Goal: Task Accomplishment & Management: Complete application form

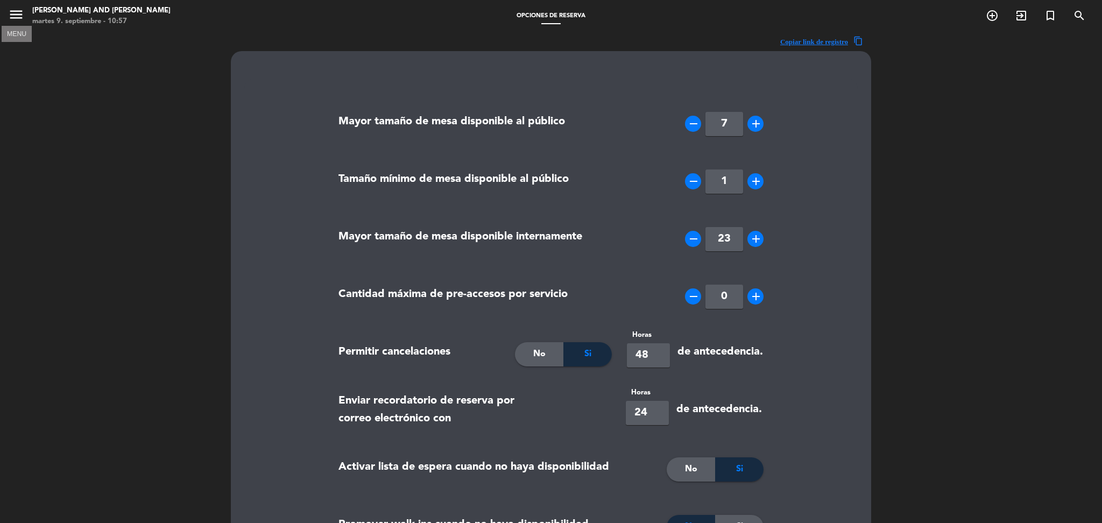
click at [20, 12] on icon "menu" at bounding box center [16, 14] width 16 height 16
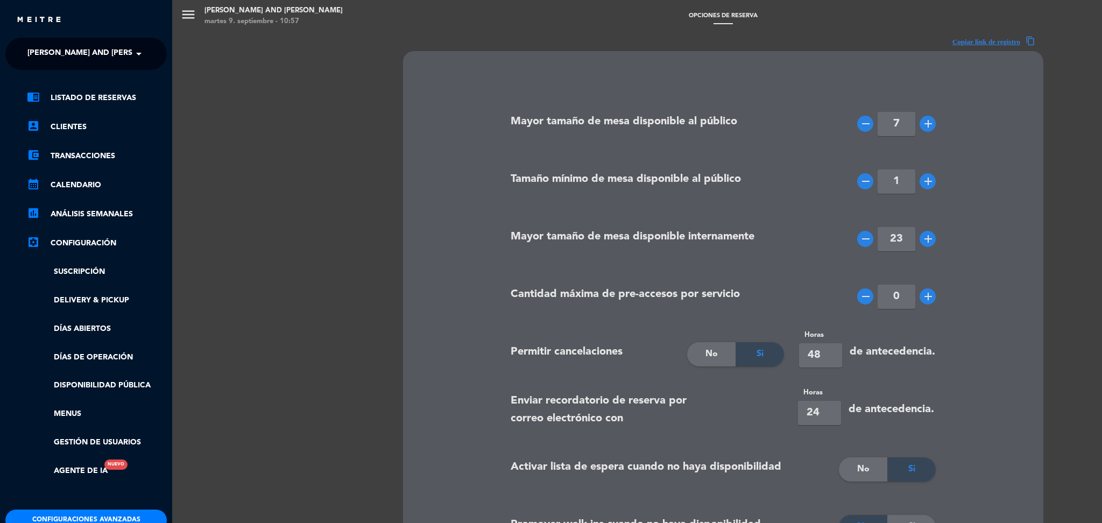
scroll to position [93, 0]
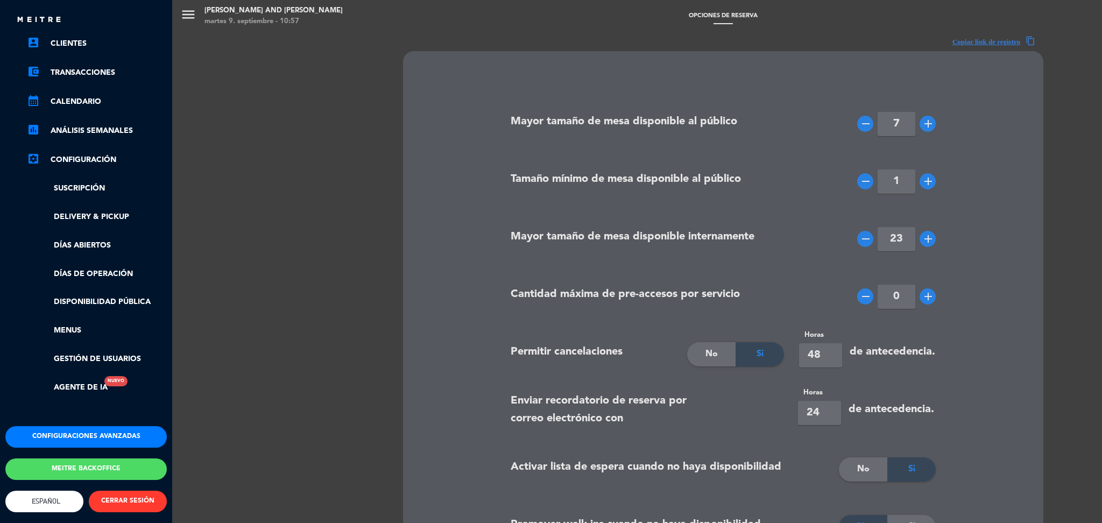
click at [117, 468] on button "Meitre backoffice" at bounding box center [85, 469] width 161 height 22
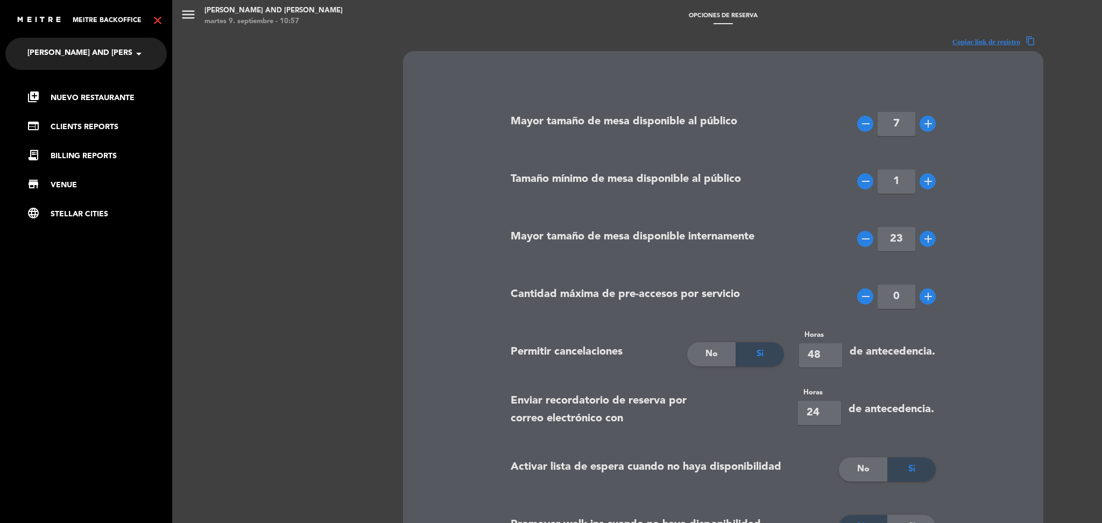
scroll to position [0, 0]
click at [66, 96] on link "library_add Nuevo Restaurante" at bounding box center [97, 97] width 140 height 13
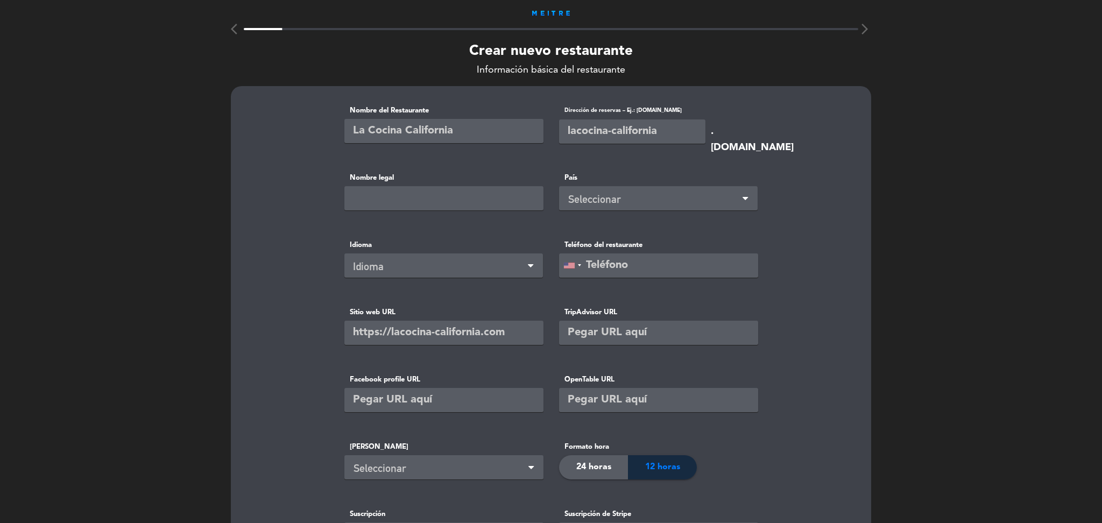
click at [423, 137] on input "text" at bounding box center [443, 131] width 199 height 24
paste input "Infame"
type input "Infame"
paste input "Infame"
type input "Infame"
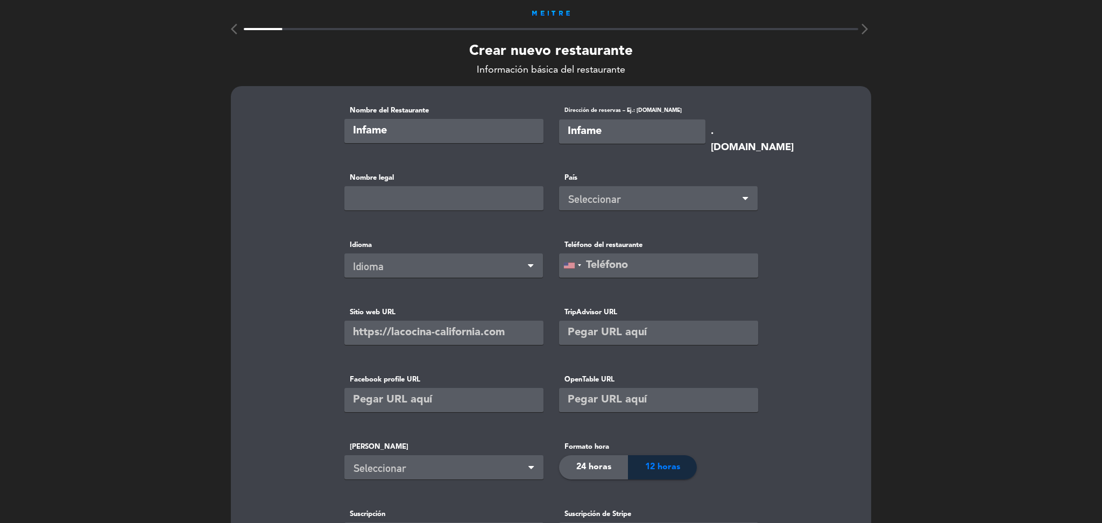
click at [619, 197] on div "Seleccionar" at bounding box center [660, 199] width 184 height 18
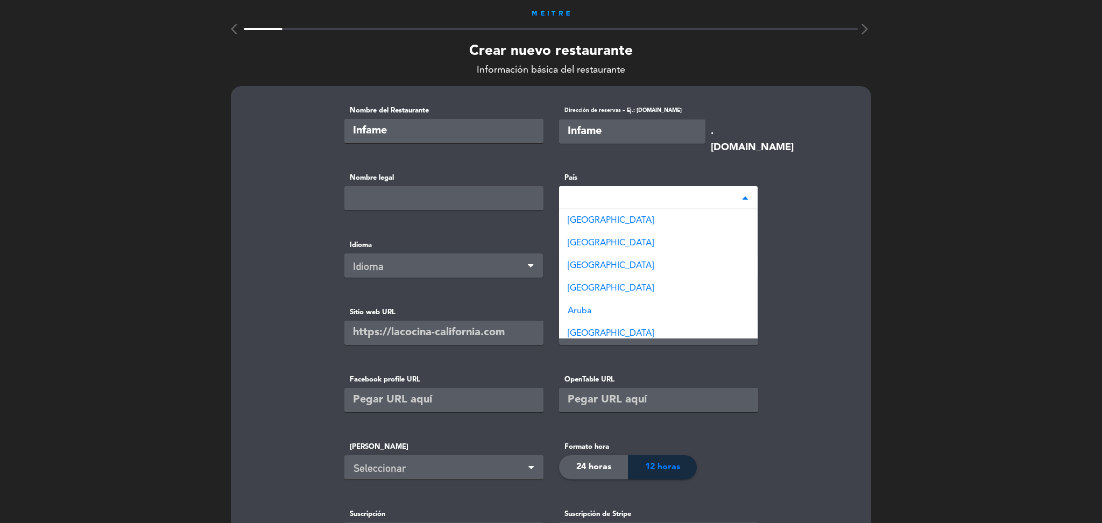
type input "arge"
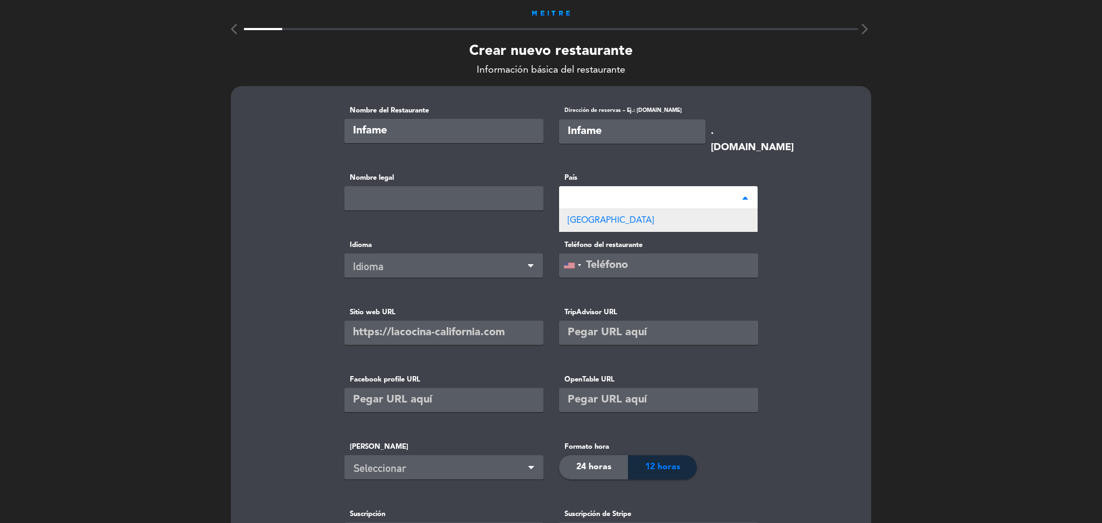
click at [601, 218] on span "[GEOGRAPHIC_DATA]" at bounding box center [611, 220] width 86 height 9
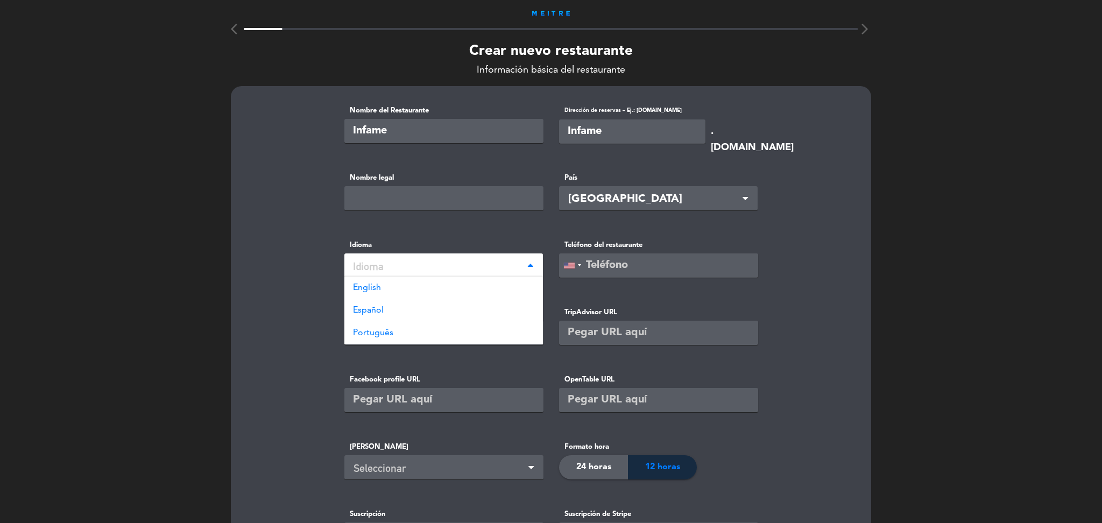
click at [488, 261] on div "Idioma" at bounding box center [439, 267] width 173 height 18
click at [392, 311] on div "Español" at bounding box center [443, 310] width 199 height 23
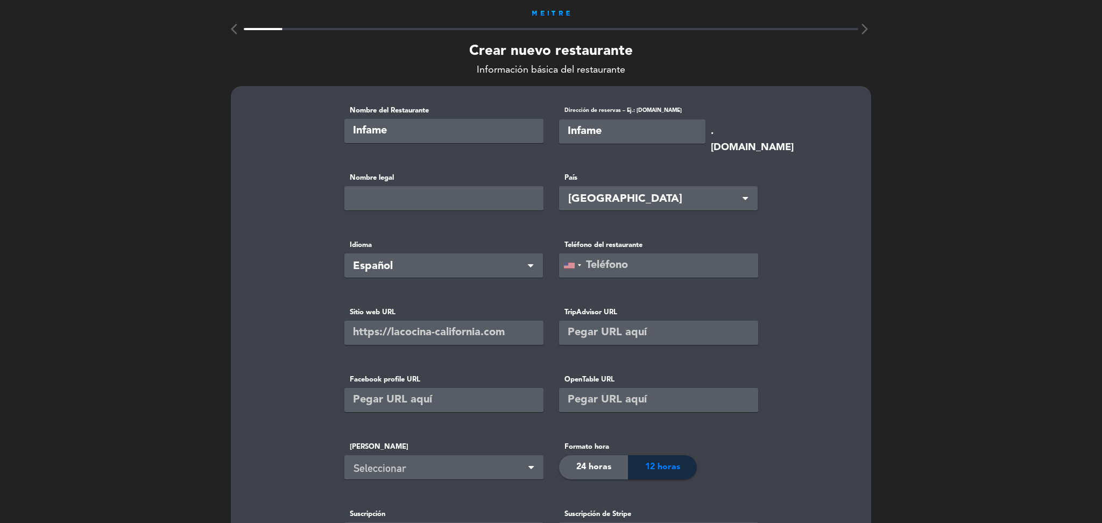
click at [586, 256] on input "tel" at bounding box center [658, 265] width 199 height 24
paste input "[PHONE_NUMBER]"
type input "[PHONE_NUMBER]"
click at [428, 326] on input "text" at bounding box center [443, 333] width 199 height 24
paste input "[URL][DOMAIN_NAME]"
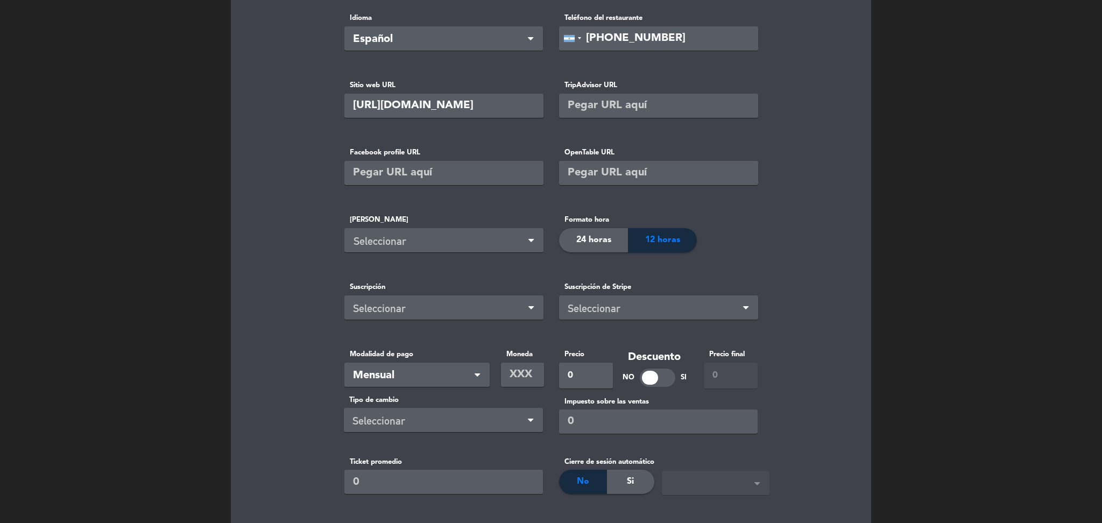
scroll to position [228, 0]
type input "[URL][DOMAIN_NAME]"
click at [526, 375] on input "text" at bounding box center [522, 374] width 43 height 24
type input "9"
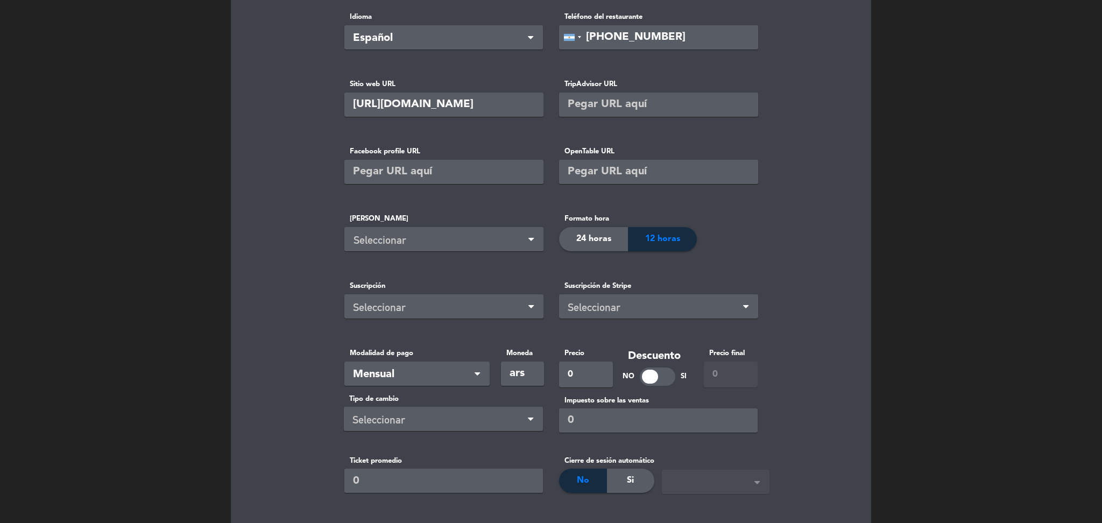
type input "ars"
click at [599, 375] on input "0" at bounding box center [586, 375] width 54 height 26
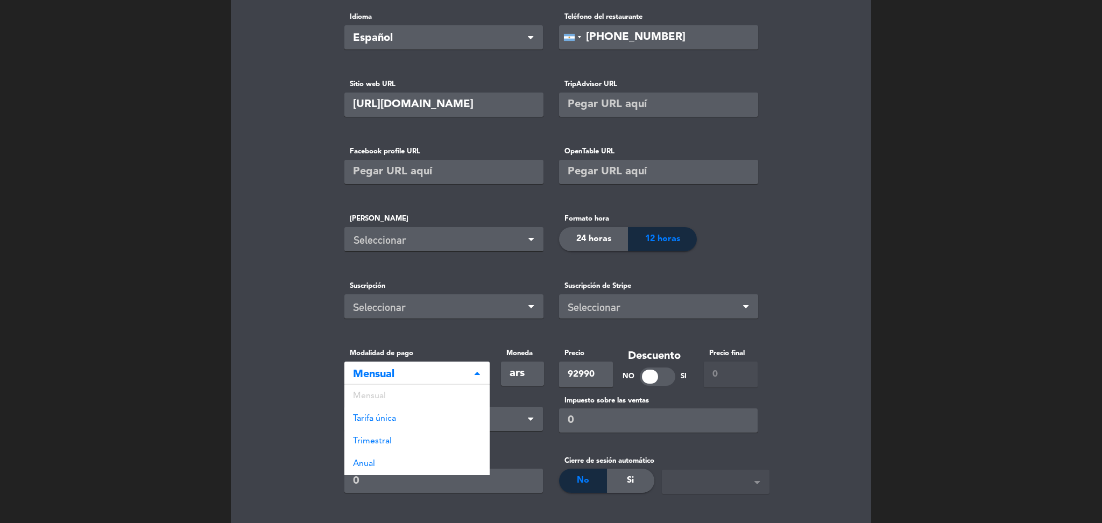
click at [466, 372] on span "Mensual" at bounding box center [412, 375] width 119 height 18
click at [400, 390] on div "Mensual" at bounding box center [416, 396] width 145 height 23
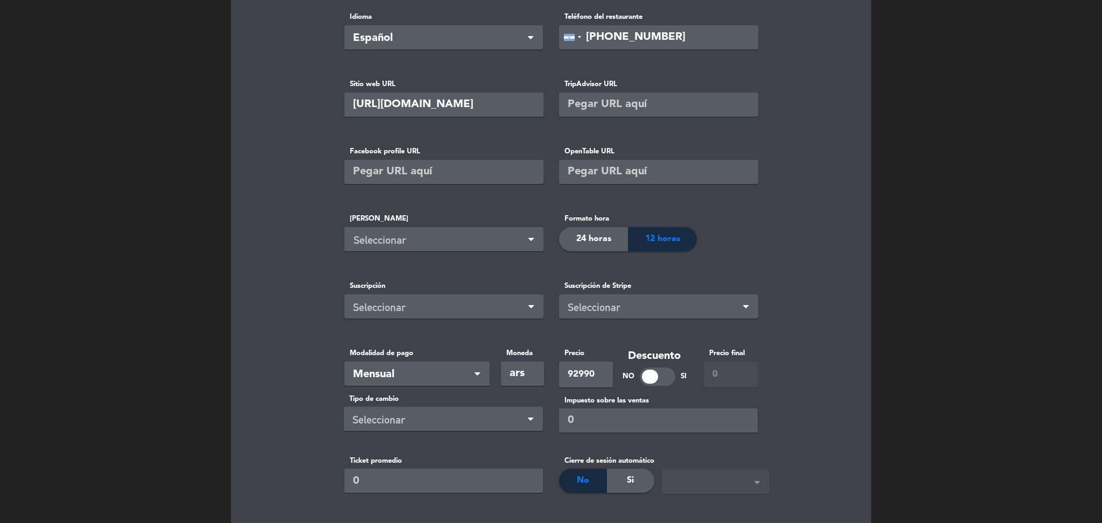
click at [485, 308] on div "Seleccionar" at bounding box center [439, 308] width 173 height 18
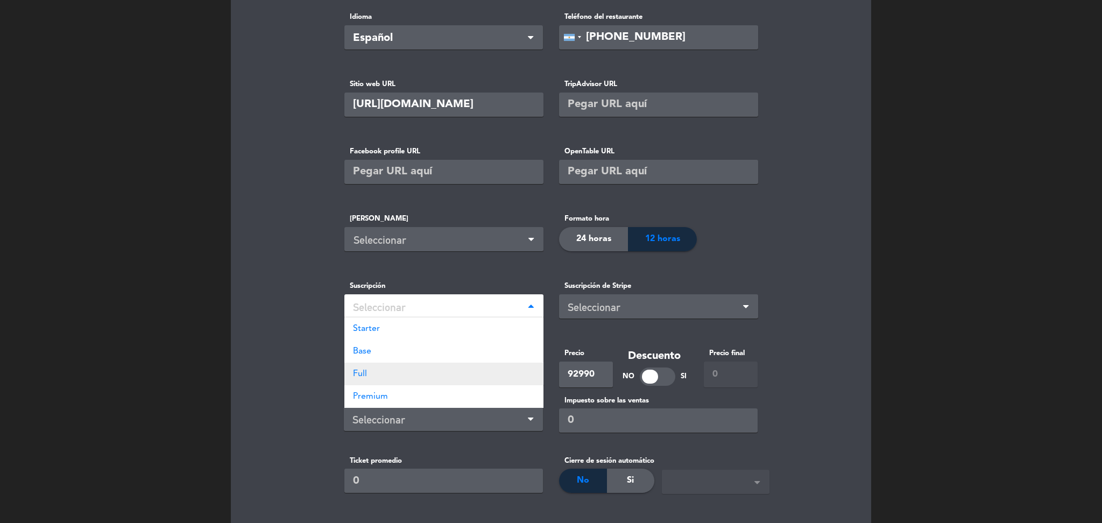
click at [393, 378] on div "Full" at bounding box center [443, 374] width 199 height 23
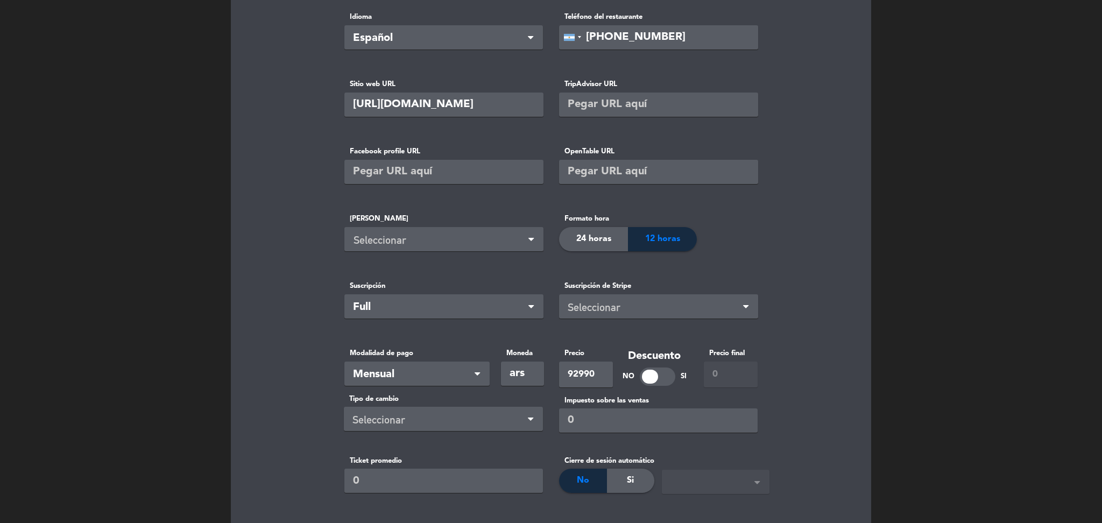
scroll to position [310, 0]
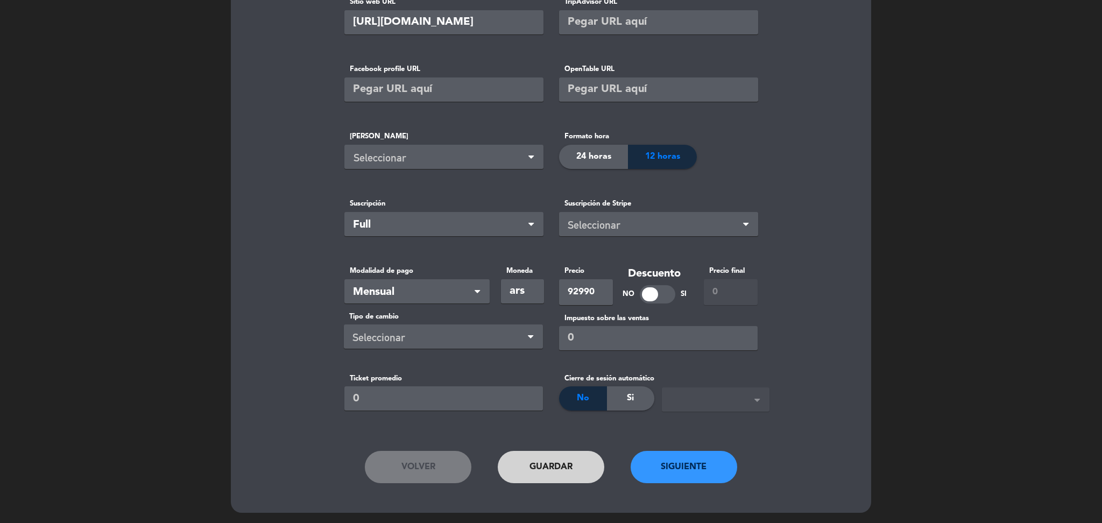
type input "92990"
click at [677, 466] on button "Siguiente" at bounding box center [684, 467] width 107 height 32
click at [520, 156] on div "Seleccionar" at bounding box center [445, 158] width 185 height 18
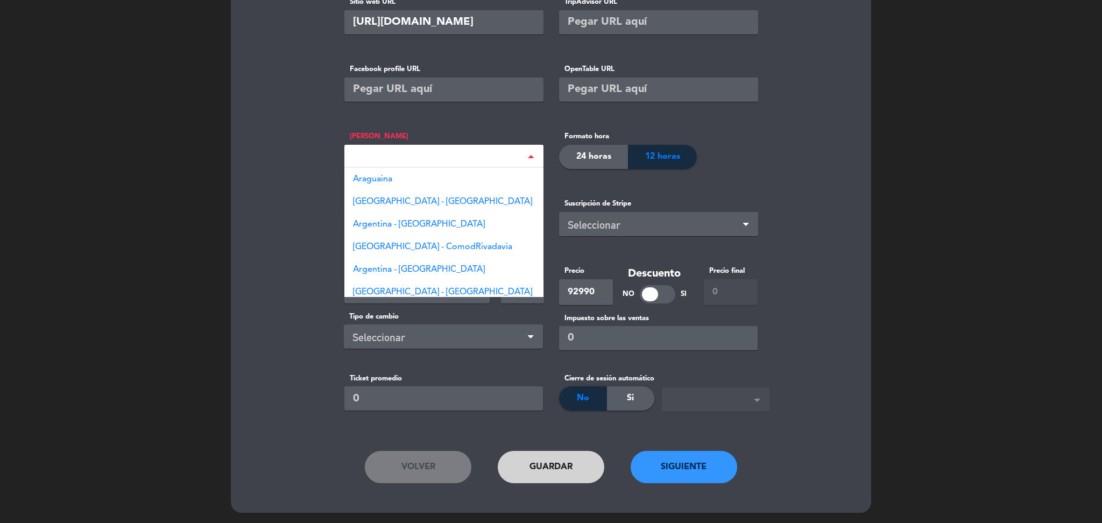
type input "arge"
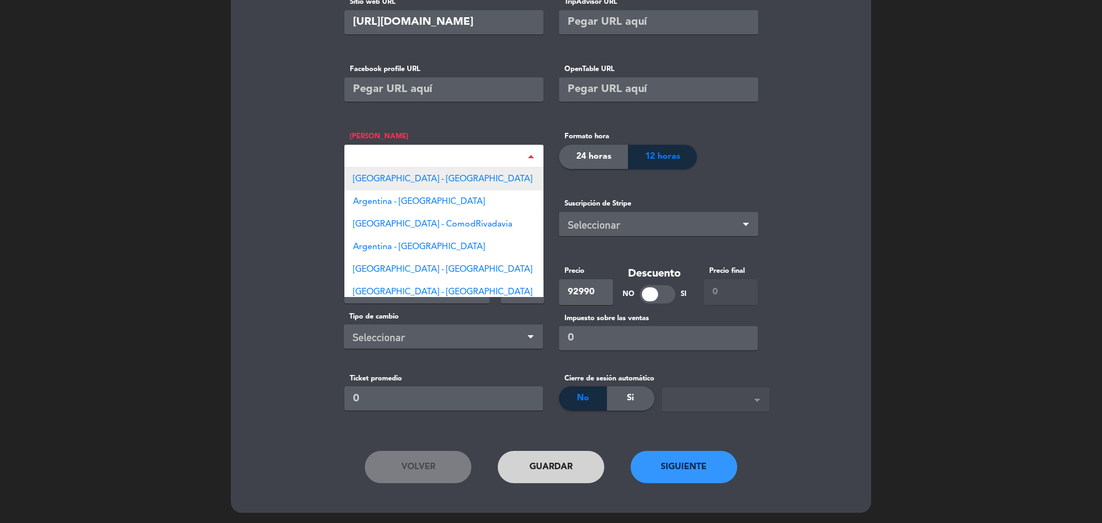
click at [469, 178] on div "[GEOGRAPHIC_DATA] - [GEOGRAPHIC_DATA]" at bounding box center [443, 179] width 199 height 23
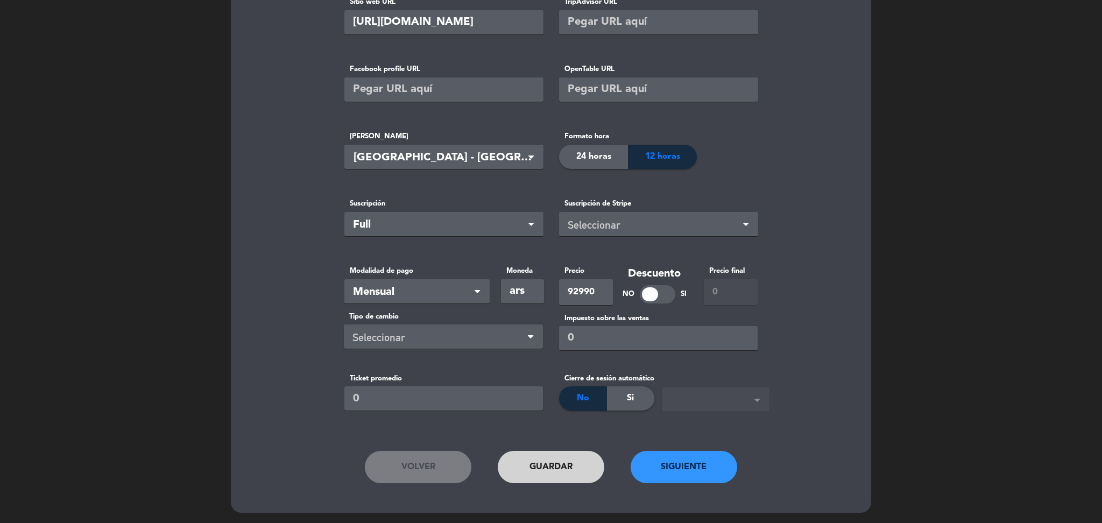
click at [662, 459] on button "Siguiente" at bounding box center [684, 467] width 107 height 32
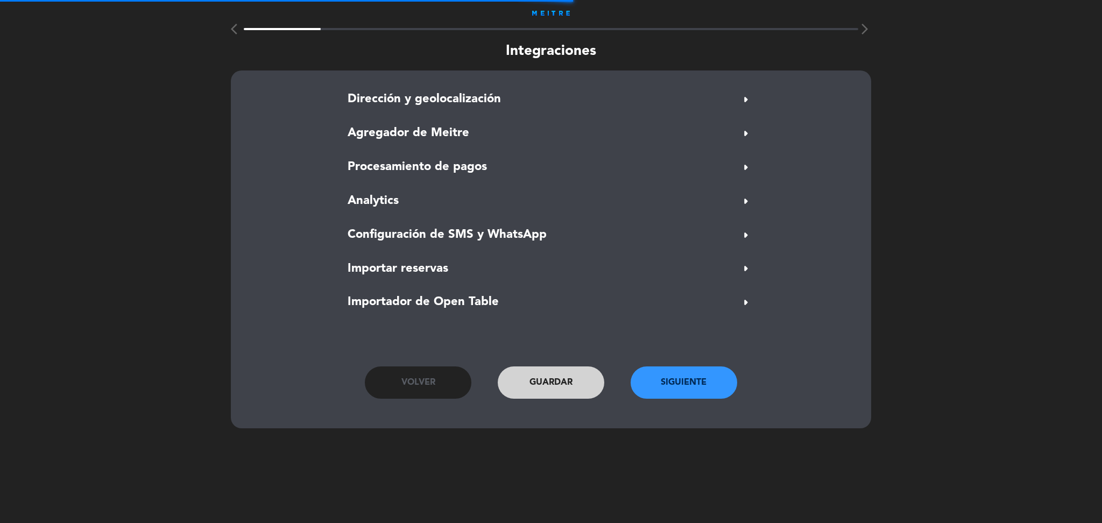
scroll to position [0, 0]
click at [436, 98] on span "Dirección y geolocalización" at bounding box center [424, 99] width 153 height 19
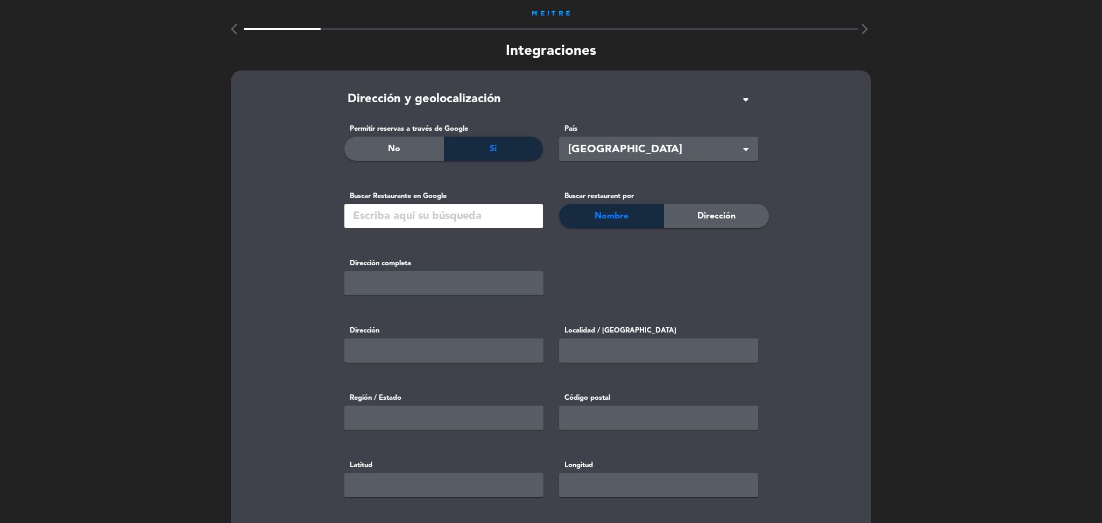
click at [386, 216] on input "text" at bounding box center [443, 216] width 199 height 24
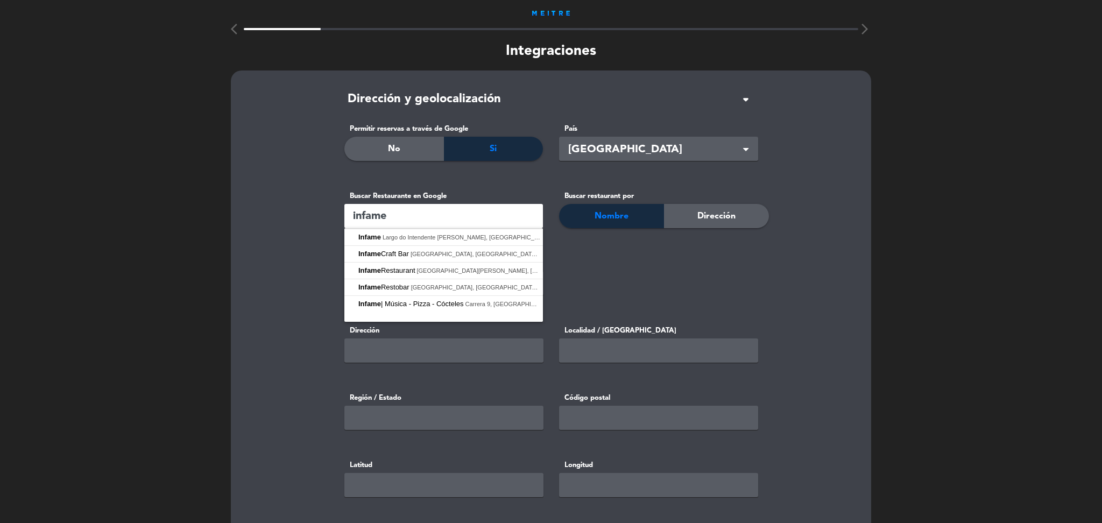
type input "infame"
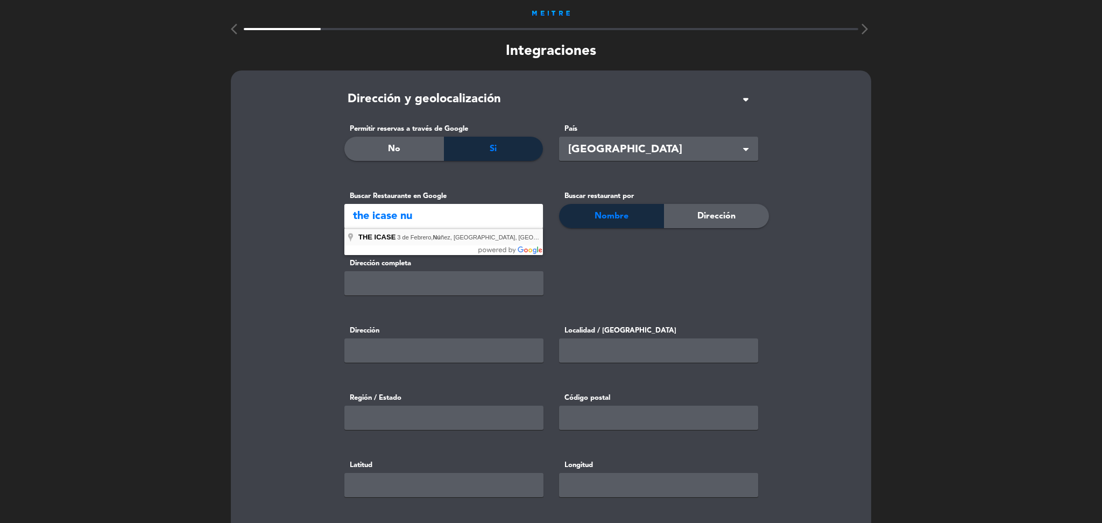
type input "THE ICASE, 3 de Febrero, [GEOGRAPHIC_DATA], [GEOGRAPHIC_DATA], [GEOGRAPHIC_DATA]"
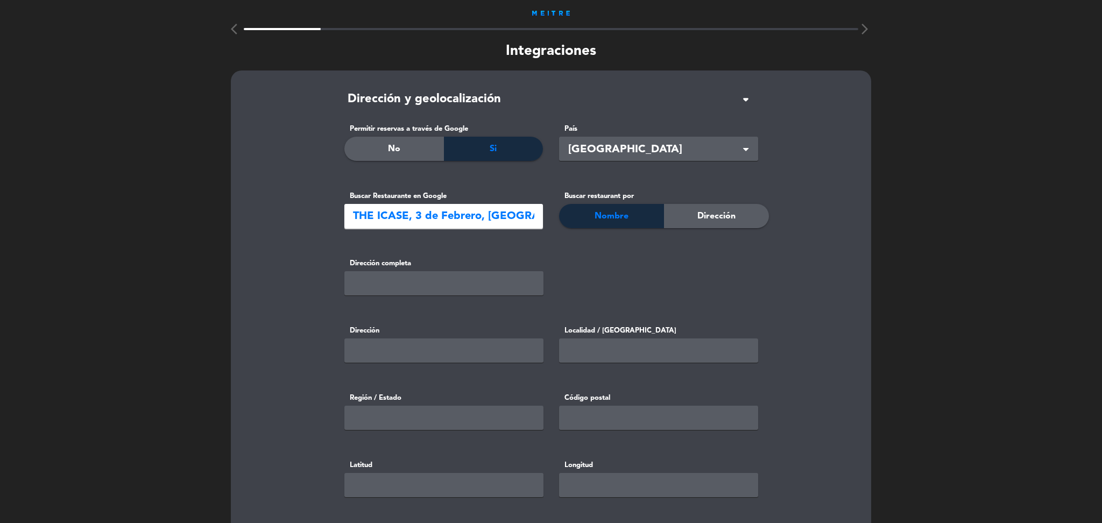
type input "3 de Febrero 3606, C1429BFR Cdad. Autónoma de [GEOGRAPHIC_DATA], [GEOGRAPHIC_DA…"
type input "3 de Febrero 3606"
type input "Cdad. Autónoma de [GEOGRAPHIC_DATA]"
type input "[PERSON_NAME]"
type input "C1429BFR"
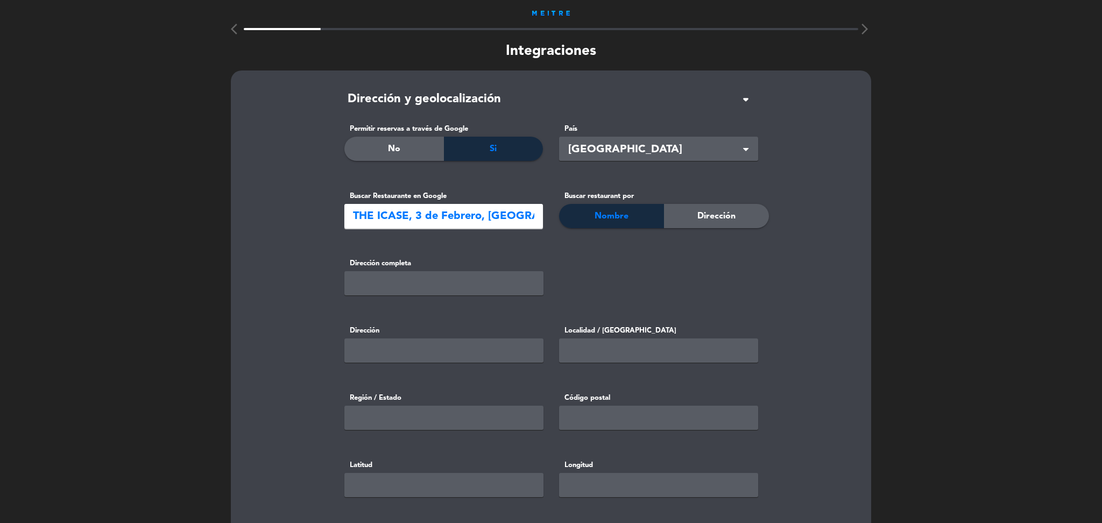
type input "-34.5458253"
type input "-58.46266389999999"
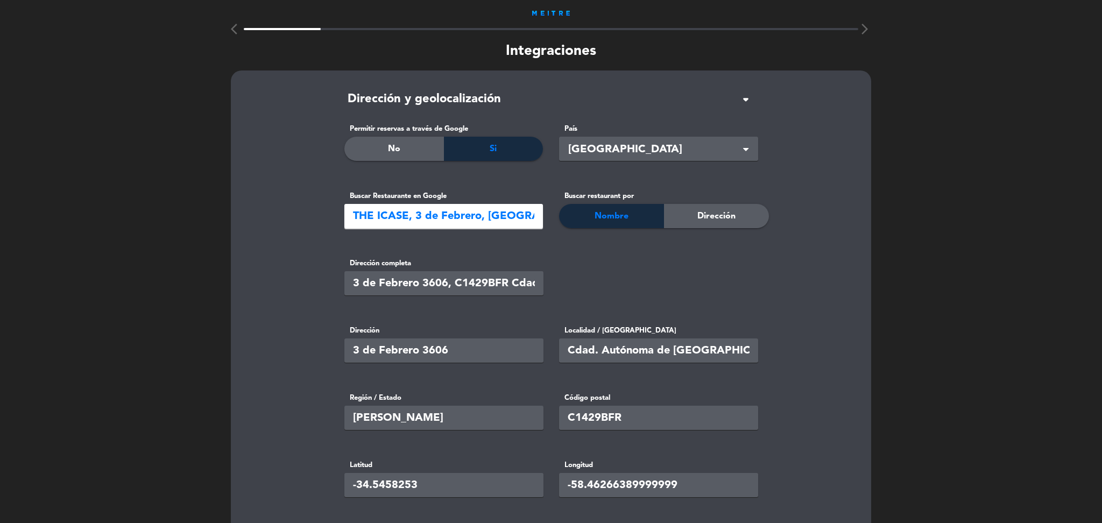
click at [446, 283] on input "3 de Febrero 3606, C1429BFR Cdad. Autónoma de [GEOGRAPHIC_DATA], [GEOGRAPHIC_DA…" at bounding box center [443, 283] width 199 height 24
type input "3 de Febrero 3620, C1429BFR Cdad. Autónoma de [GEOGRAPHIC_DATA], [GEOGRAPHIC_DA…"
click at [450, 346] on input "3 de Febrero 3606" at bounding box center [443, 350] width 199 height 24
type input "3 de Febrero 3620"
click at [317, 314] on integrations "Dirección y geolocalización arrow_drop_down Permitir reservas a través de Googl…" at bounding box center [550, 451] width 613 height 724
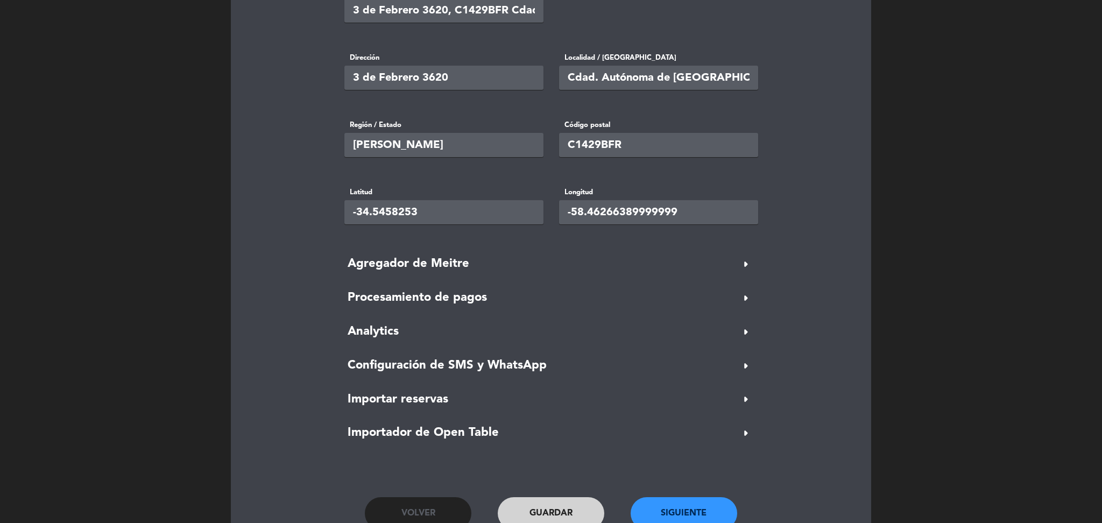
scroll to position [320, 0]
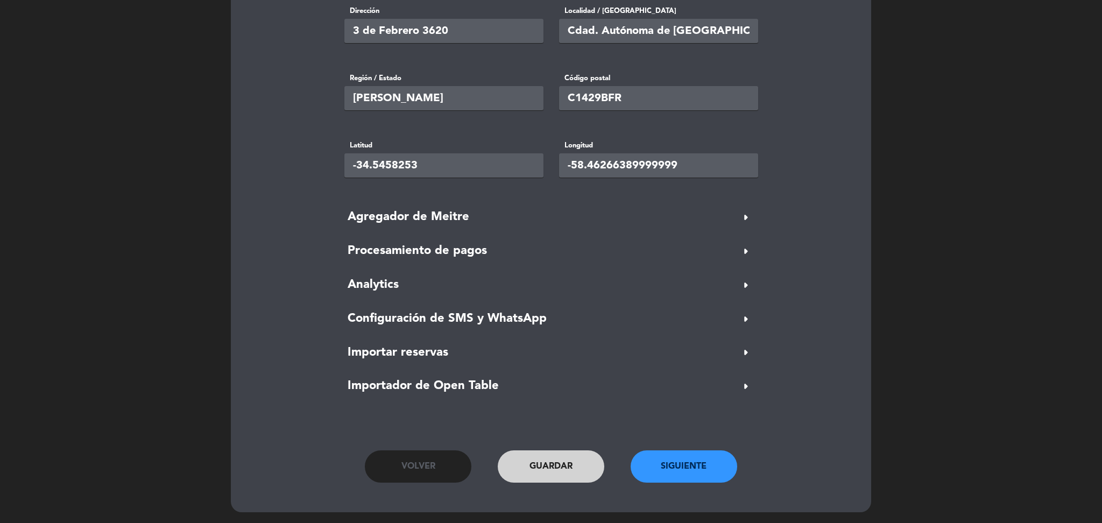
click at [674, 463] on button "Siguiente" at bounding box center [684, 466] width 107 height 32
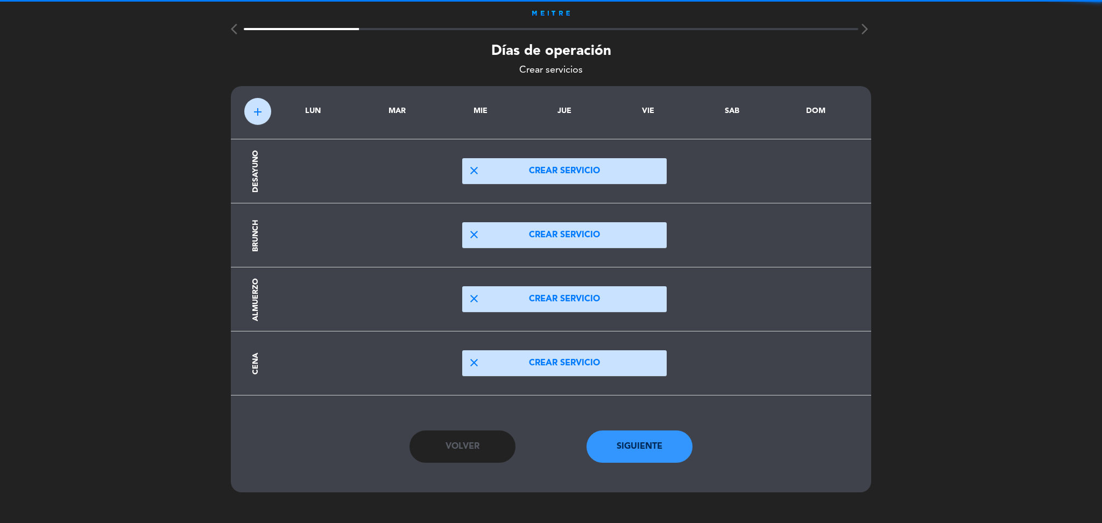
scroll to position [0, 0]
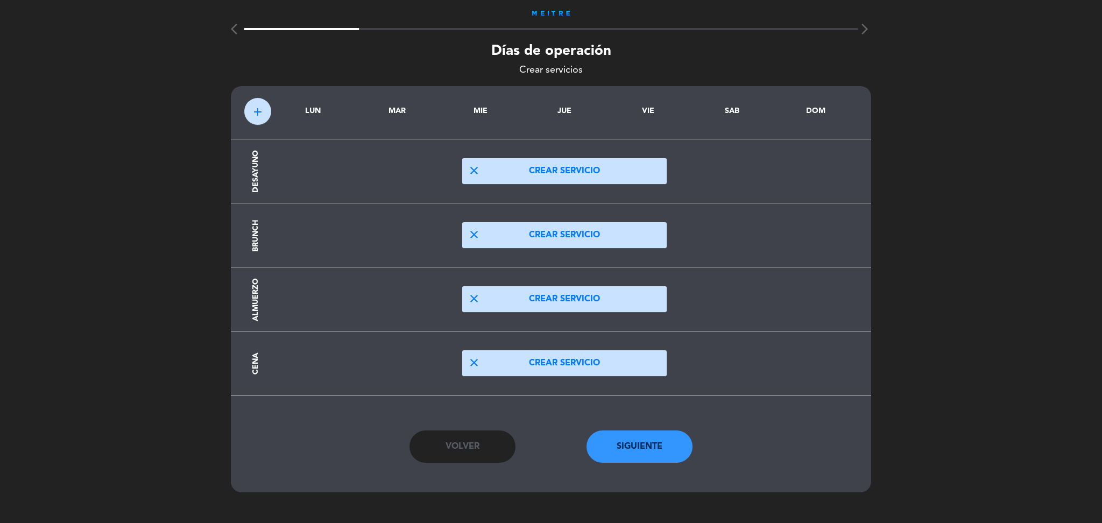
click at [527, 353] on button "close Crear servicio" at bounding box center [564, 363] width 204 height 26
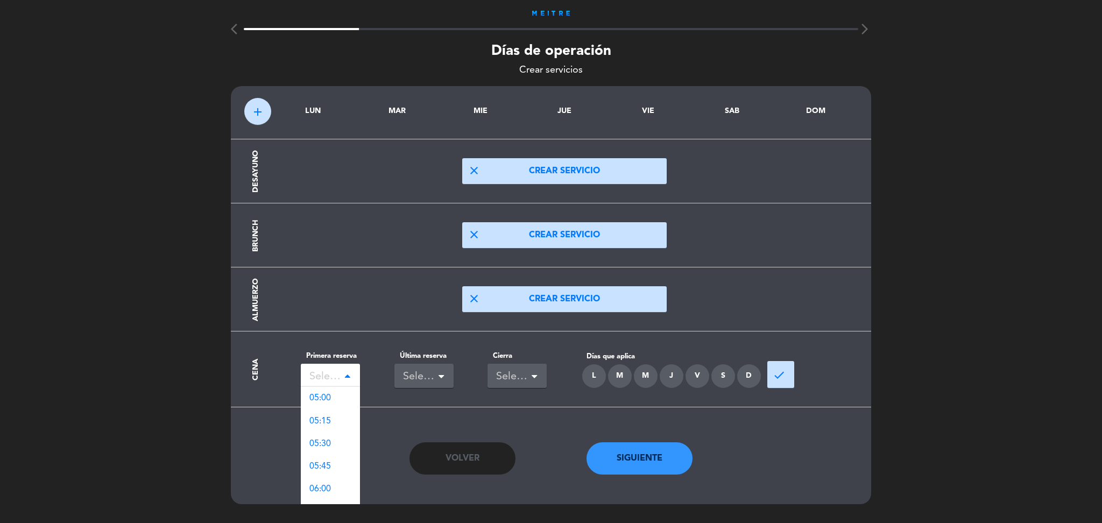
click at [349, 380] on span at bounding box center [347, 377] width 5 height 8
click at [336, 407] on div "20:00" at bounding box center [330, 401] width 59 height 23
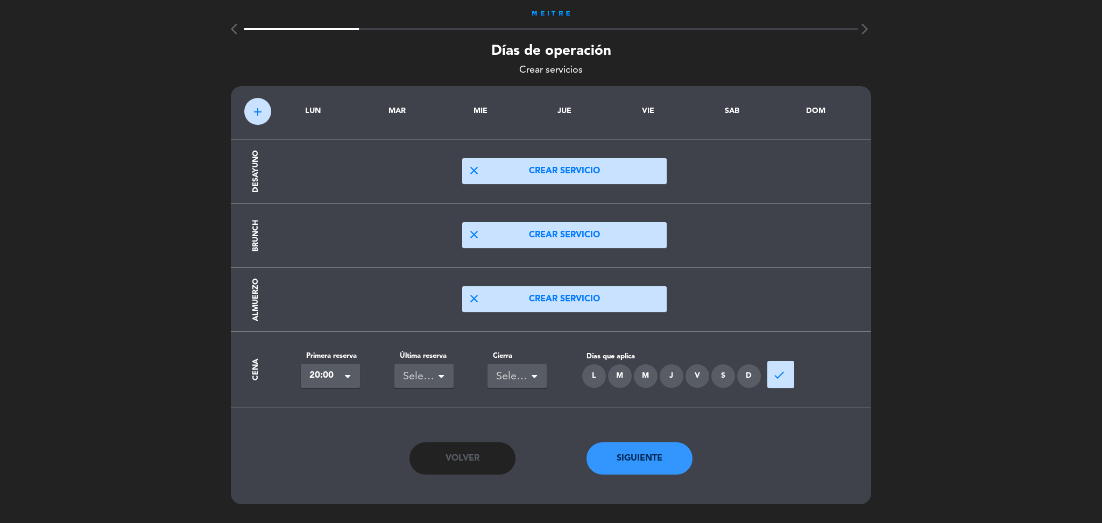
click at [440, 374] on span at bounding box center [440, 378] width 5 height 8
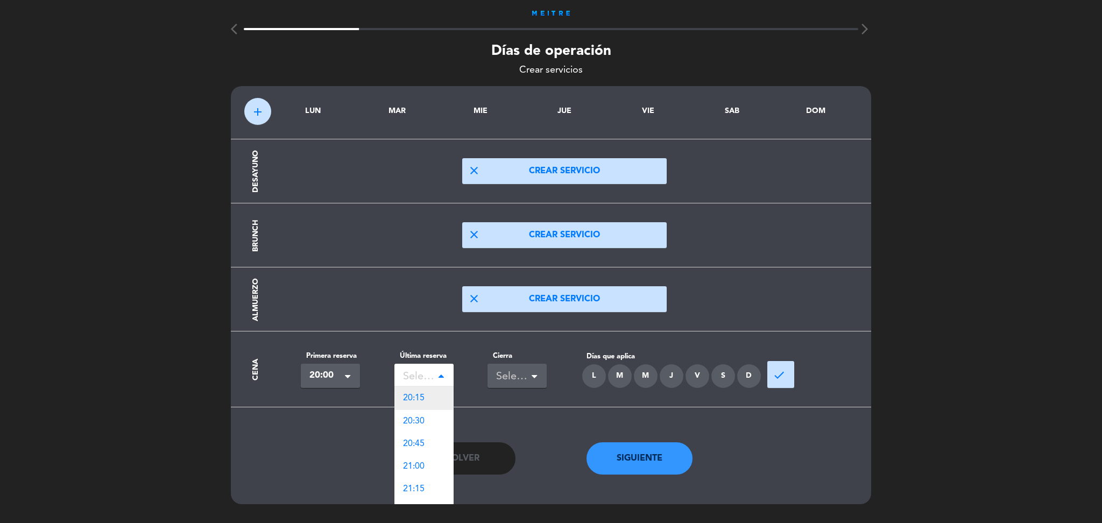
click at [428, 392] on div "20:15" at bounding box center [423, 398] width 59 height 23
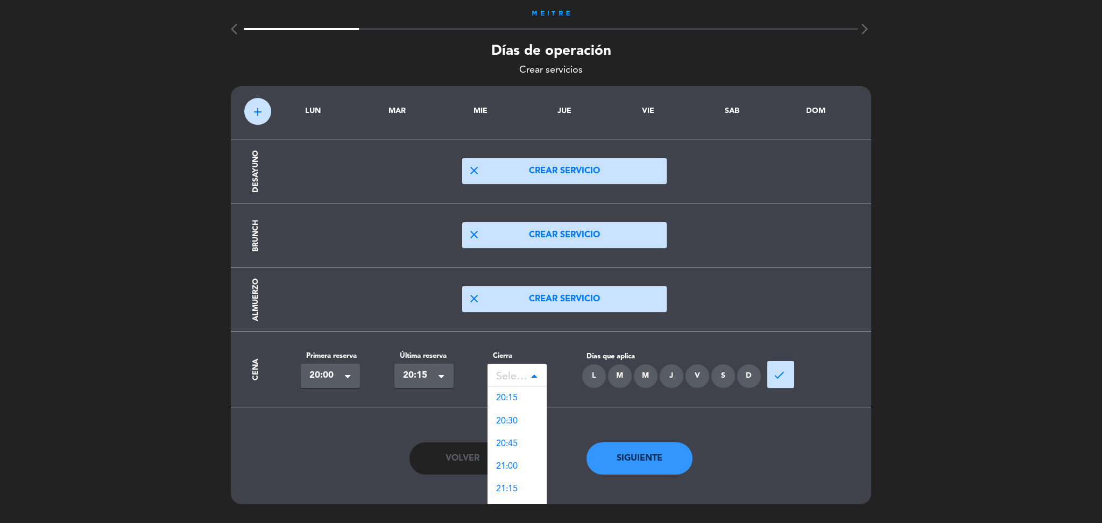
click at [527, 373] on div "Seleccionar" at bounding box center [512, 377] width 33 height 18
click at [527, 393] on div "20:15" at bounding box center [516, 398] width 59 height 23
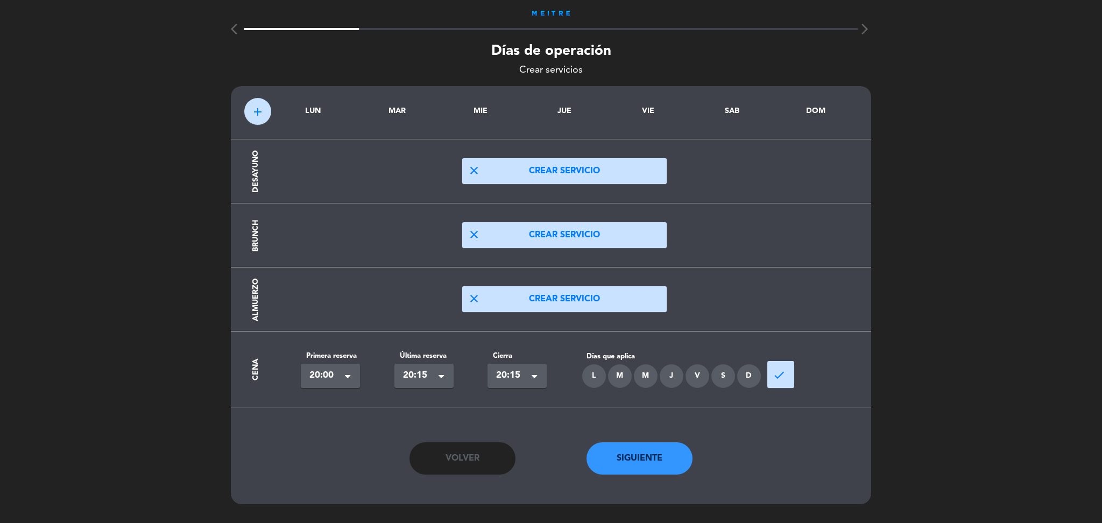
click at [590, 380] on div "L" at bounding box center [594, 376] width 24 height 24
click at [615, 378] on div "M" at bounding box center [620, 376] width 24 height 24
click at [648, 375] on div "M" at bounding box center [646, 376] width 24 height 24
click at [676, 375] on div "J" at bounding box center [672, 376] width 24 height 24
click at [694, 373] on div "V" at bounding box center [697, 376] width 24 height 24
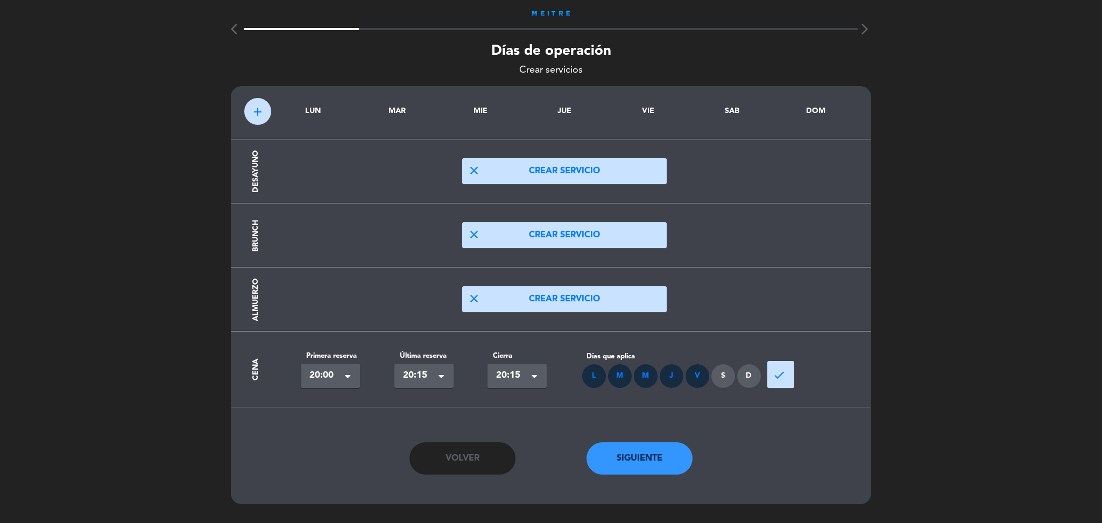
click at [722, 377] on div "S" at bounding box center [723, 376] width 24 height 24
click at [742, 377] on div "D" at bounding box center [749, 376] width 24 height 24
click at [787, 373] on button "done" at bounding box center [780, 374] width 27 height 27
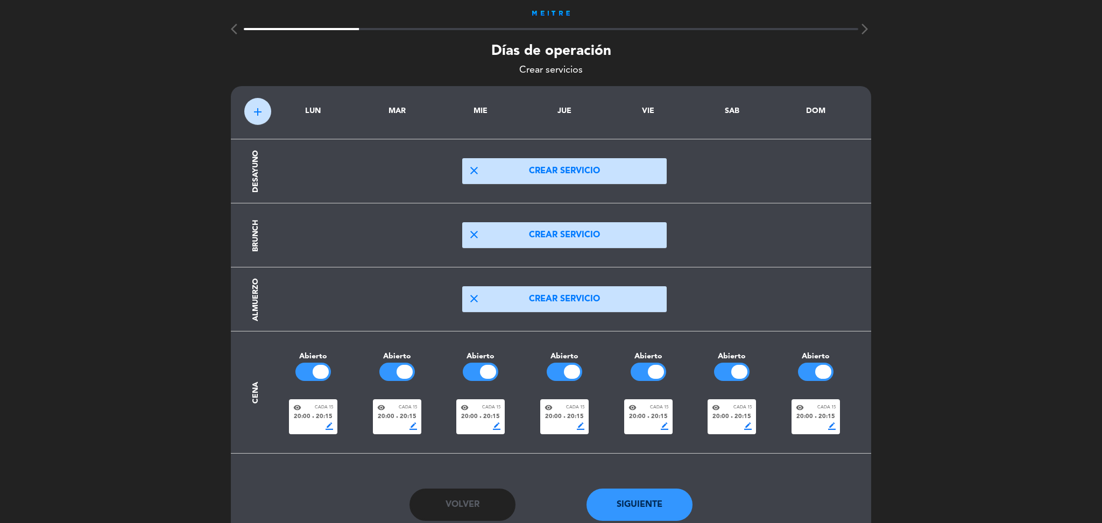
click at [254, 110] on span "add" at bounding box center [257, 111] width 13 height 13
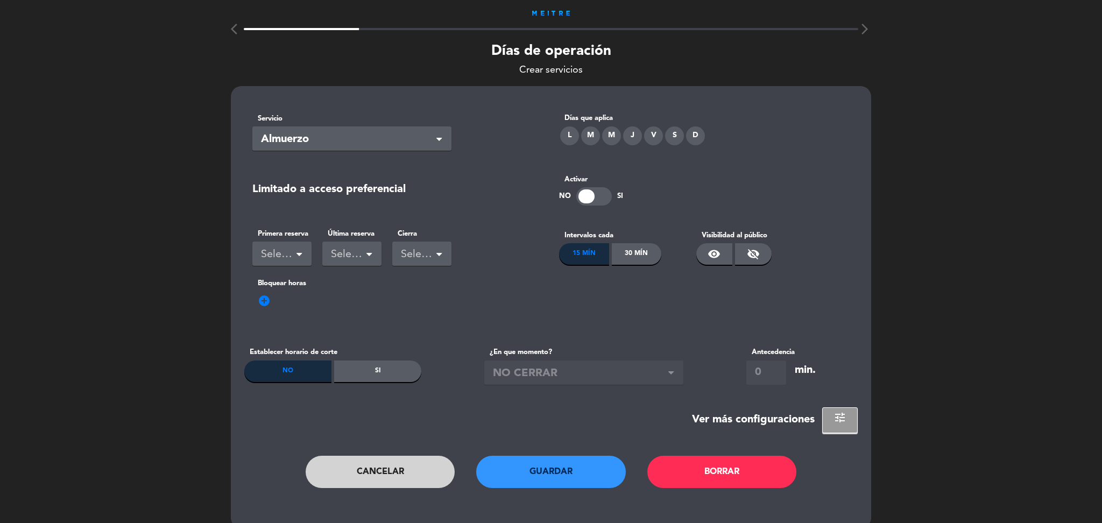
click at [375, 139] on span "Almuerzo" at bounding box center [347, 140] width 173 height 18
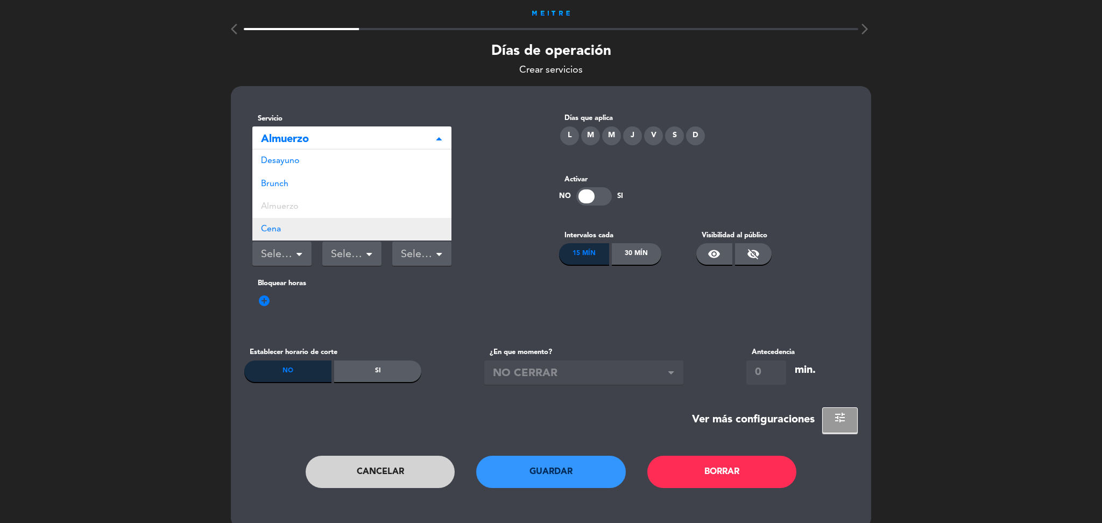
click at [296, 237] on div "Cena" at bounding box center [351, 229] width 199 height 23
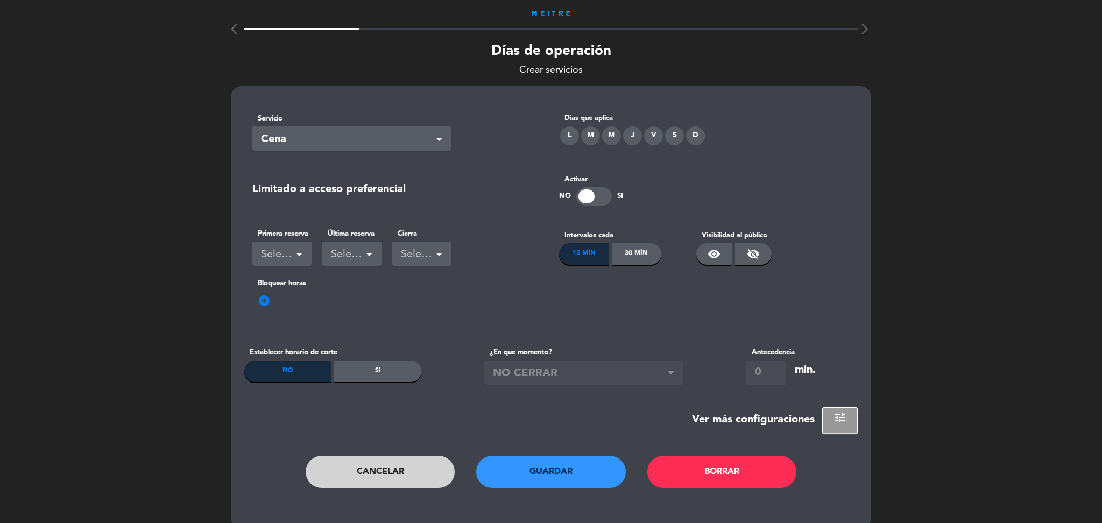
click at [293, 249] on div "Seleccionar" at bounding box center [277, 255] width 33 height 18
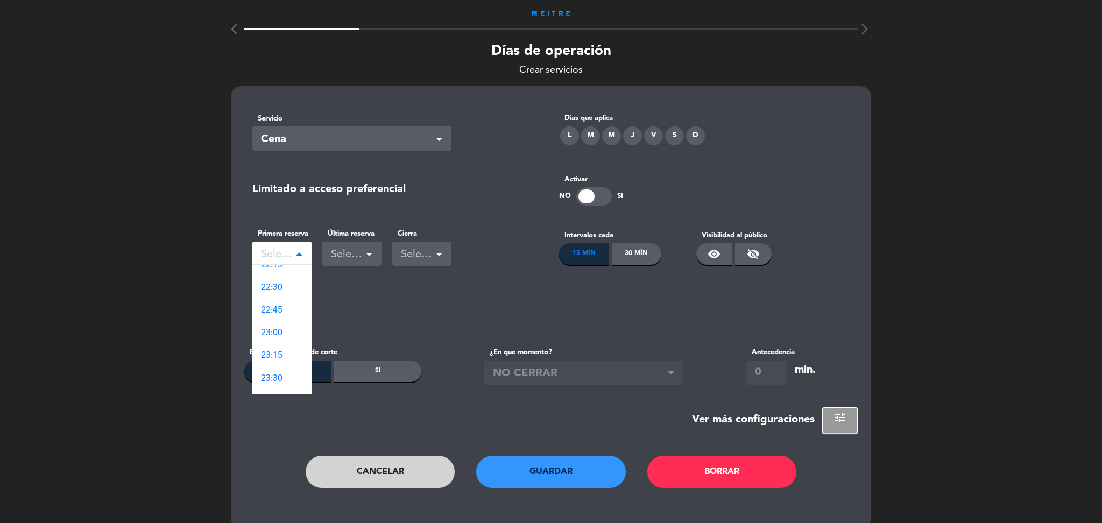
scroll to position [1543, 0]
click at [282, 306] on div "22:15" at bounding box center [281, 296] width 59 height 23
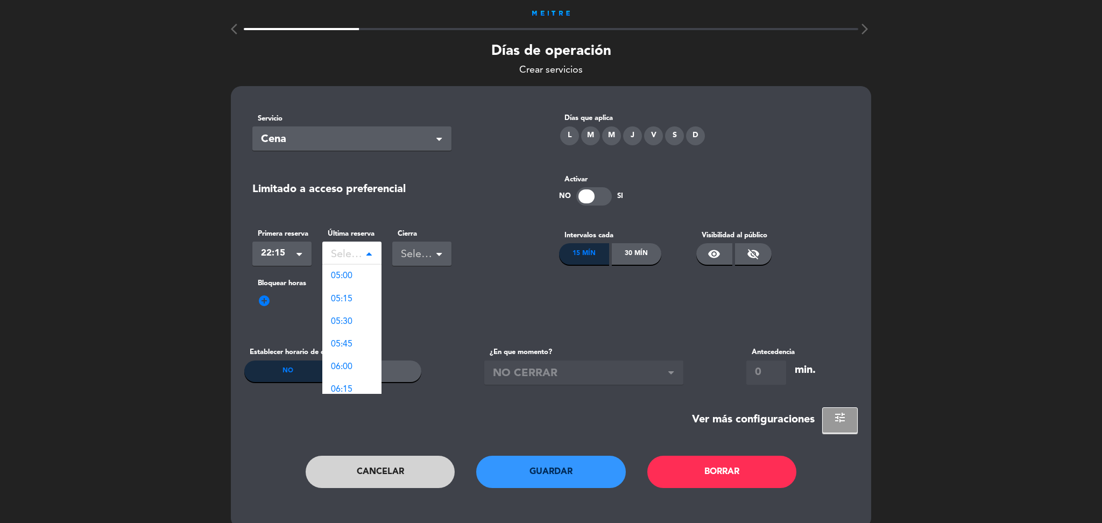
click at [370, 253] on span at bounding box center [368, 255] width 5 height 8
click at [349, 338] on span "22:15" at bounding box center [342, 336] width 22 height 9
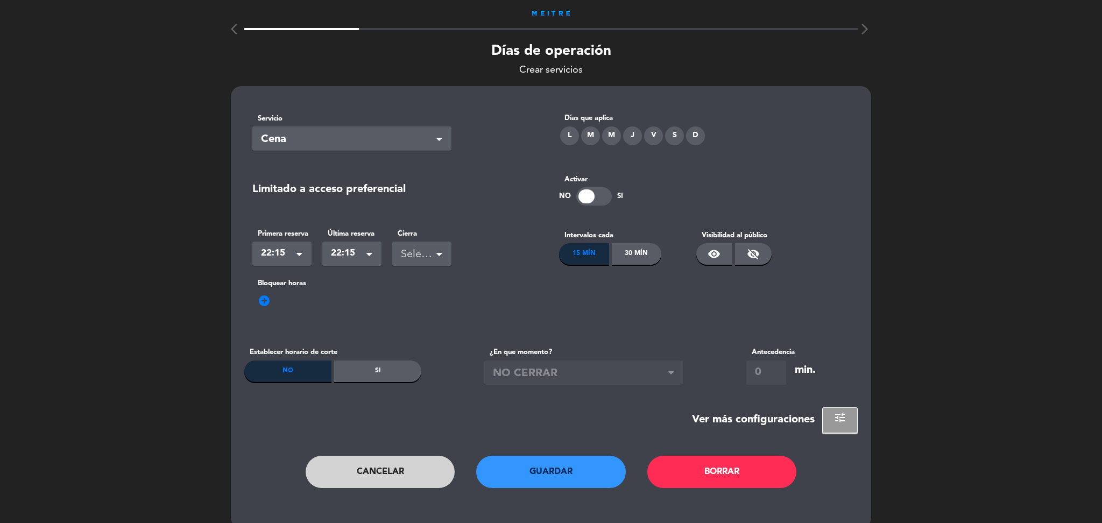
click at [443, 259] on span at bounding box center [441, 254] width 11 height 11
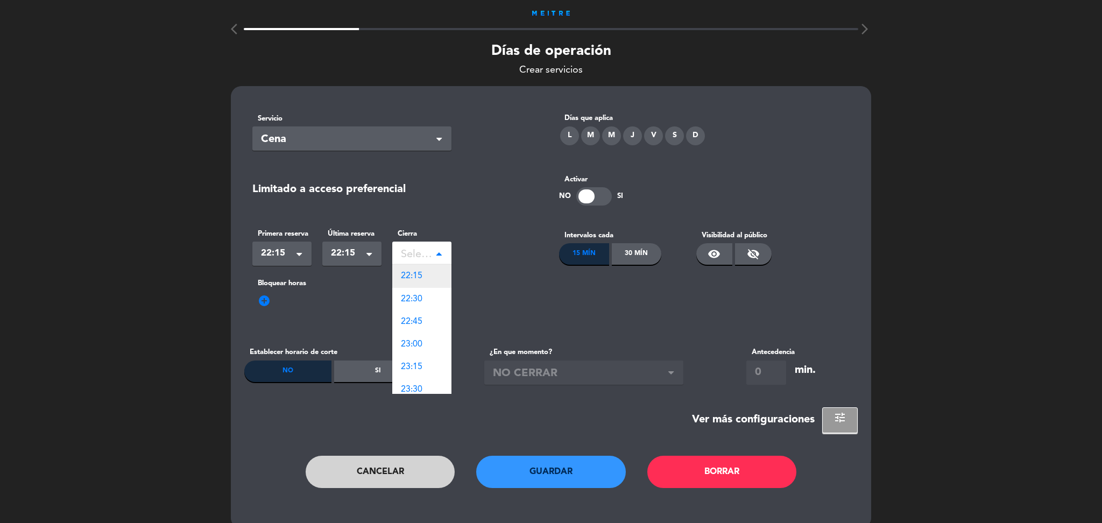
click at [434, 272] on div "22:15" at bounding box center [421, 276] width 59 height 23
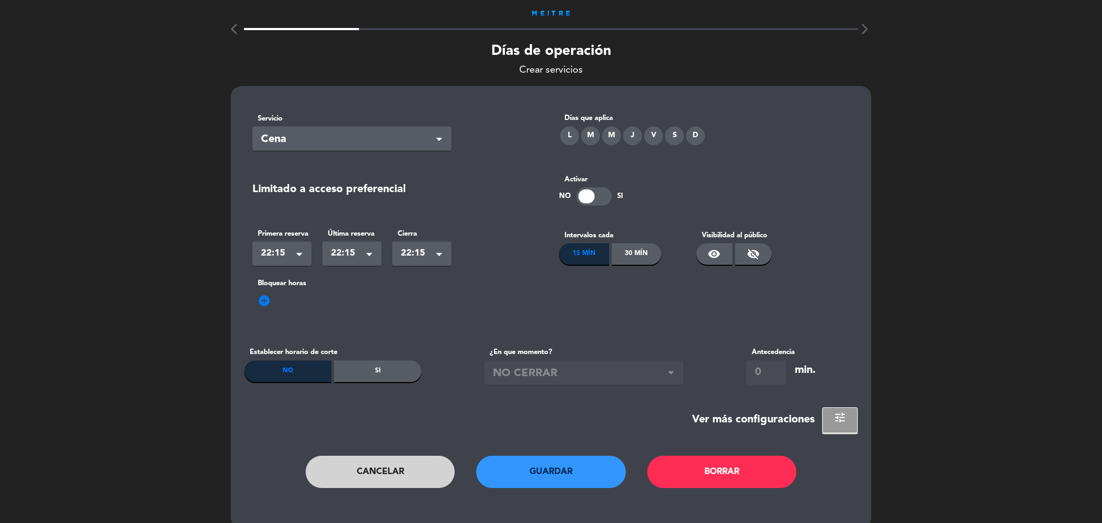
click at [650, 257] on div "30 Mín" at bounding box center [637, 254] width 50 height 22
click at [580, 254] on div "15 Mín" at bounding box center [584, 254] width 50 height 22
click at [566, 136] on div "L" at bounding box center [569, 135] width 19 height 19
click at [592, 131] on div "M" at bounding box center [590, 135] width 19 height 19
click at [607, 138] on div "M" at bounding box center [611, 135] width 19 height 19
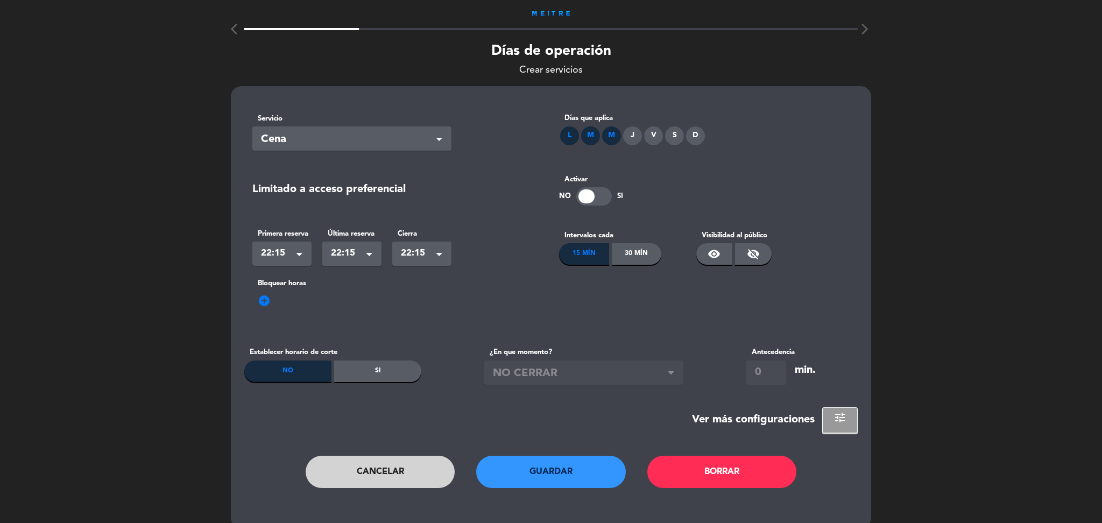
click at [634, 136] on div "J" at bounding box center [632, 135] width 19 height 19
click at [651, 138] on div "V" at bounding box center [653, 135] width 19 height 19
click at [674, 133] on div "S" at bounding box center [674, 135] width 19 height 19
click at [696, 133] on div "D" at bounding box center [695, 135] width 19 height 19
click at [709, 256] on span "visibility" at bounding box center [713, 253] width 13 height 13
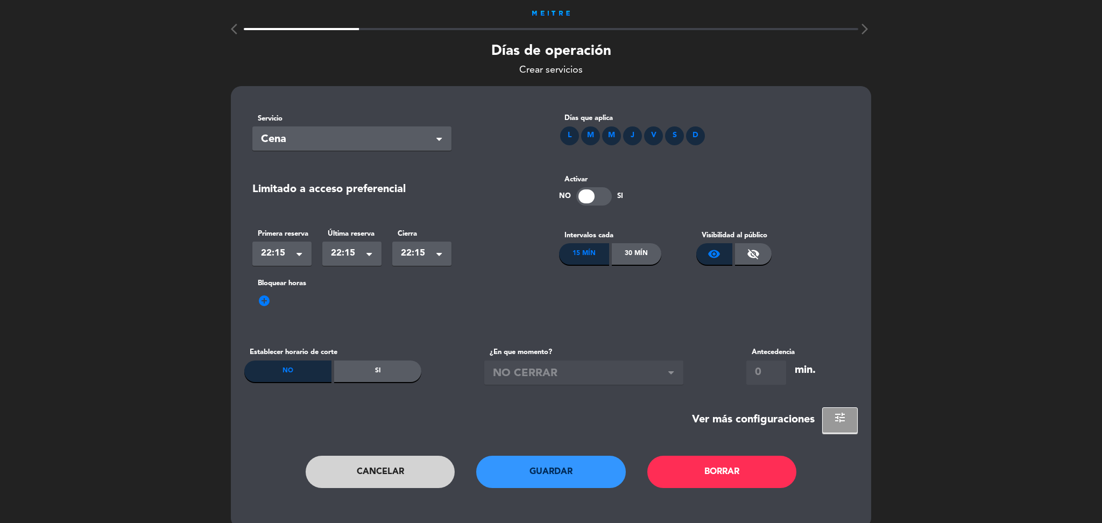
click at [552, 485] on button "Guardar" at bounding box center [551, 472] width 150 height 32
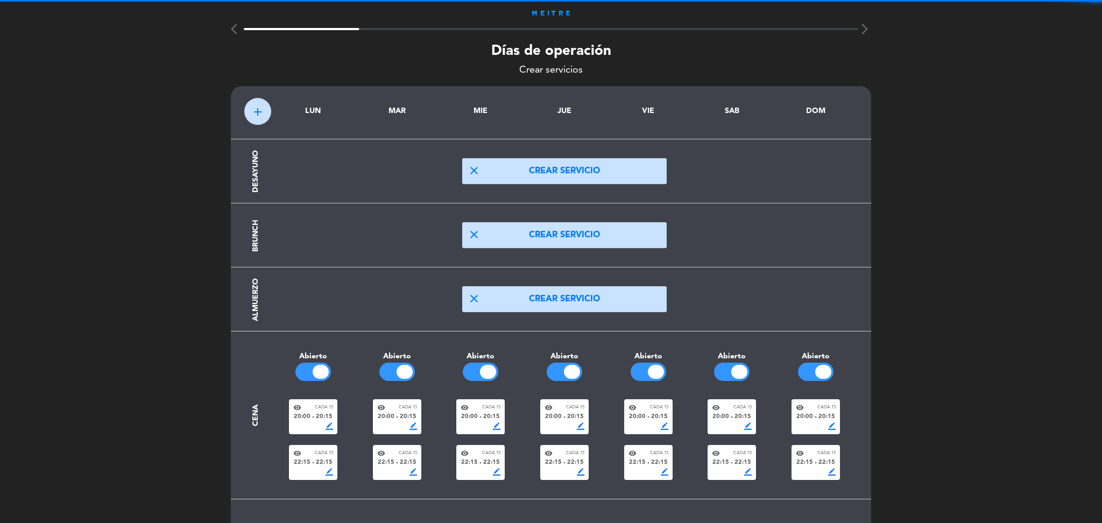
click at [388, 419] on span "20:00" at bounding box center [386, 417] width 17 height 10
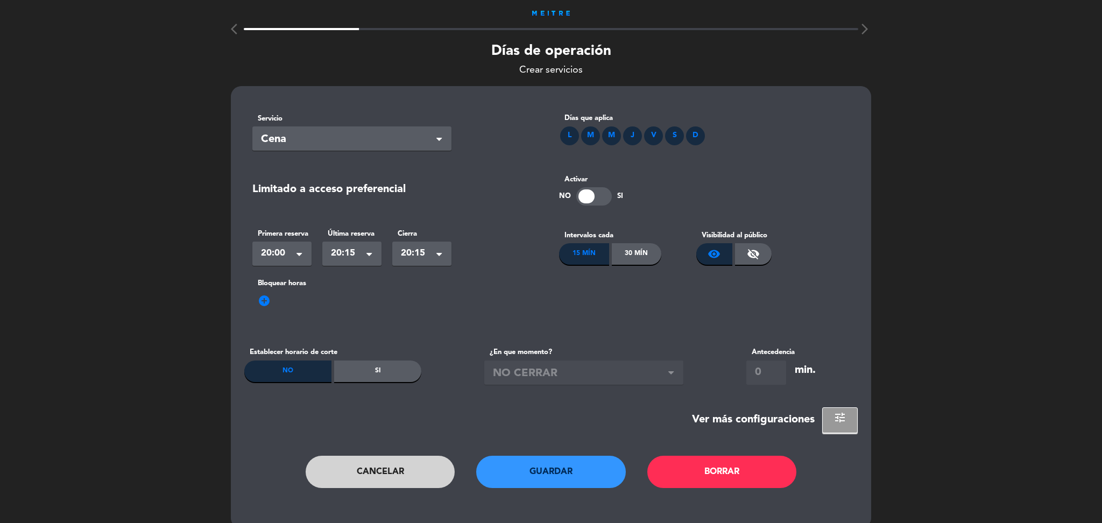
click at [347, 252] on span "20:15" at bounding box center [347, 253] width 33 height 15
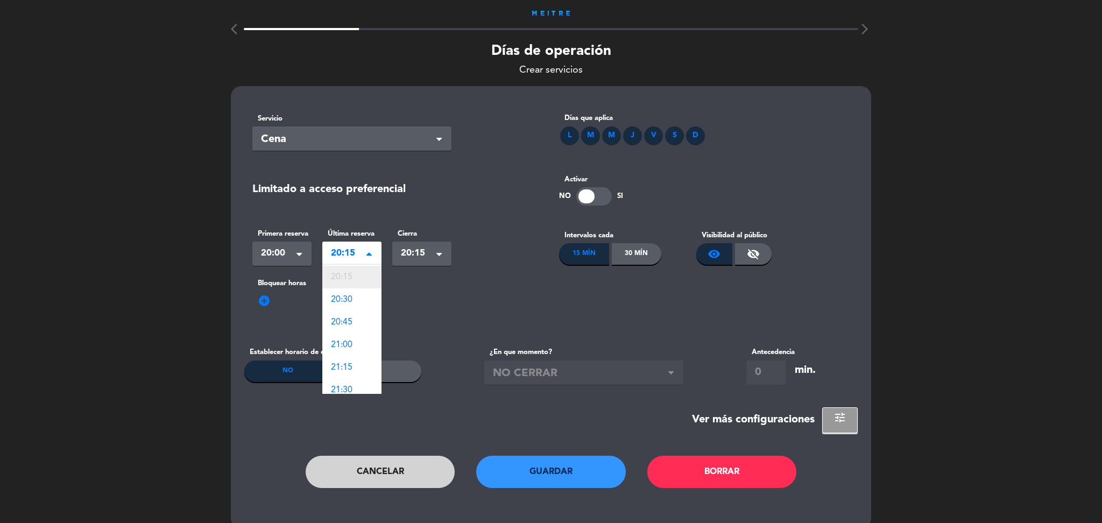
scroll to position [0, 0]
click at [350, 275] on span "20:00" at bounding box center [342, 276] width 22 height 9
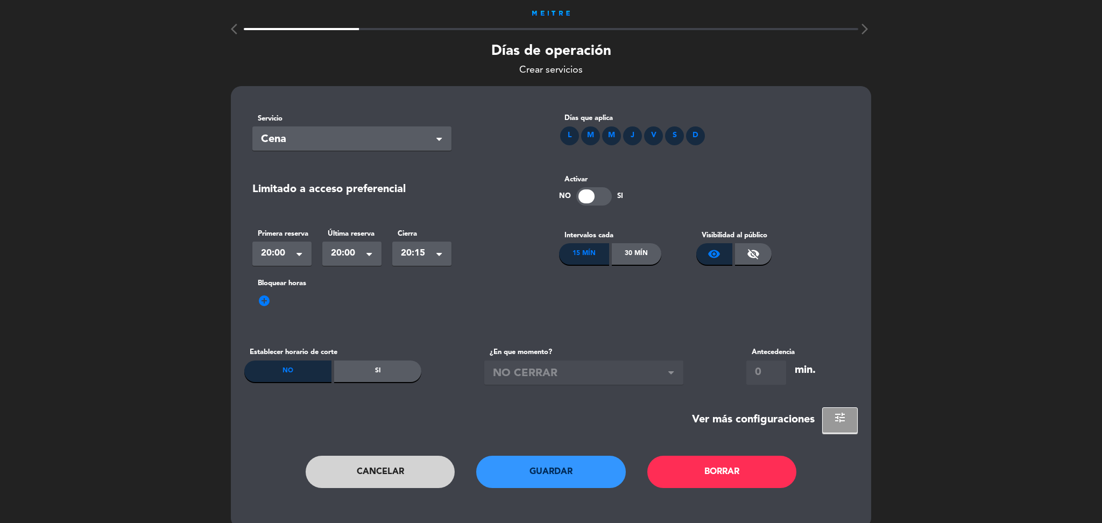
click at [408, 256] on span "20:15" at bounding box center [417, 253] width 33 height 15
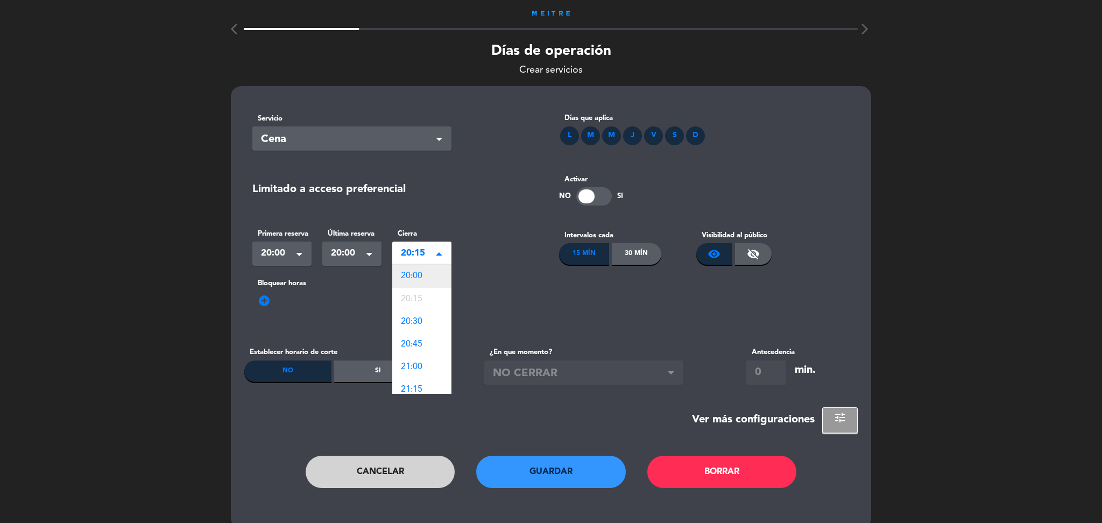
click at [414, 273] on span "20:00" at bounding box center [412, 276] width 22 height 9
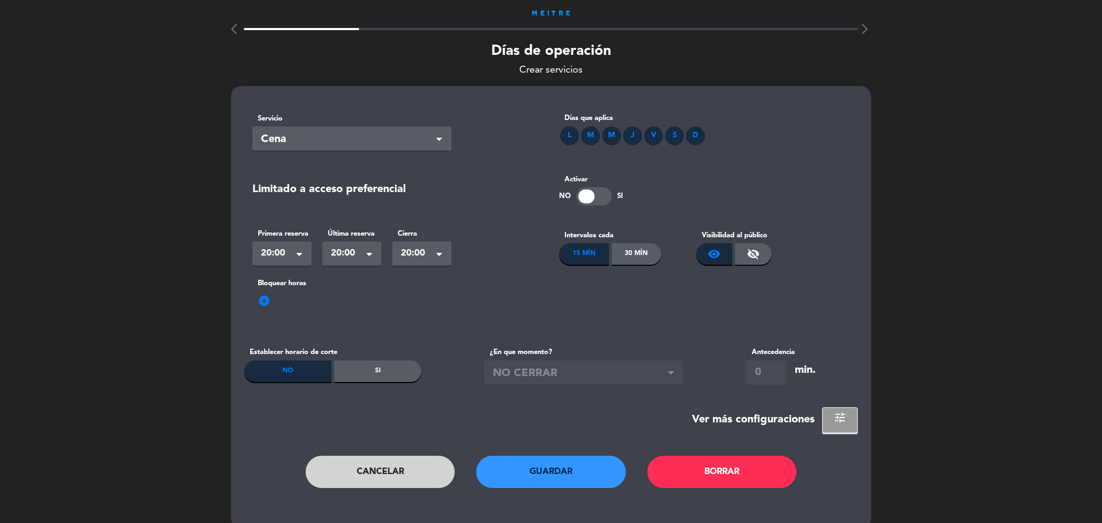
click at [577, 473] on button "Guardar" at bounding box center [551, 472] width 150 height 32
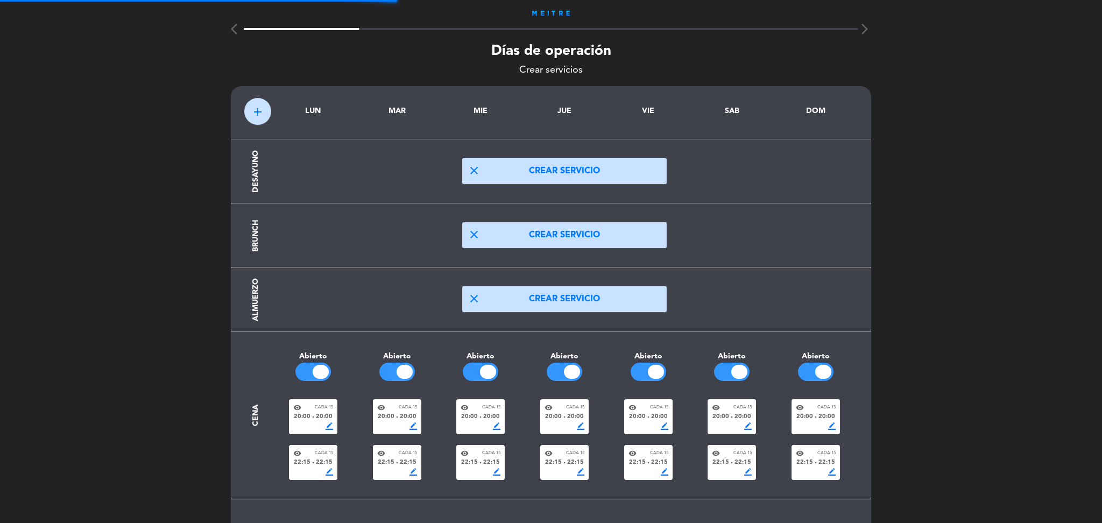
scroll to position [83, 0]
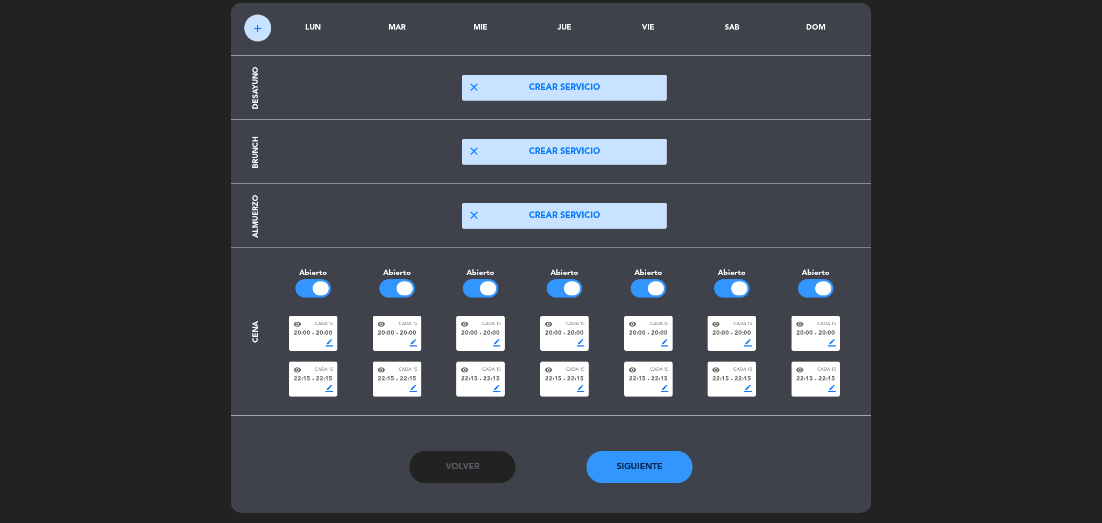
click at [661, 460] on button "Siguiente" at bounding box center [639, 467] width 107 height 32
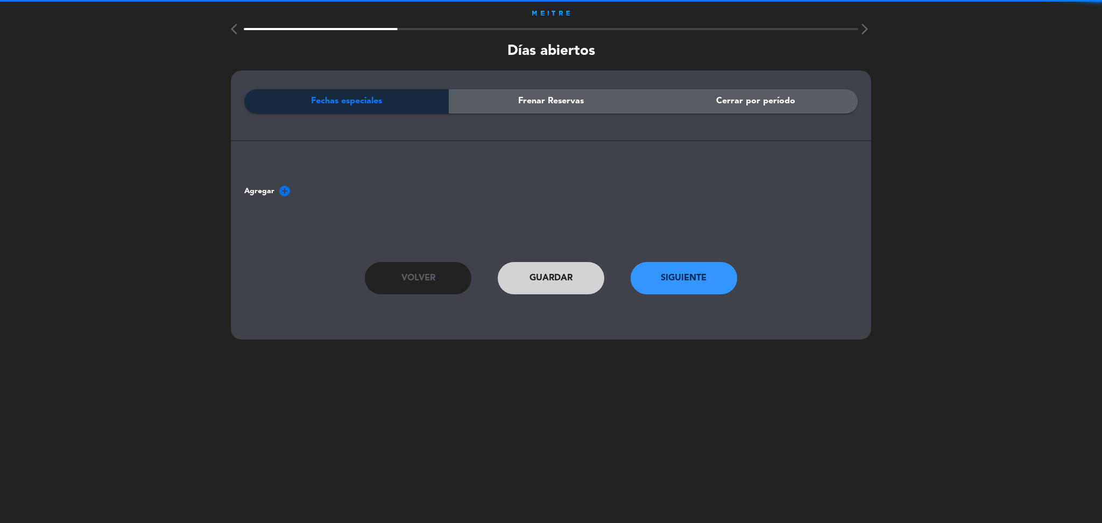
click at [692, 286] on button "Siguiente" at bounding box center [684, 278] width 107 height 32
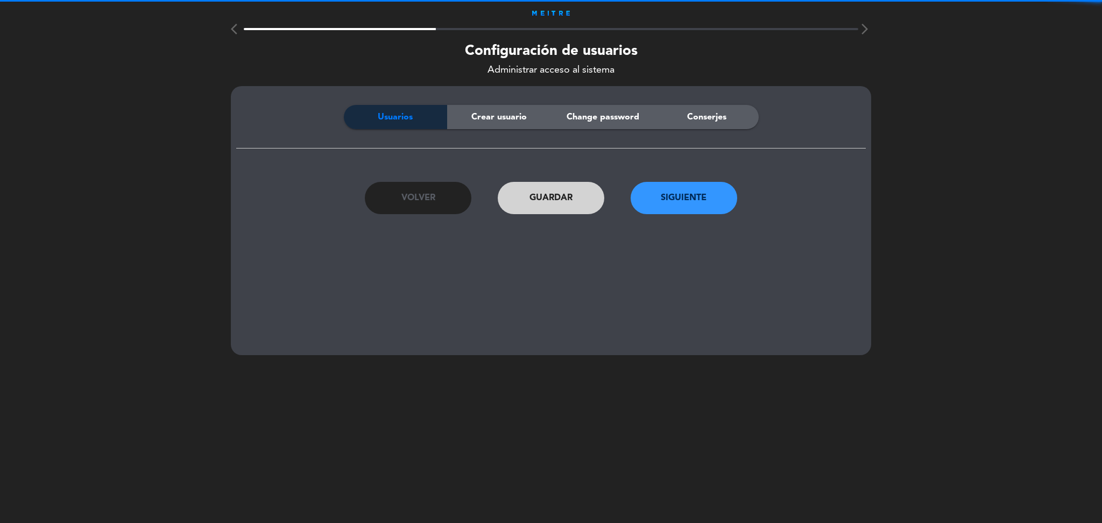
click at [692, 286] on div "Usuarios Crear usuario Change password Conserjes Volver Guardar Siguiente" at bounding box center [551, 220] width 640 height 269
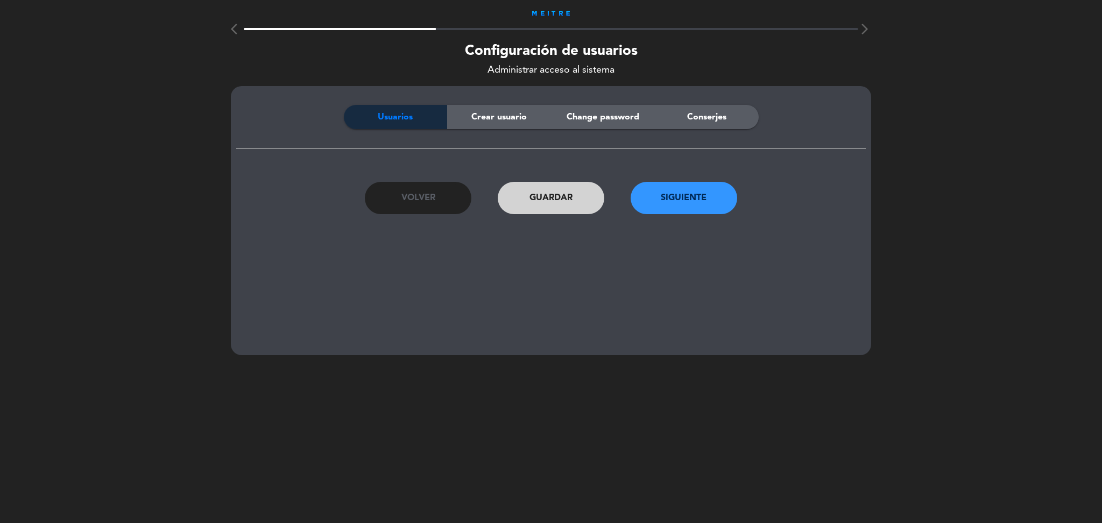
click at [668, 196] on button "Siguiente" at bounding box center [684, 198] width 107 height 32
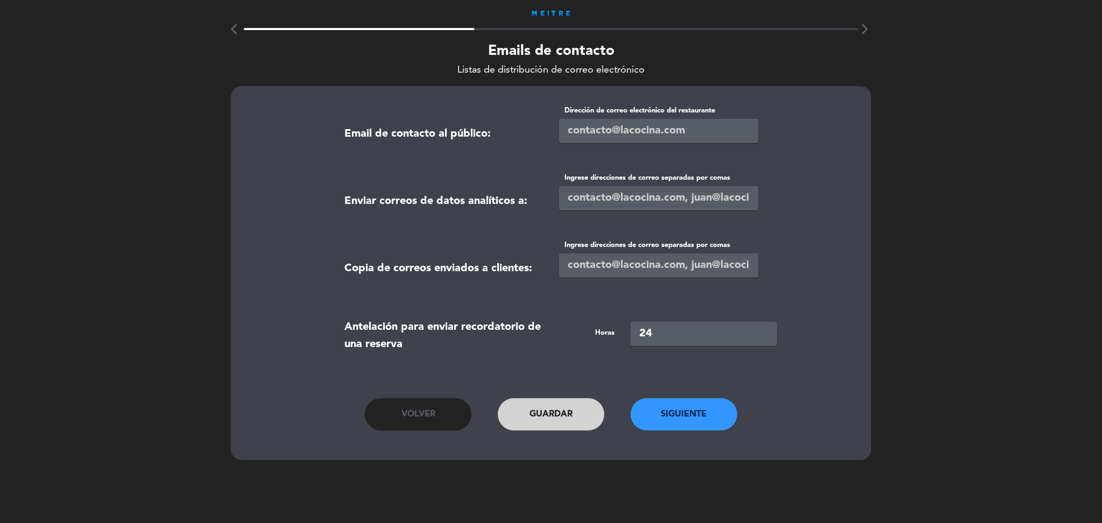
click at [585, 132] on input "email" at bounding box center [658, 131] width 199 height 24
paste input "[EMAIL_ADDRESS][DOMAIN_NAME]"
type input "[EMAIL_ADDRESS][DOMAIN_NAME]"
paste input "[EMAIL_ADDRESS][DOMAIN_NAME]"
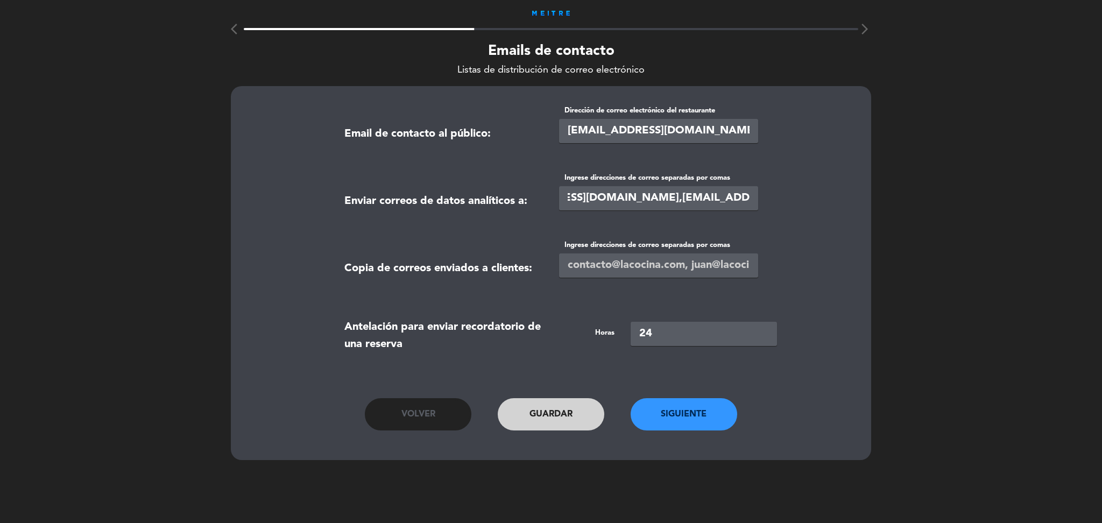
type input "[EMAIL_ADDRESS][DOMAIN_NAME],[EMAIL_ADDRESS][DOMAIN_NAME]"
paste input "[EMAIL_ADDRESS][DOMAIN_NAME],[EMAIL_ADDRESS][DOMAIN_NAME]"
type input "[EMAIL_ADDRESS][DOMAIN_NAME],[EMAIL_ADDRESS][DOMAIN_NAME]"
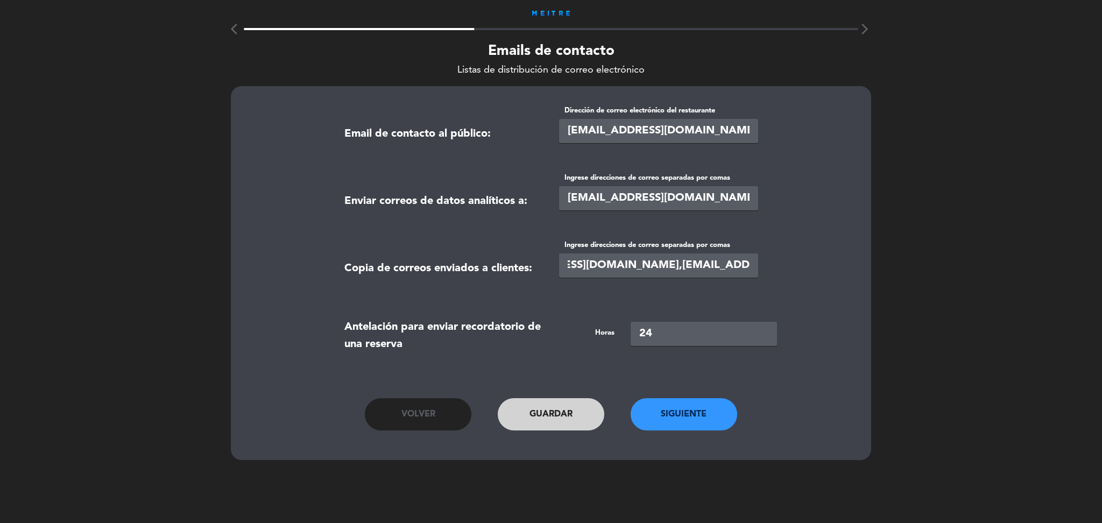
scroll to position [0, 0]
click at [695, 418] on button "Siguiente" at bounding box center [684, 414] width 107 height 32
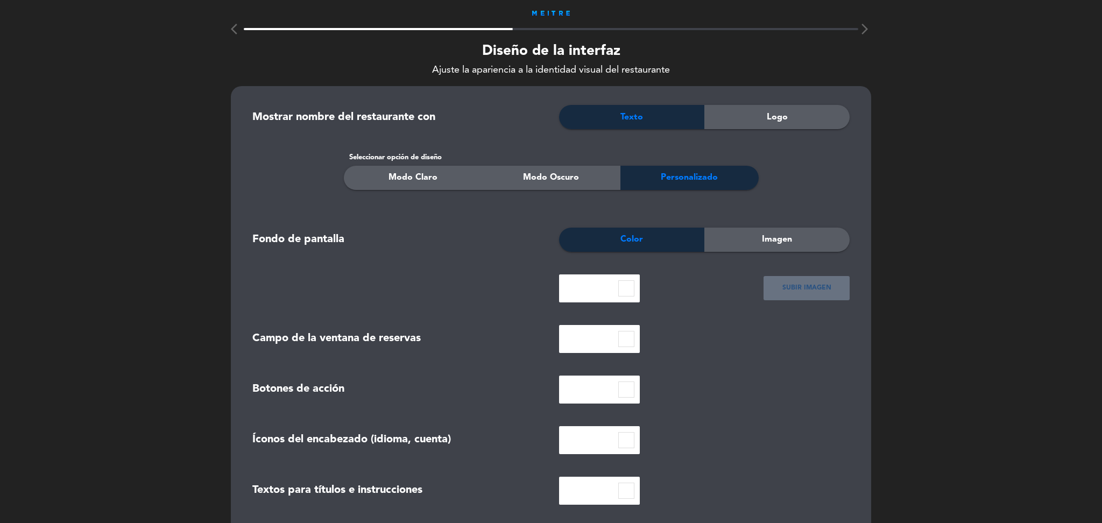
click at [761, 113] on div "Logo" at bounding box center [776, 117] width 145 height 24
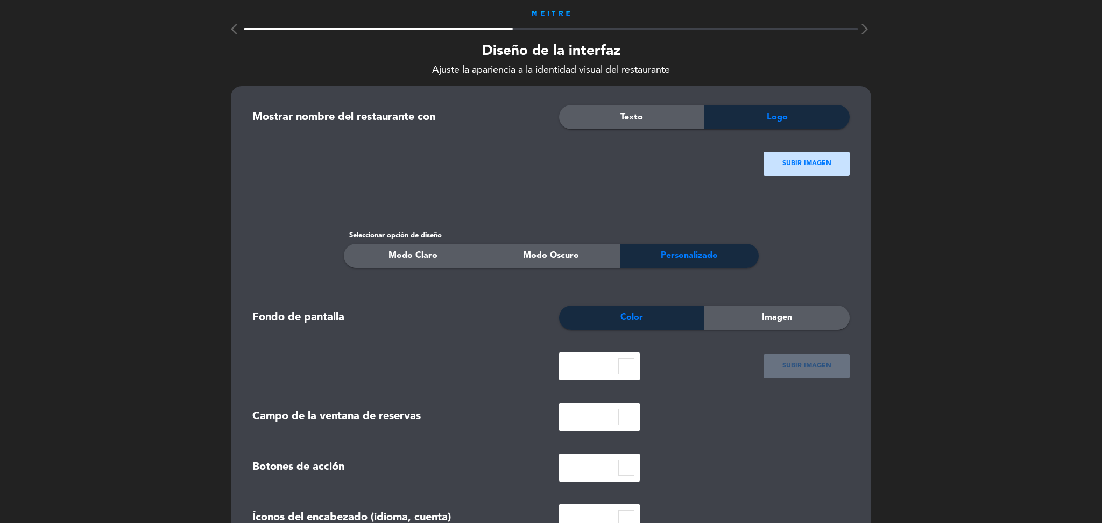
click at [802, 164] on ngx-dropzone-label "SUBIR IMAGEN" at bounding box center [806, 164] width 49 height 11
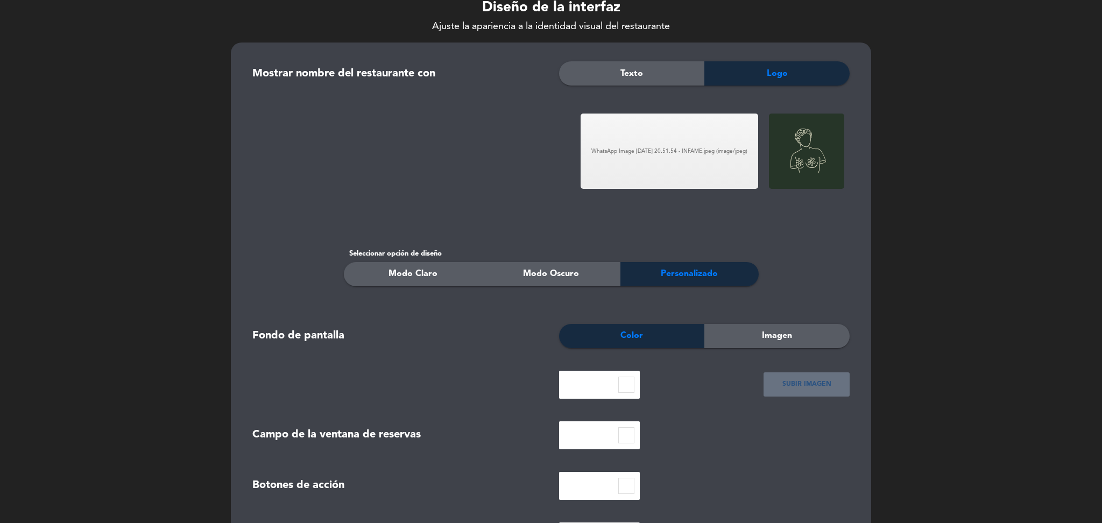
scroll to position [41, 0]
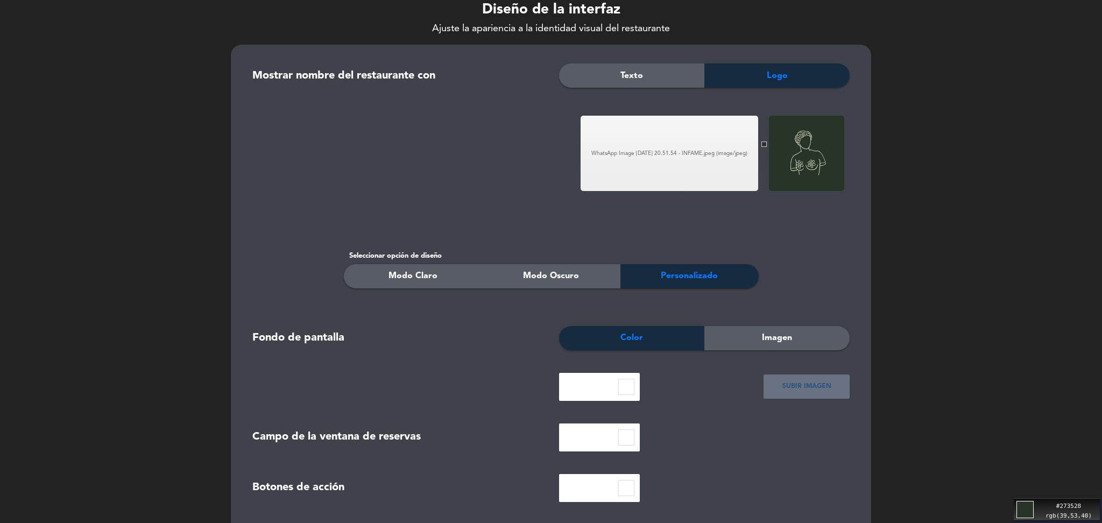
click at [778, 131] on div "Move your 🖱️ to pick a color #273528 rgb(39,53,40)" at bounding box center [551, 261] width 1102 height 523
click at [497, 190] on div "WhatsApp Image [DATE] 20.51.54 - INFAME.jpeg (image/jpeg) WhatsApp Image [DATE]…" at bounding box center [550, 153] width 597 height 86
click at [629, 442] on input at bounding box center [626, 437] width 16 height 16
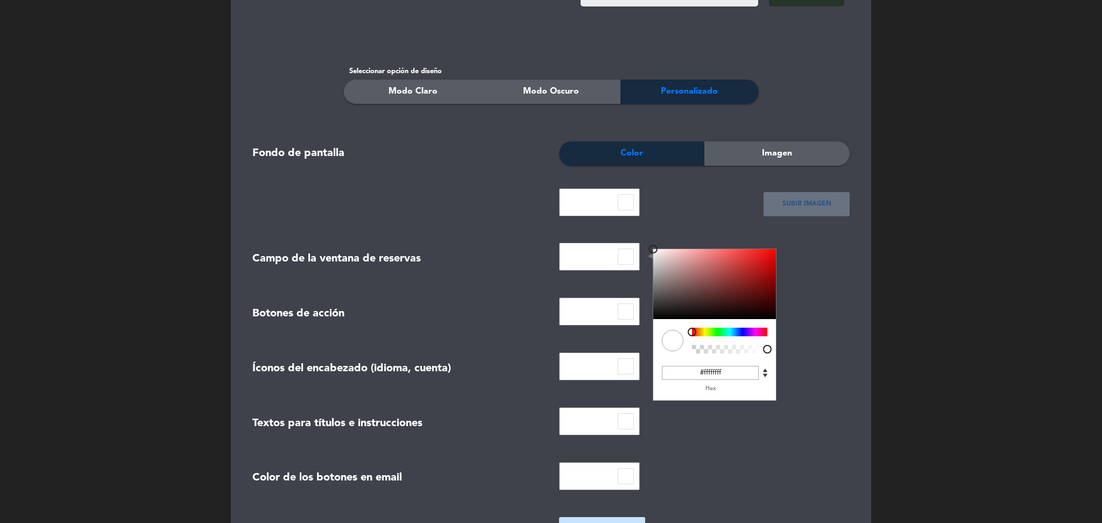
scroll to position [228, 0]
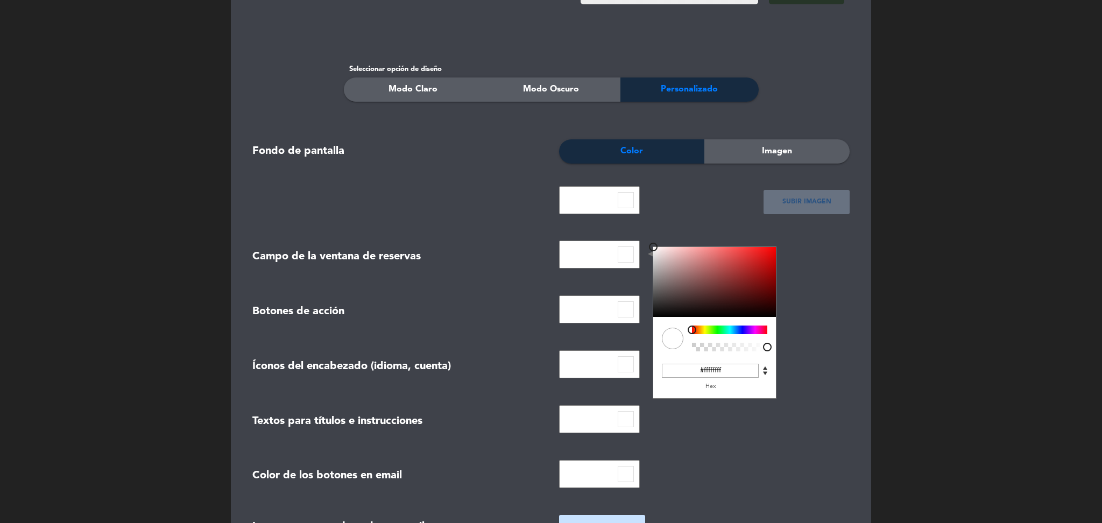
click at [721, 366] on input "#ffffffff" at bounding box center [710, 371] width 97 height 14
click at [725, 365] on input "#ffffffff" at bounding box center [710, 371] width 97 height 14
type input "#"
paste input "#273528"
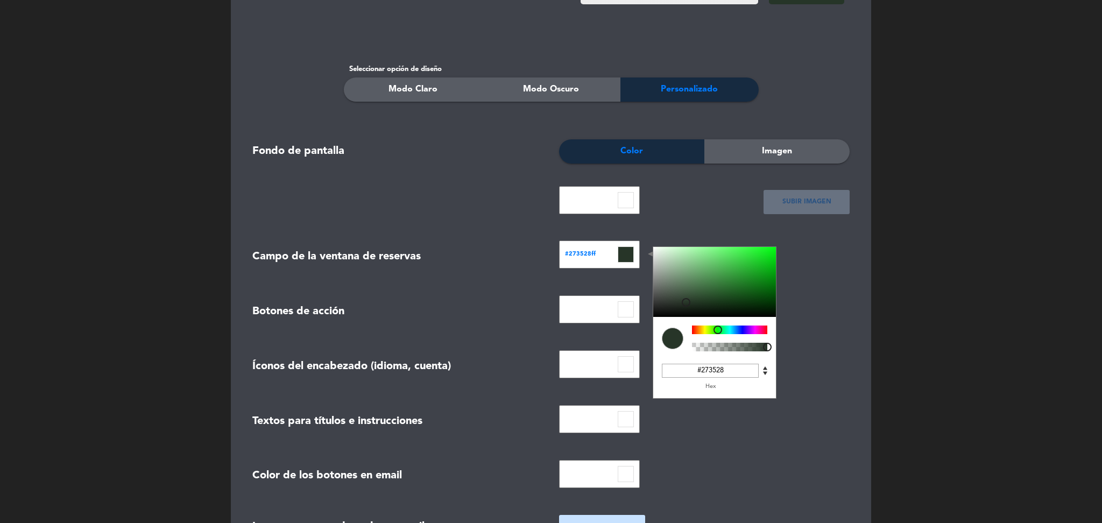
type input "#273528ff"
click at [772, 375] on div "#273528ff Hex" at bounding box center [714, 380] width 123 height 37
click at [729, 371] on input "#273528ff" at bounding box center [710, 371] width 97 height 14
paste input "#273528"
type input "#273528"
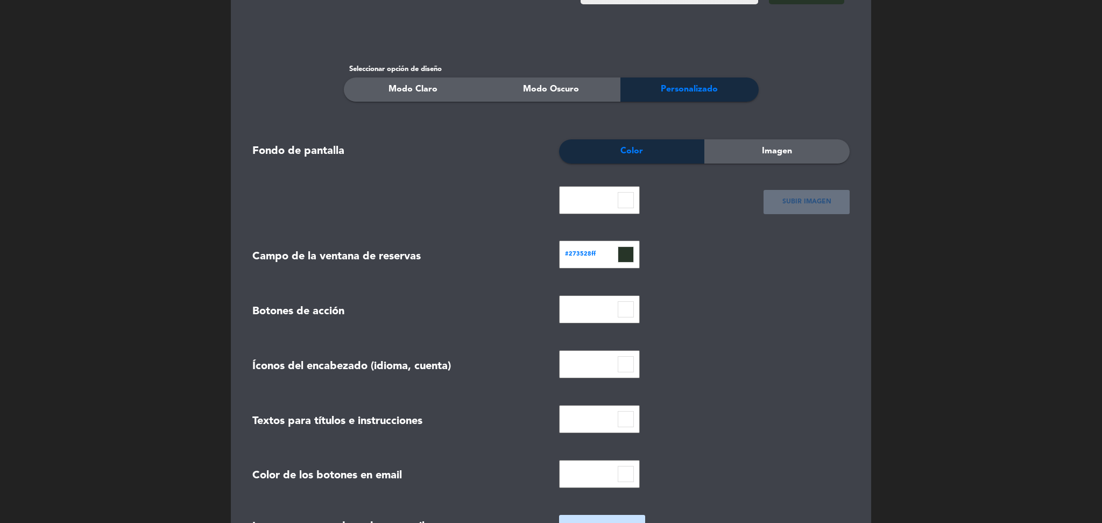
click at [829, 322] on div at bounding box center [704, 311] width 307 height 32
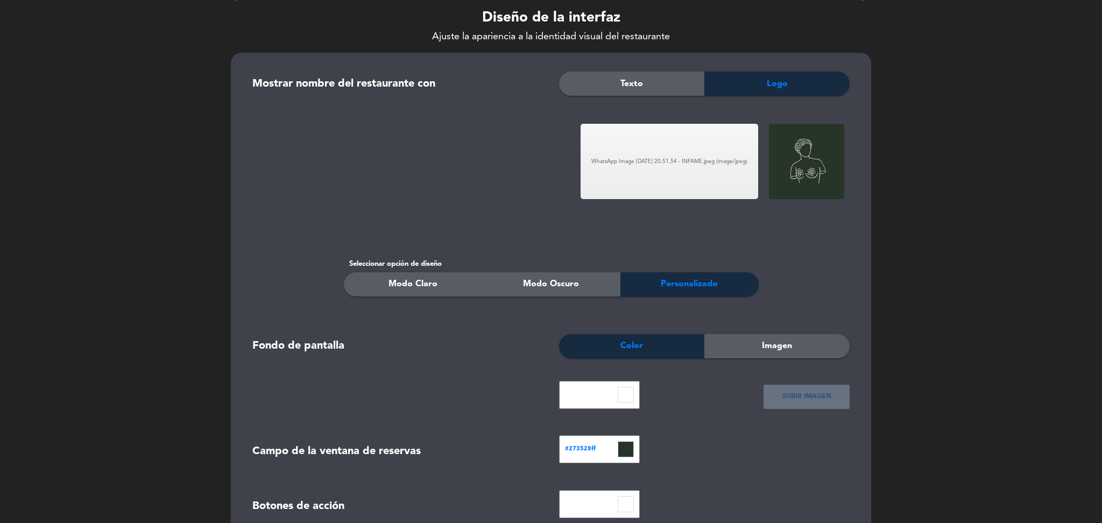
scroll to position [0, 0]
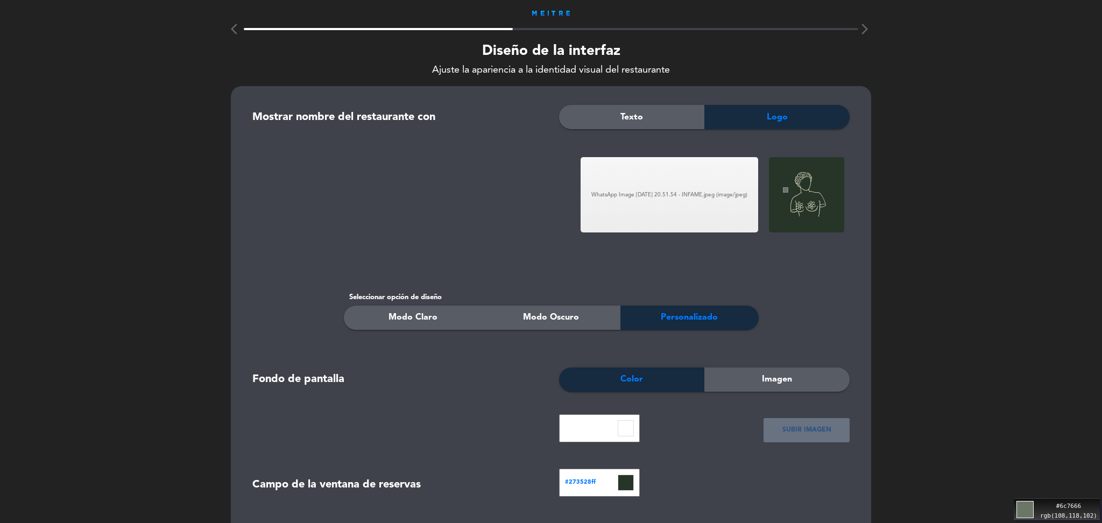
click at [799, 176] on div "Move your 🖱️ to pick a color #6c7666 rgb(108,118,102)" at bounding box center [551, 261] width 1102 height 523
click at [990, 87] on div "arrow_back_ios arrow_forward_ios Diseño de la interfaz Ajuste la apariencia a l…" at bounding box center [551, 460] width 1102 height 920
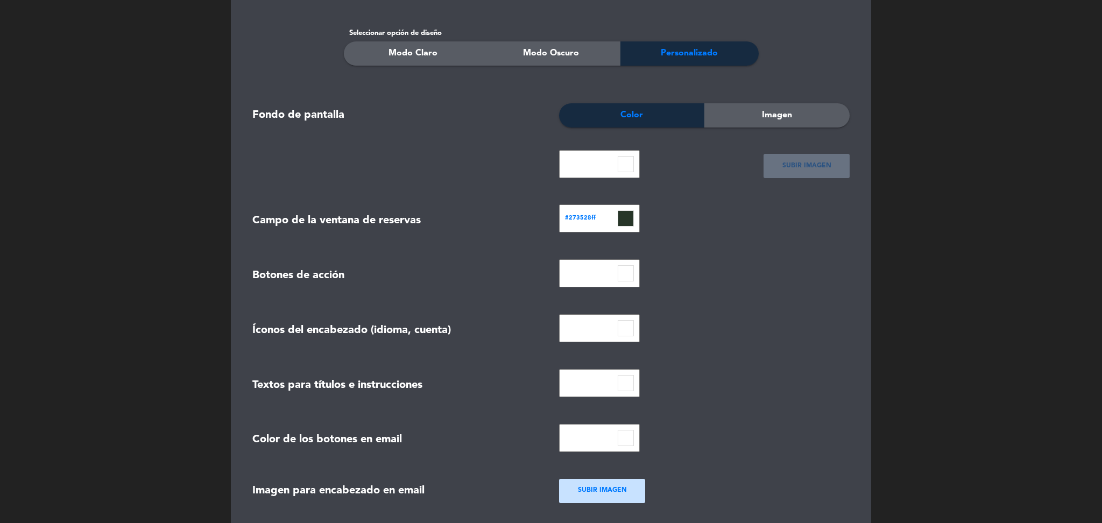
scroll to position [307, 0]
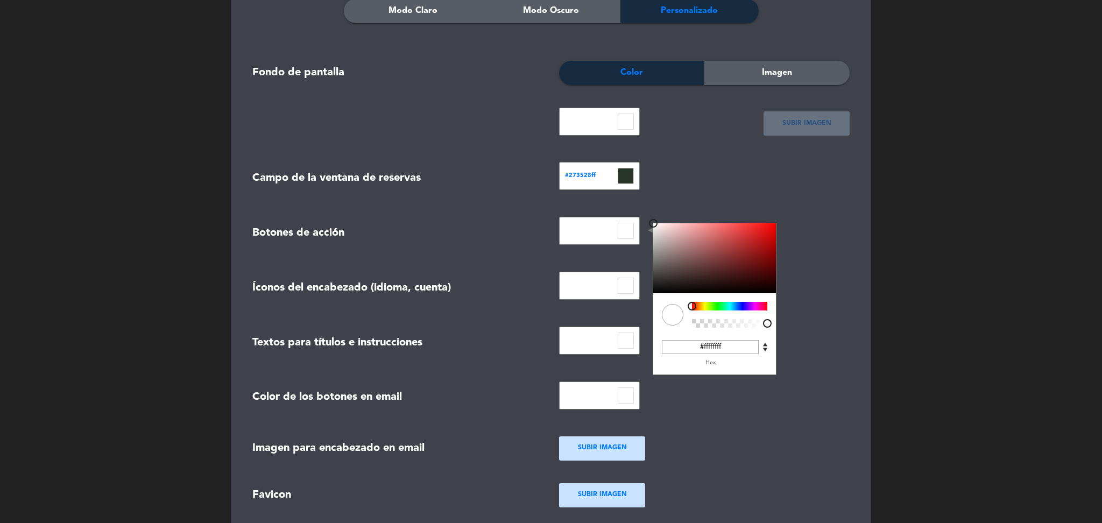
click at [627, 235] on input at bounding box center [626, 231] width 16 height 16
click at [707, 346] on input "#ffffffff" at bounding box center [710, 347] width 97 height 14
paste input "#6c7666"
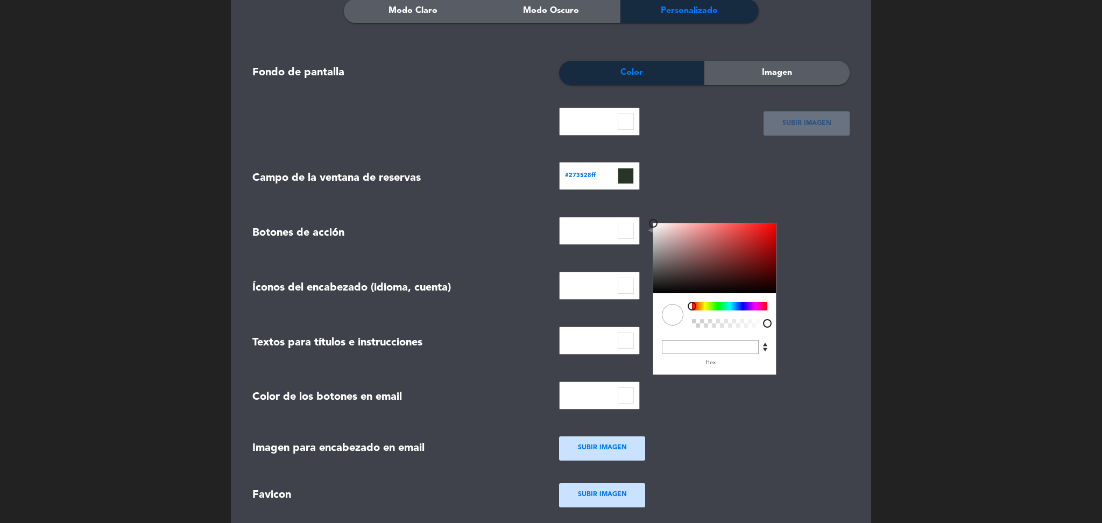
type input "#6c7666"
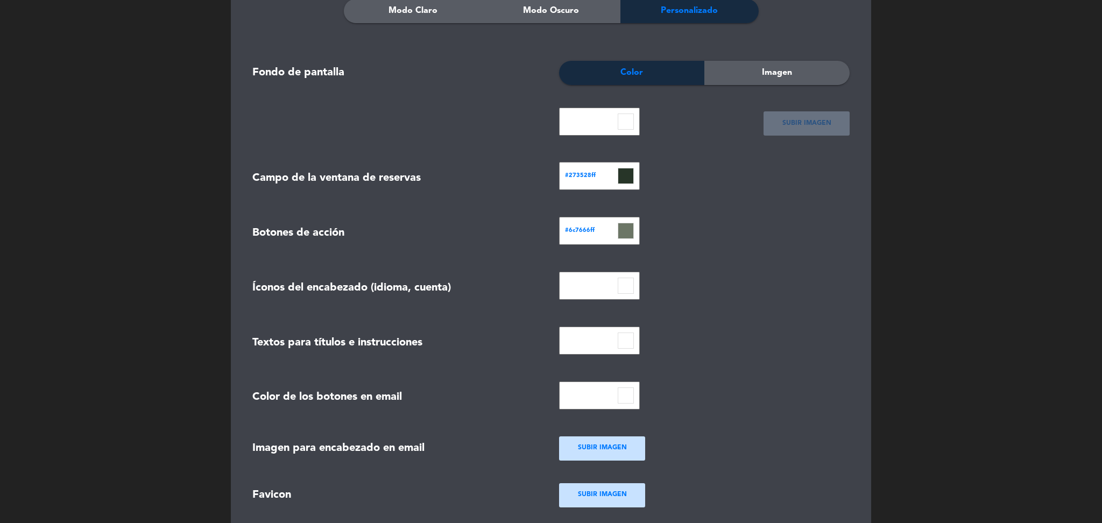
click at [869, 339] on div "Mostrar nombre del restaurante con Texto Logo WhatsApp Image [DATE] 20.51.54 - …" at bounding box center [551, 190] width 640 height 823
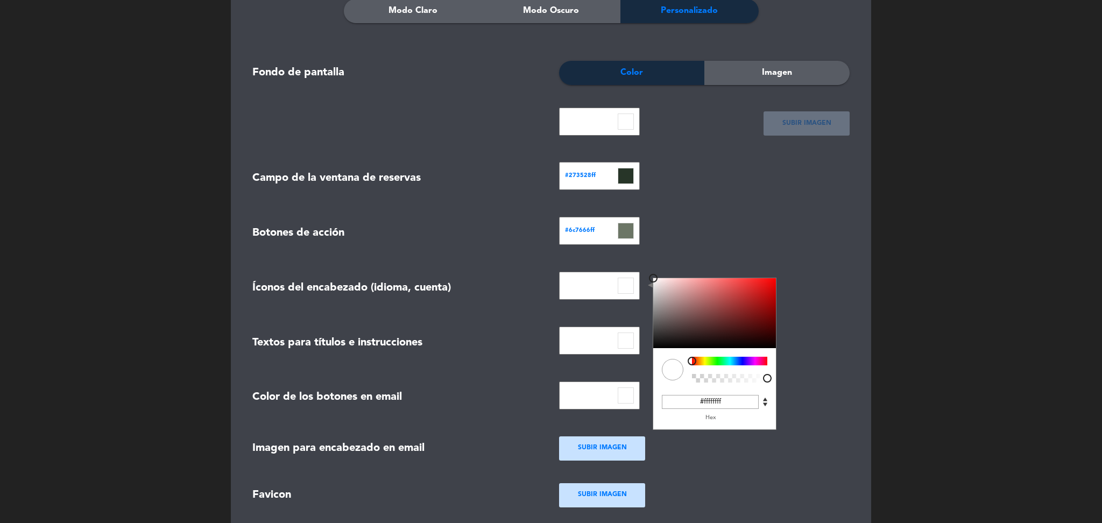
click at [630, 286] on input at bounding box center [626, 286] width 16 height 16
click at [741, 399] on input "#ffffffff" at bounding box center [710, 402] width 97 height 14
paste input "#6c7666"
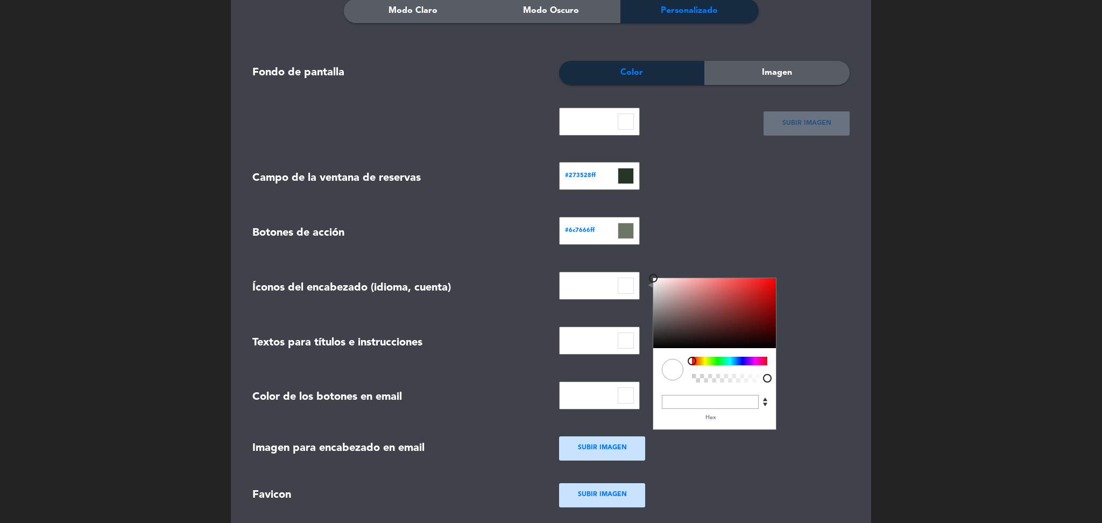
type input "#6c7666"
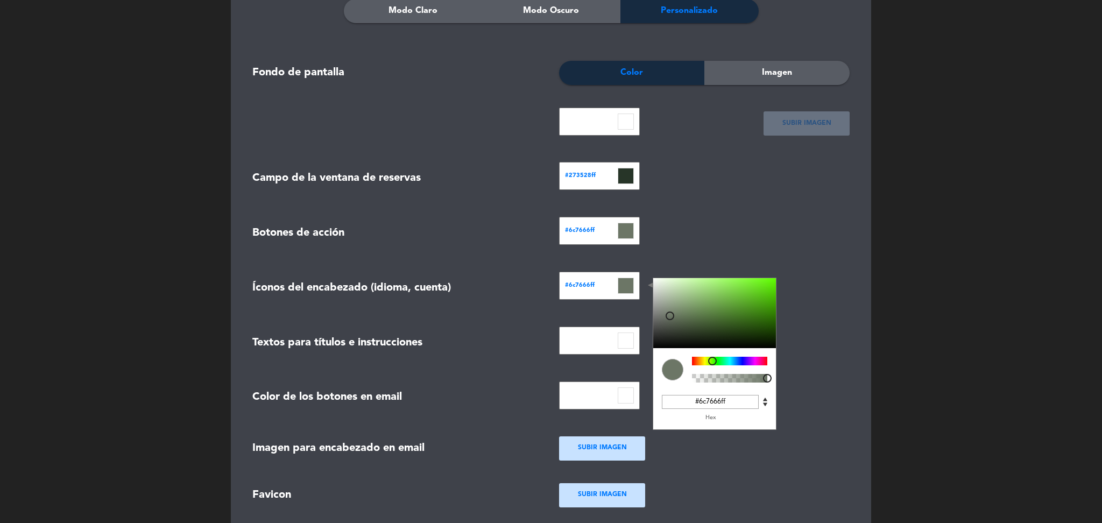
click at [723, 191] on div "#273528ff C M Y K A 124 15 18 1 H S L A 39 53 40 1 R G B A #273528 Hex" at bounding box center [704, 178] width 307 height 32
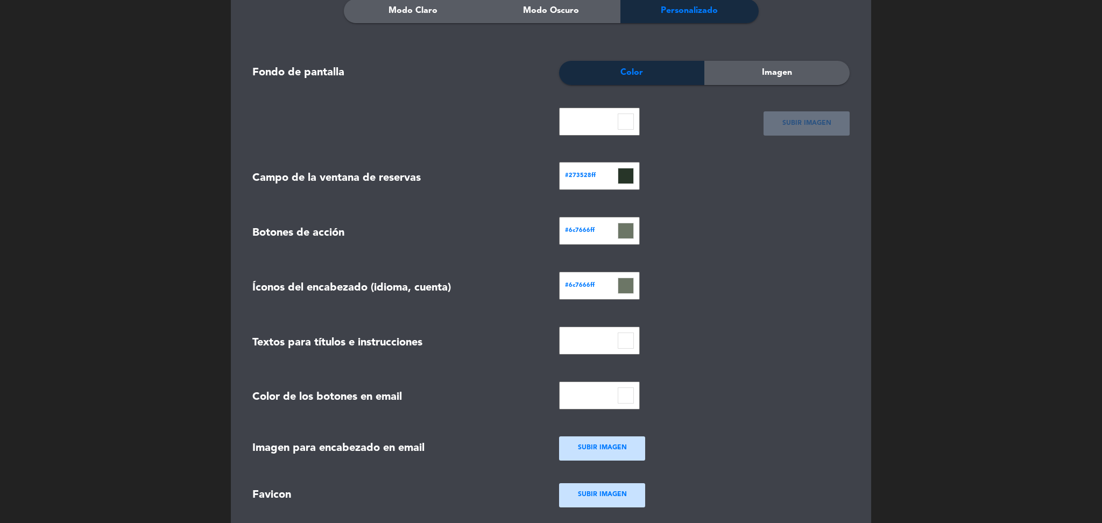
click at [627, 342] on input at bounding box center [626, 340] width 16 height 16
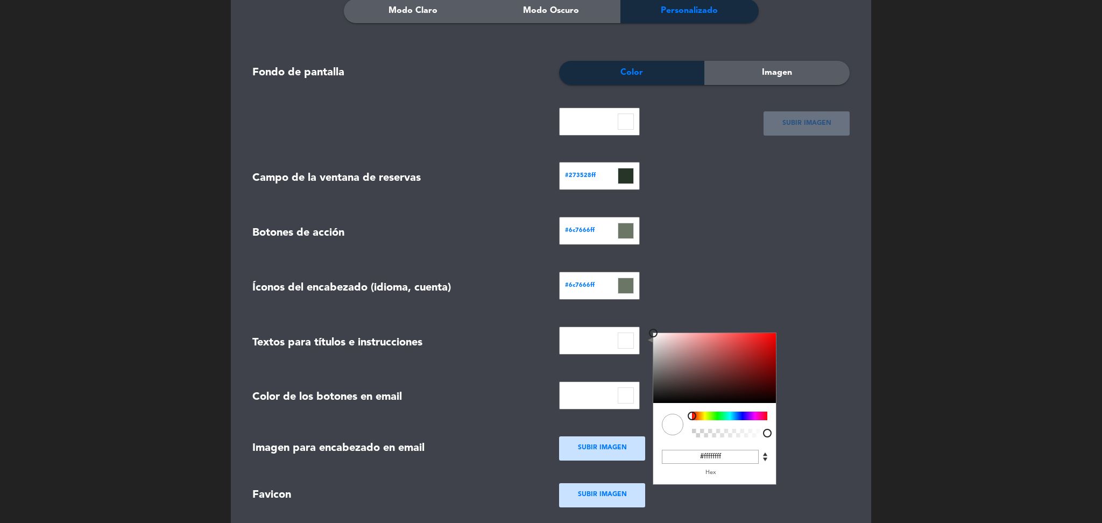
click at [737, 450] on input "#ffffffff" at bounding box center [710, 457] width 97 height 14
paste input "#6c7666"
type input "#6c7666"
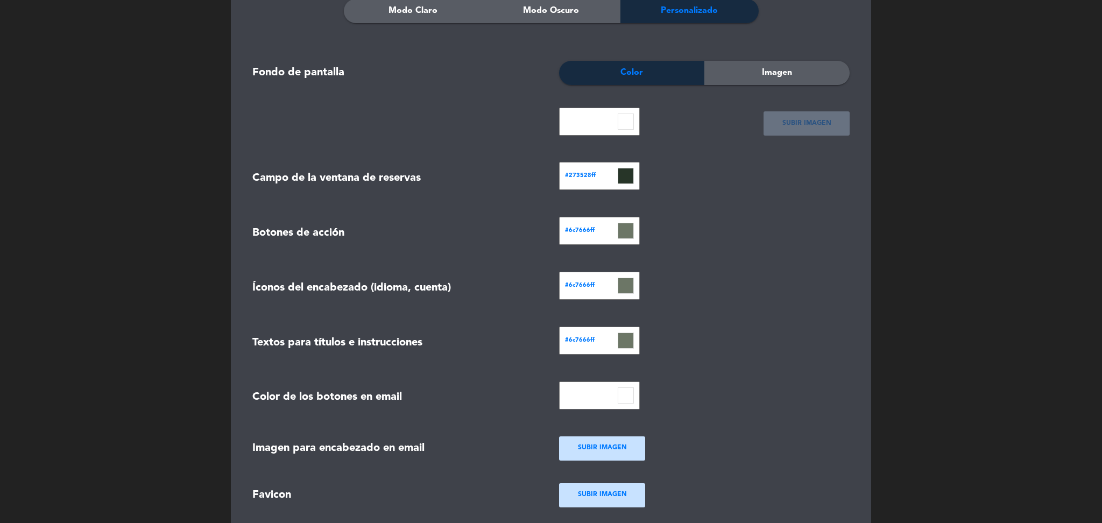
click at [714, 242] on div "#6c7666ff C M Y K A 98 7 43 1 H S L A 108 118 102 1 R G B A #6c7666ff Hex" at bounding box center [704, 233] width 307 height 32
click at [626, 398] on input at bounding box center [626, 395] width 16 height 16
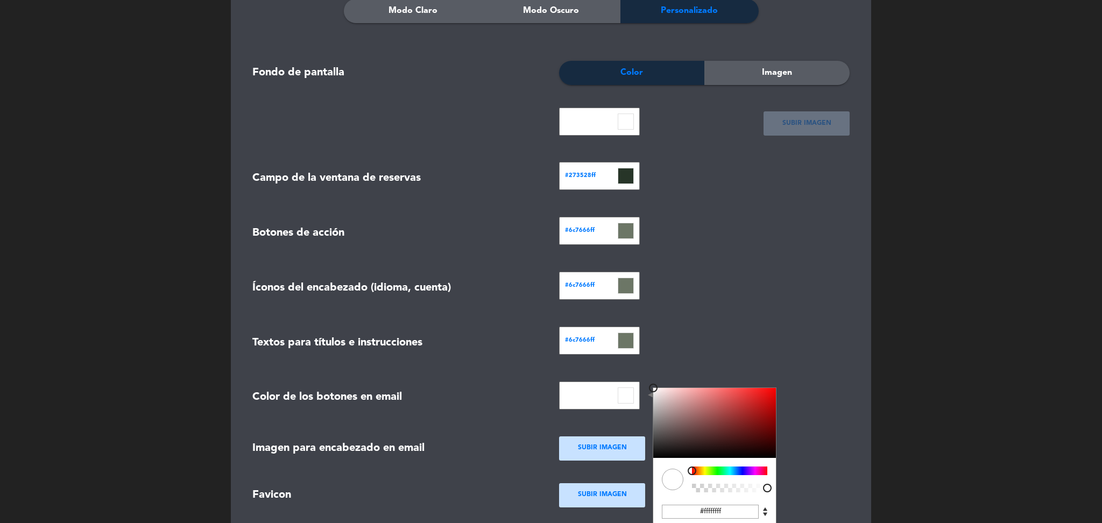
click at [724, 515] on input "#ffffffff" at bounding box center [710, 512] width 97 height 14
paste input "#6c7666"
type input "#6c7666"
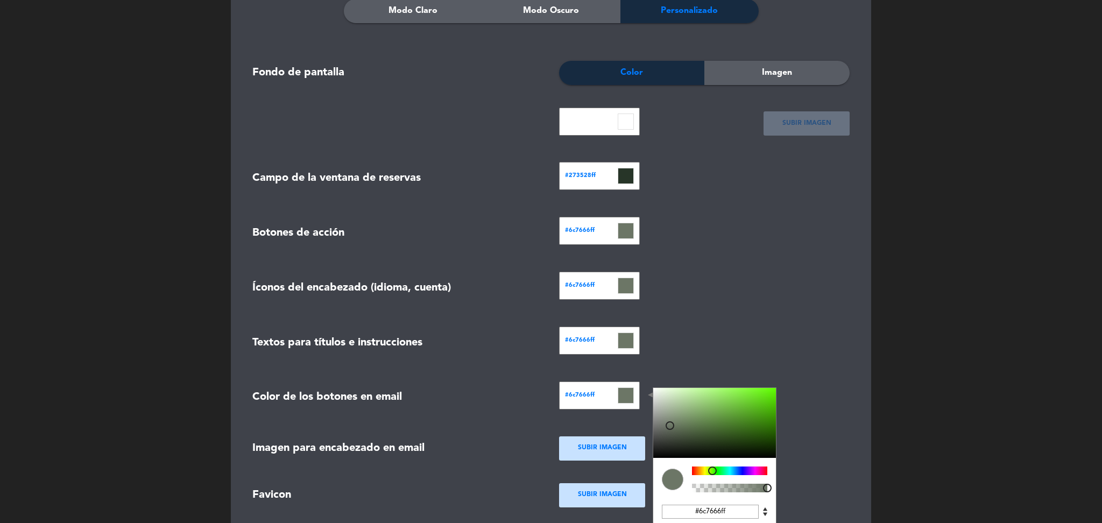
click at [759, 295] on div "#6c7666ff C M Y K A 98 7 43 1 H S L A 108 118 102 1 R G B A #6c7666ff Hex" at bounding box center [704, 288] width 307 height 32
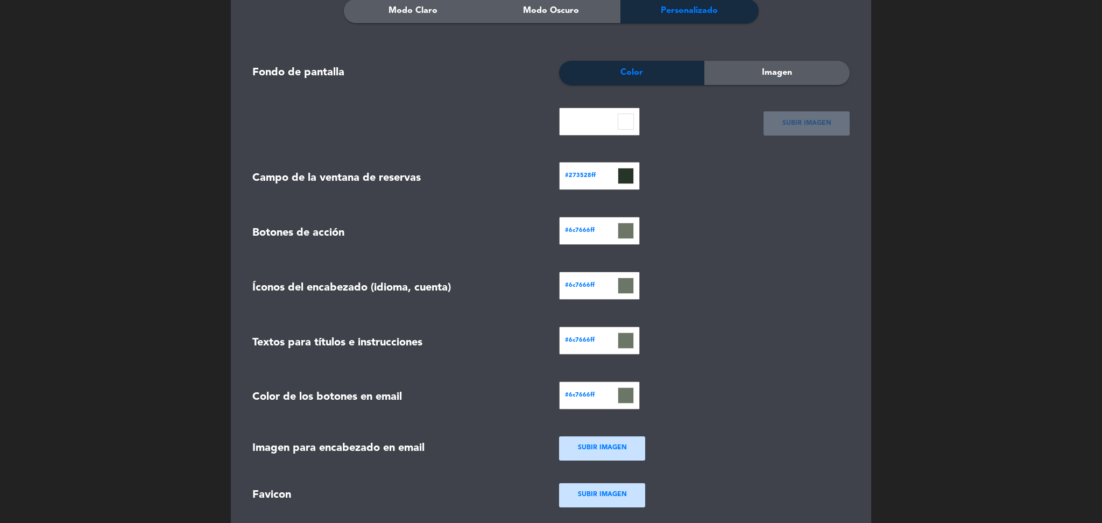
scroll to position [393, 0]
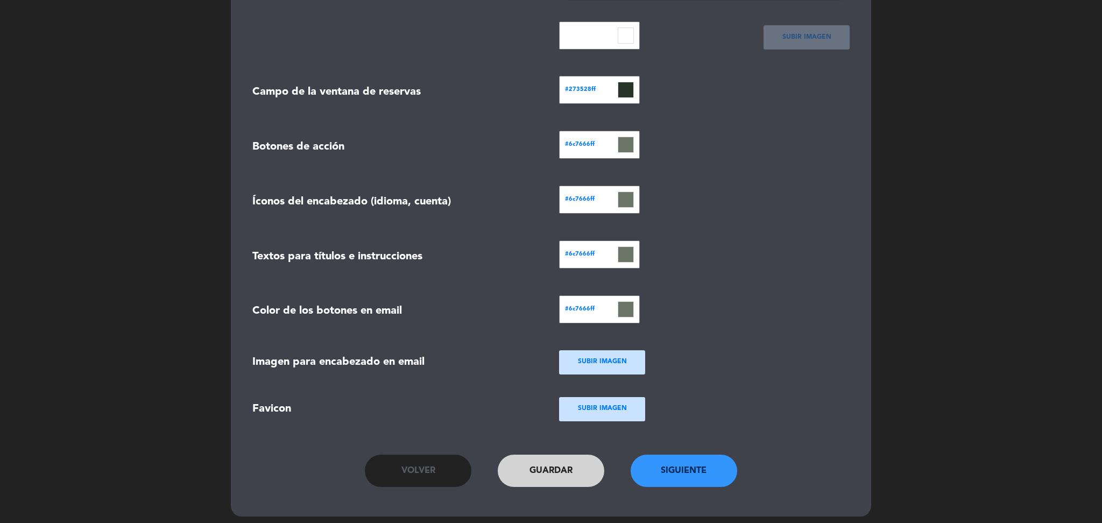
click at [684, 455] on button "Siguiente" at bounding box center [684, 471] width 107 height 32
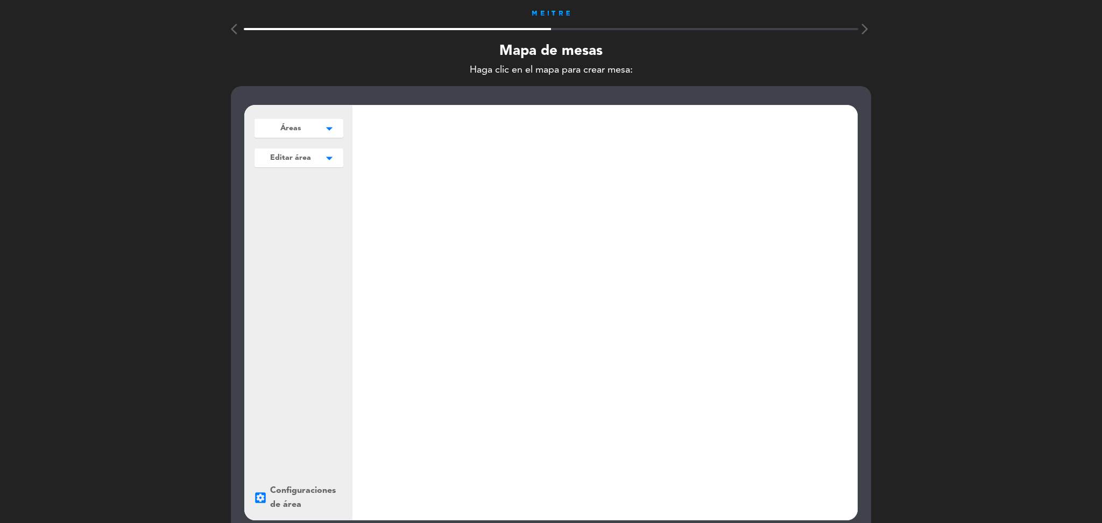
click at [331, 129] on icon "arrow_drop_down" at bounding box center [329, 128] width 16 height 11
click at [313, 149] on button "Agregar" at bounding box center [298, 151] width 79 height 16
click at [313, 149] on input "text" at bounding box center [298, 151] width 79 height 16
type input "Mapa"
click at [302, 172] on button "Guardar" at bounding box center [298, 174] width 79 height 16
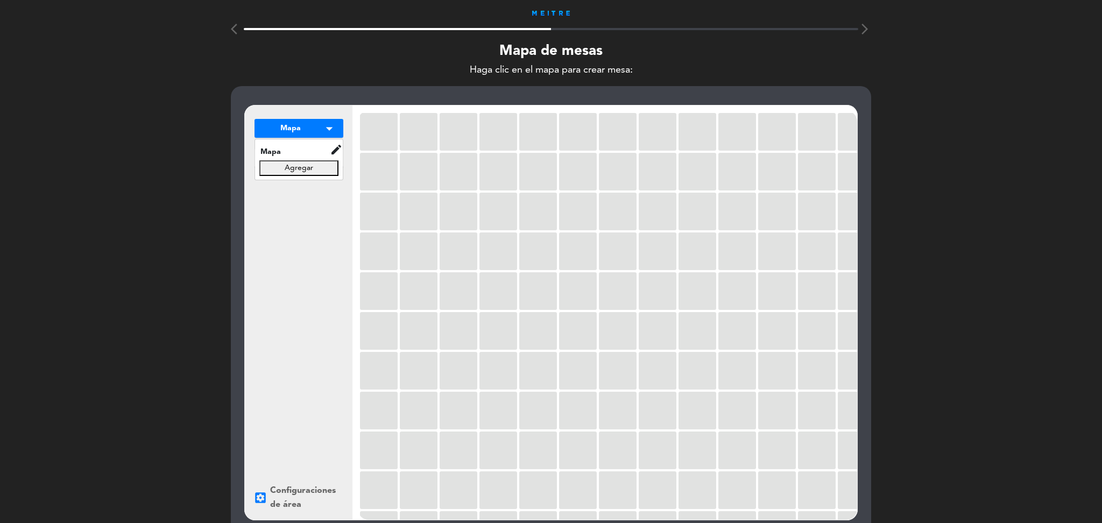
click at [300, 209] on div "Mapa arrow_drop_down Mapa edit renombrar borrar Agregar Mapa arrow_drop_down Ma…" at bounding box center [299, 312] width 108 height 414
click at [330, 161] on icon "arrow_drop_down" at bounding box center [329, 158] width 16 height 11
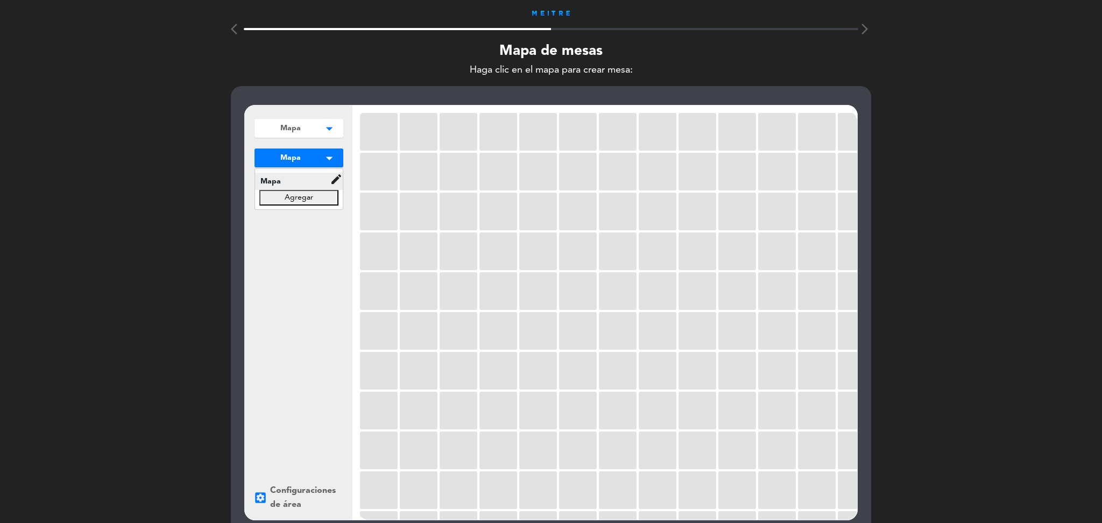
click at [336, 178] on icon "edit" at bounding box center [336, 179] width 13 height 13
click at [357, 173] on button "renombrar" at bounding box center [380, 172] width 74 height 16
click at [319, 181] on input "Mapa" at bounding box center [300, 181] width 90 height 16
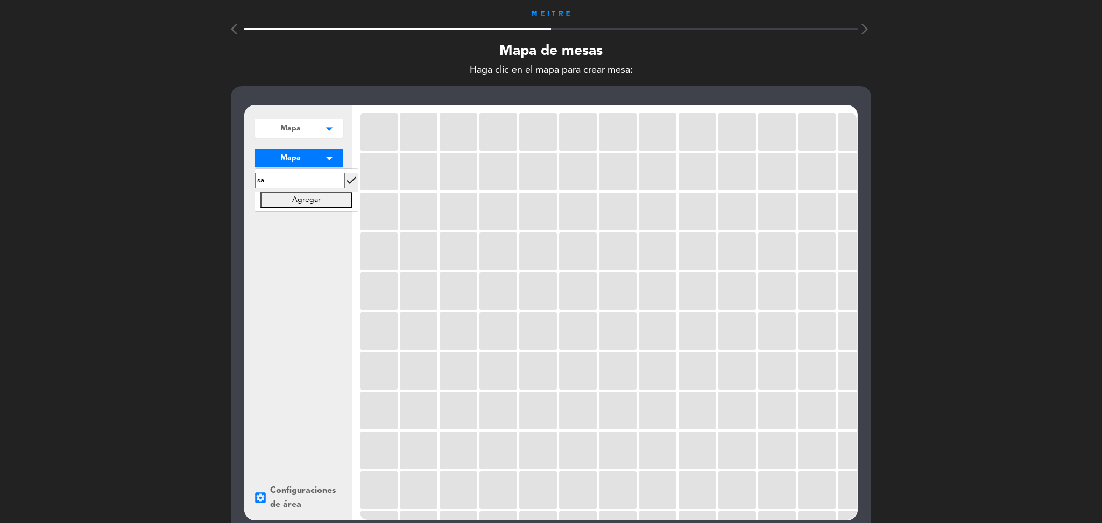
type input "s"
type input "Salon"
click at [348, 181] on icon "check" at bounding box center [351, 180] width 13 height 13
click at [378, 377] on div at bounding box center [379, 371] width 38 height 38
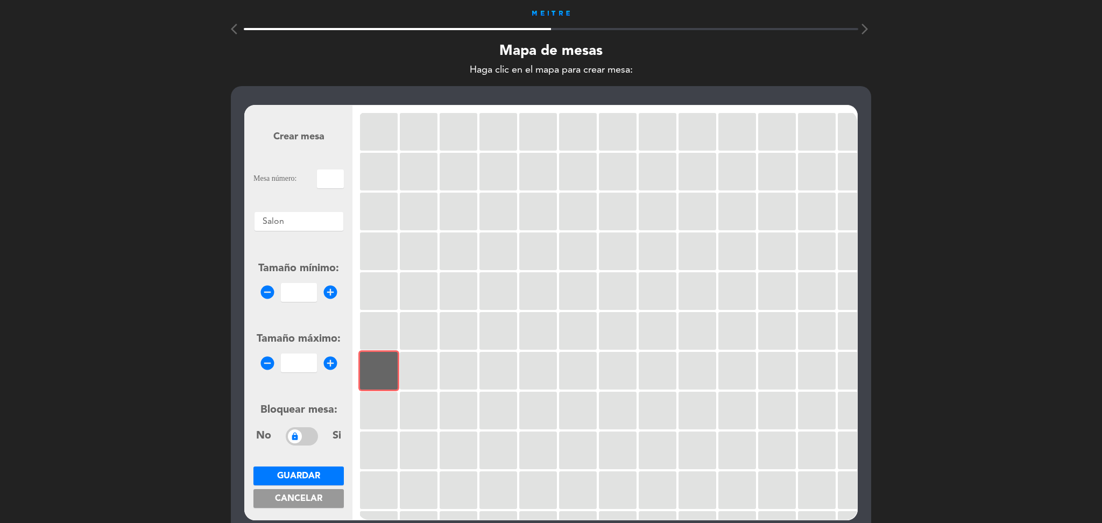
click at [336, 185] on input "text" at bounding box center [330, 178] width 27 height 19
type input "s"
type input "S1"
click at [307, 295] on input "number" at bounding box center [299, 292] width 36 height 19
type input "1"
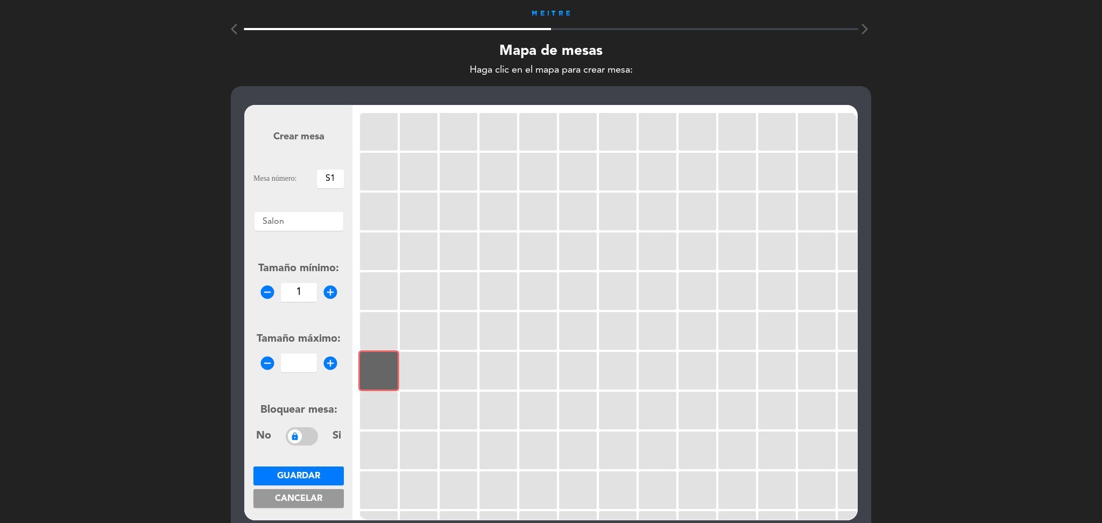
click at [299, 362] on input "number" at bounding box center [299, 362] width 36 height 19
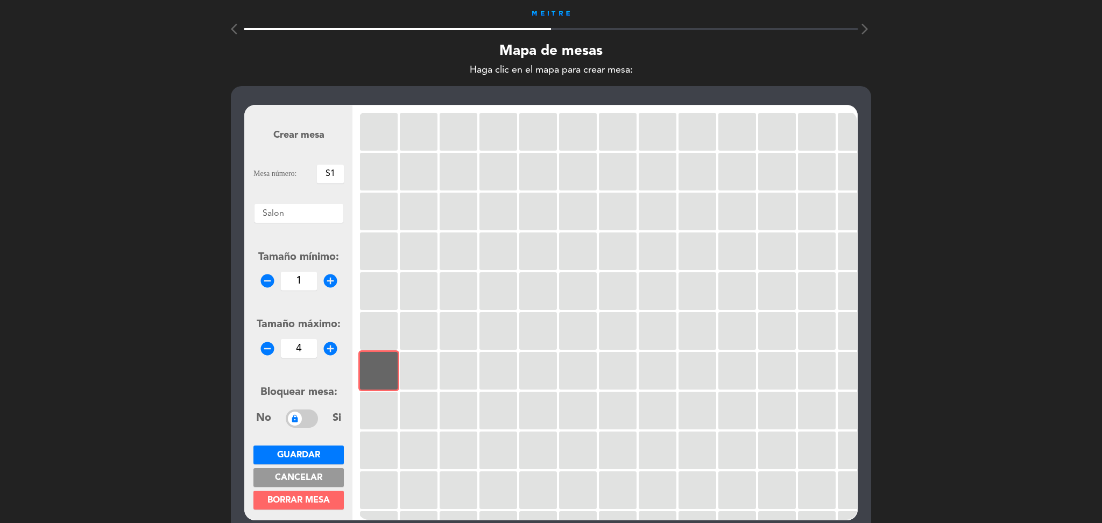
type input "4"
click at [324, 452] on button "Guardar" at bounding box center [298, 454] width 90 height 19
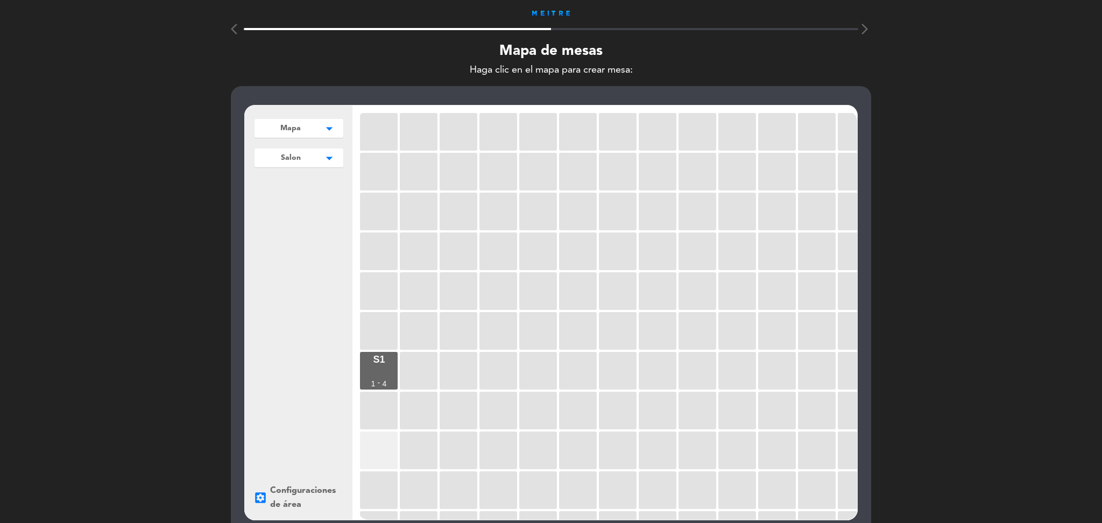
click at [374, 449] on div at bounding box center [379, 450] width 38 height 38
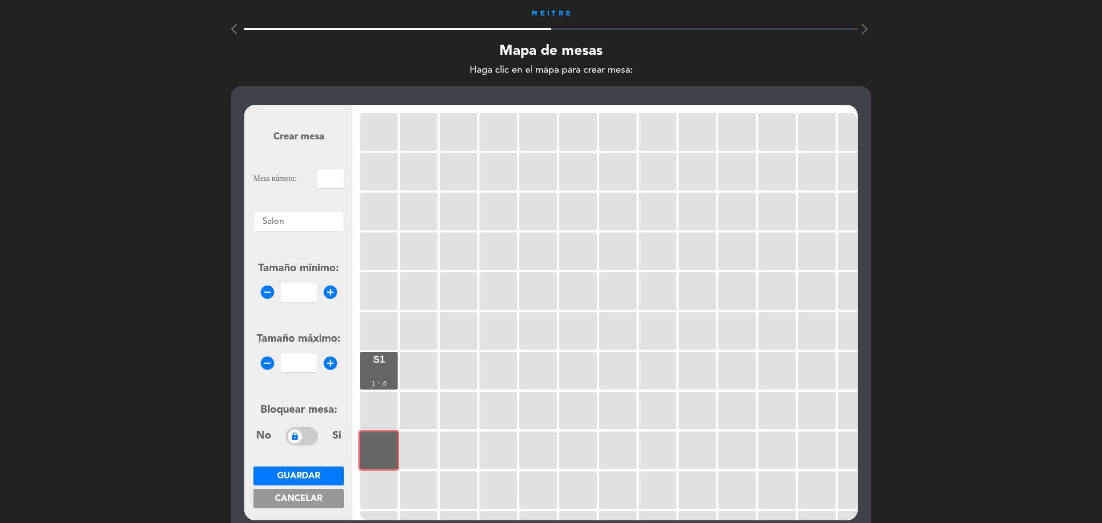
click at [319, 175] on input "text" at bounding box center [330, 178] width 27 height 19
type input "S2"
click at [302, 295] on input "number" at bounding box center [299, 292] width 36 height 19
type input "1"
click at [305, 358] on input "number" at bounding box center [299, 362] width 36 height 19
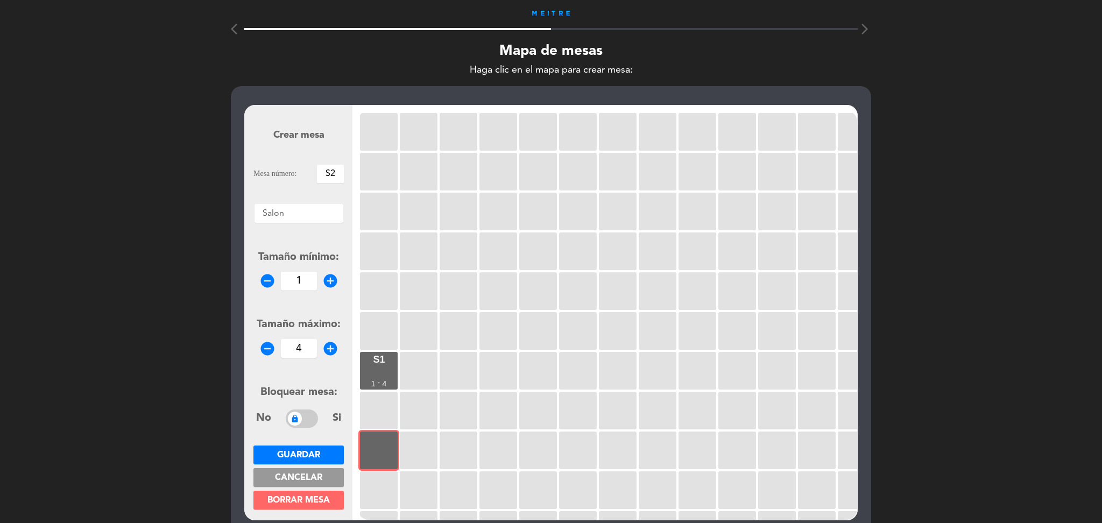
type input "4"
click at [299, 458] on span "Guardar" at bounding box center [298, 455] width 43 height 9
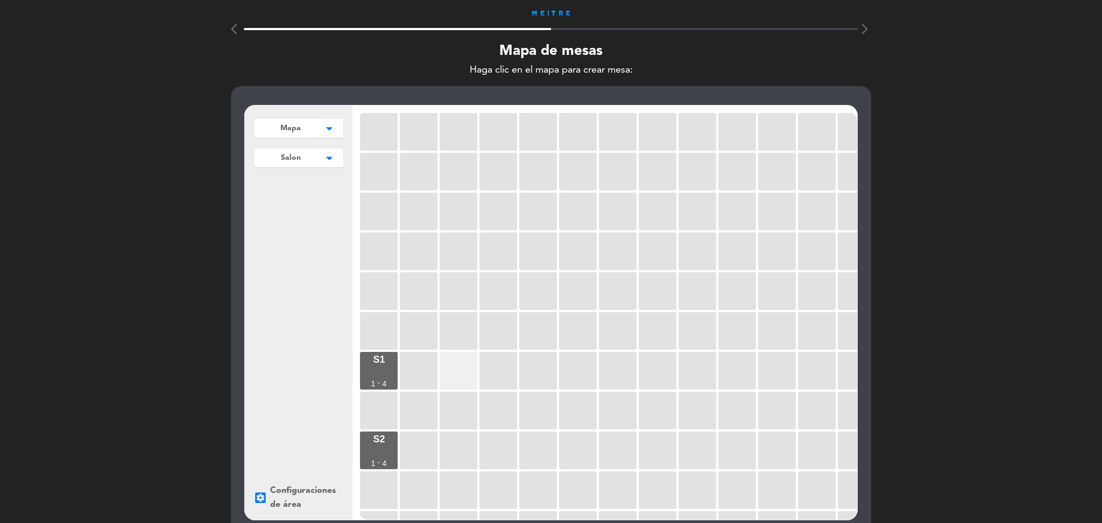
click at [449, 377] on div at bounding box center [459, 371] width 38 height 38
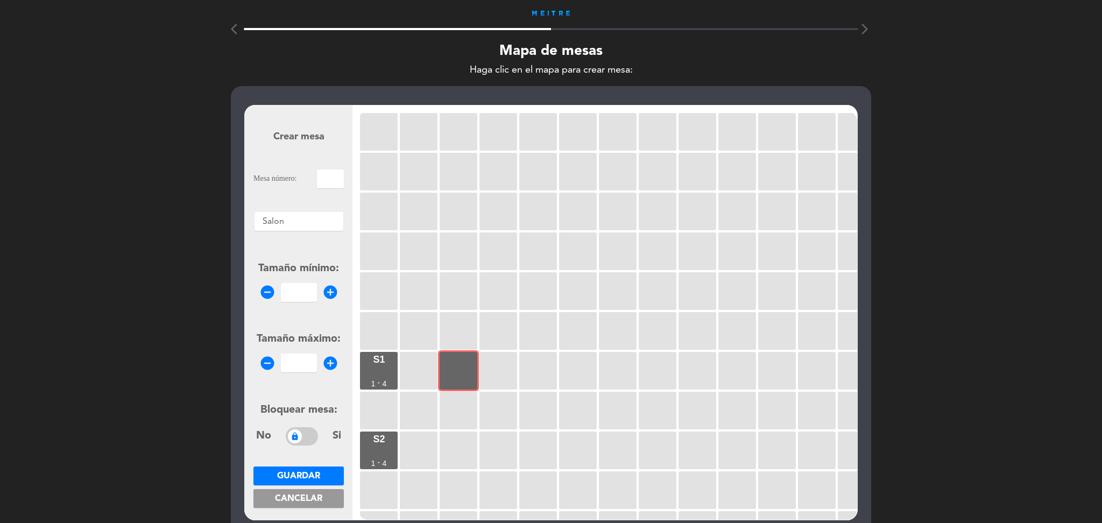
click at [324, 185] on input "text" at bounding box center [330, 178] width 27 height 19
type input "S3"
click at [306, 288] on input "number" at bounding box center [299, 292] width 36 height 19
type input "1"
click at [305, 357] on input "number" at bounding box center [299, 362] width 36 height 19
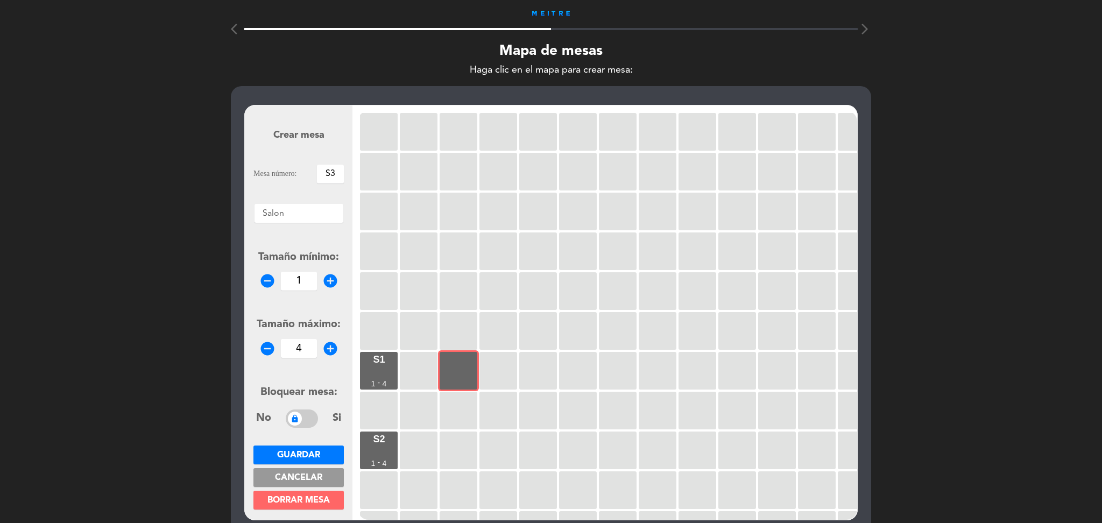
type input "4"
click at [322, 457] on button "Guardar" at bounding box center [298, 454] width 90 height 19
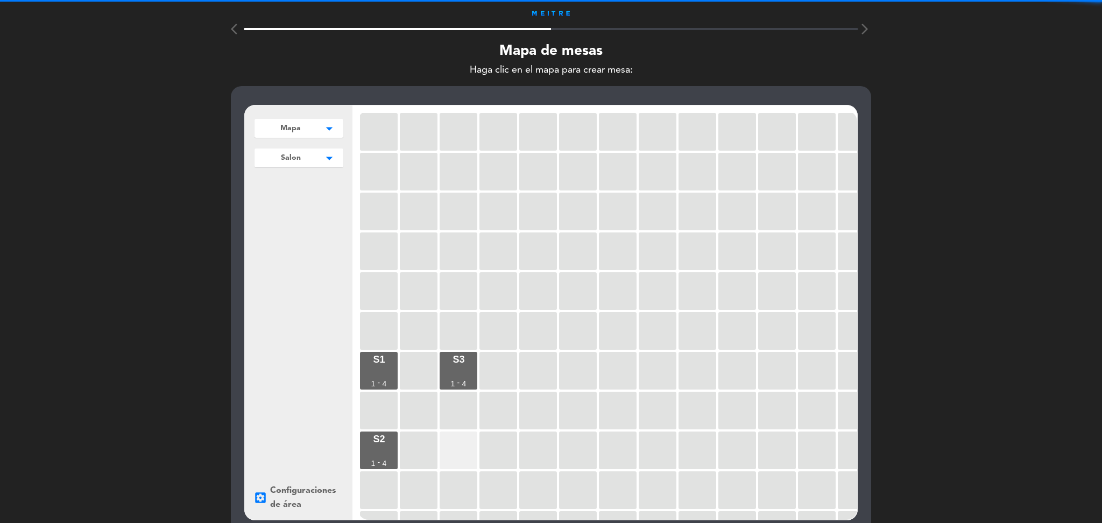
click at [452, 438] on div at bounding box center [459, 450] width 38 height 38
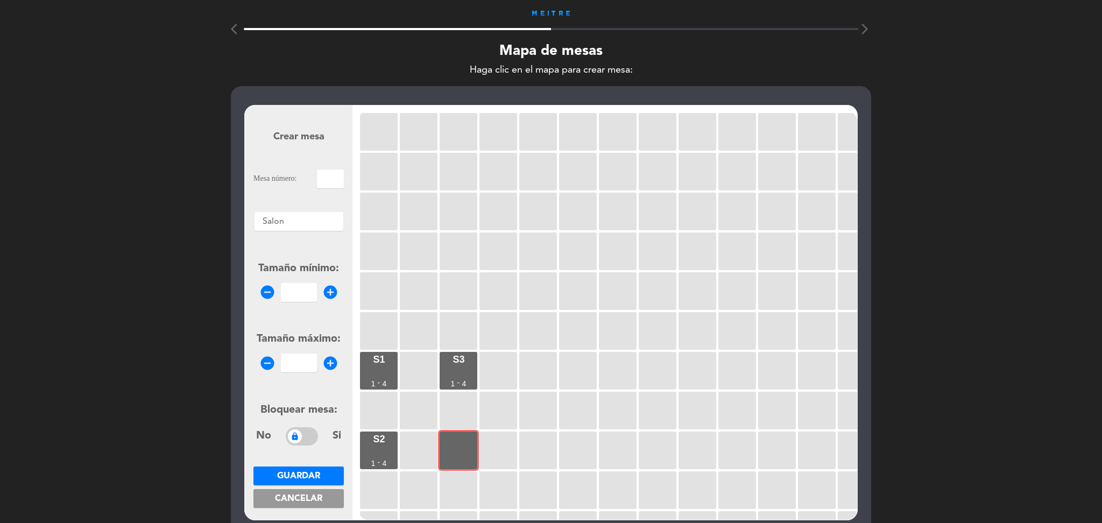
click at [323, 176] on input "text" at bounding box center [330, 178] width 27 height 19
type input "S4"
click at [301, 283] on input "1" at bounding box center [299, 292] width 36 height 19
type input "1"
click at [309, 355] on input "number" at bounding box center [299, 362] width 36 height 19
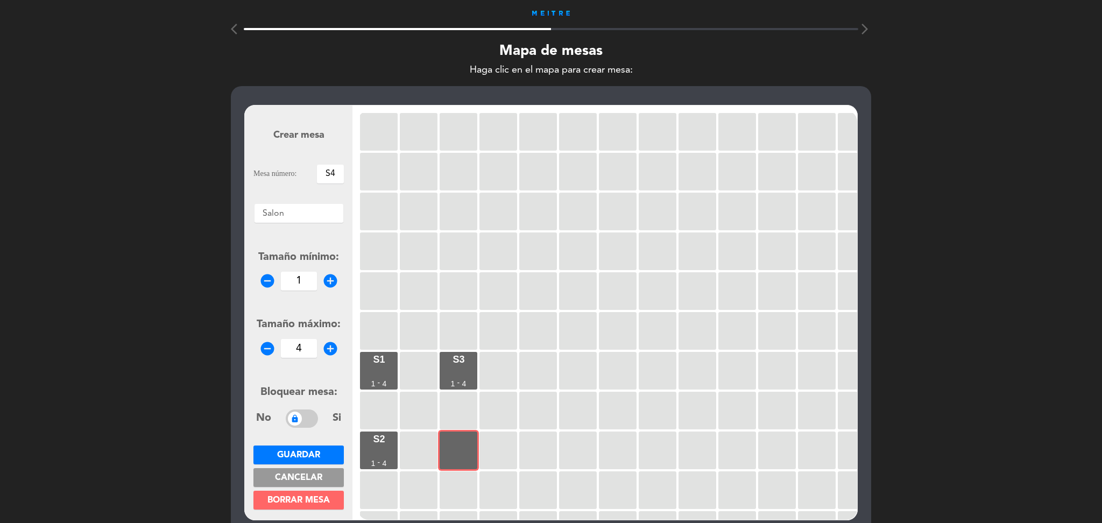
type input "4"
click at [321, 448] on button "Guardar" at bounding box center [298, 454] width 90 height 19
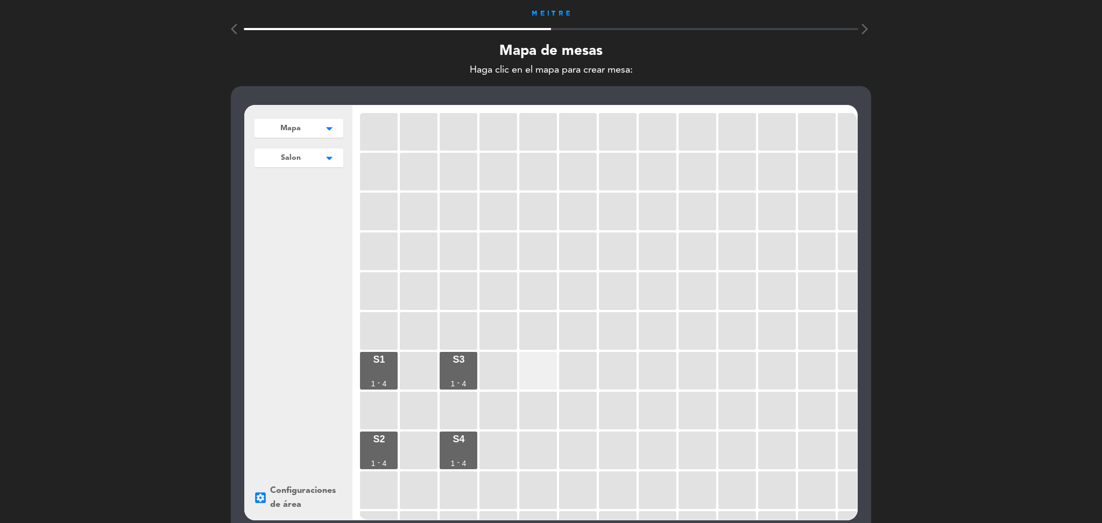
click at [529, 374] on div at bounding box center [538, 371] width 38 height 38
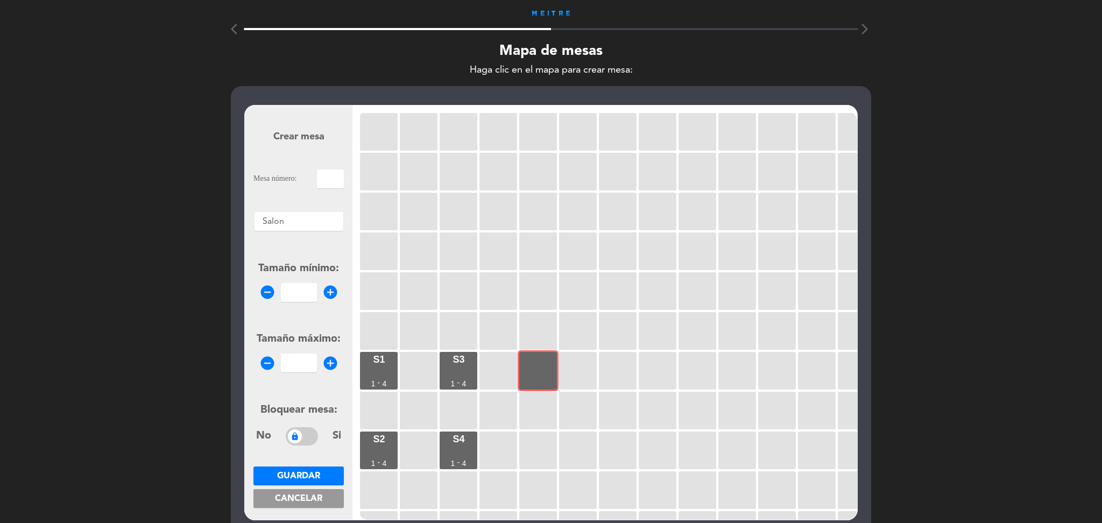
click at [334, 183] on input "text" at bounding box center [330, 178] width 27 height 19
type input "2"
type input "S5"
click at [309, 294] on input "1" at bounding box center [299, 292] width 36 height 19
type input "1"
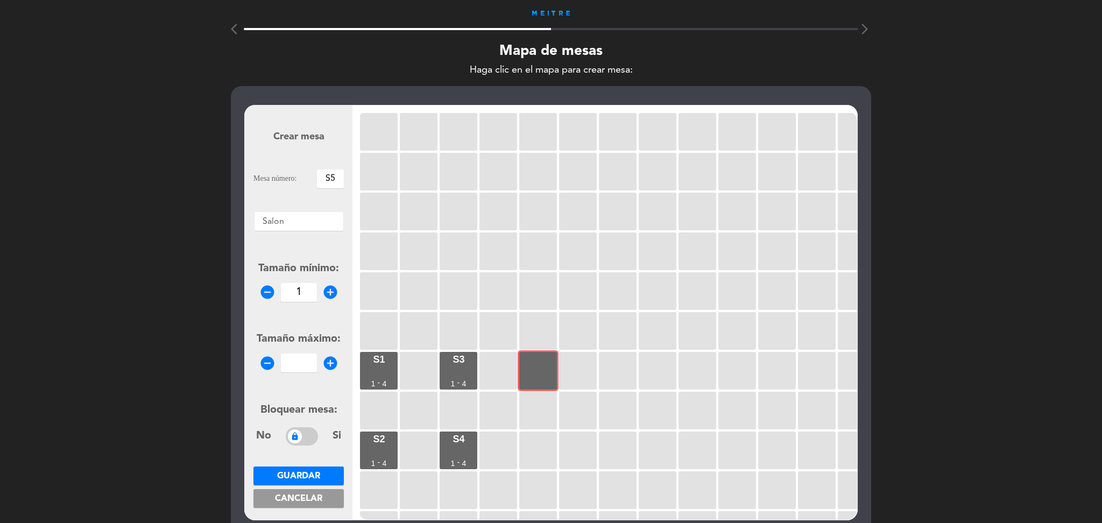
click at [305, 358] on input "number" at bounding box center [299, 362] width 36 height 19
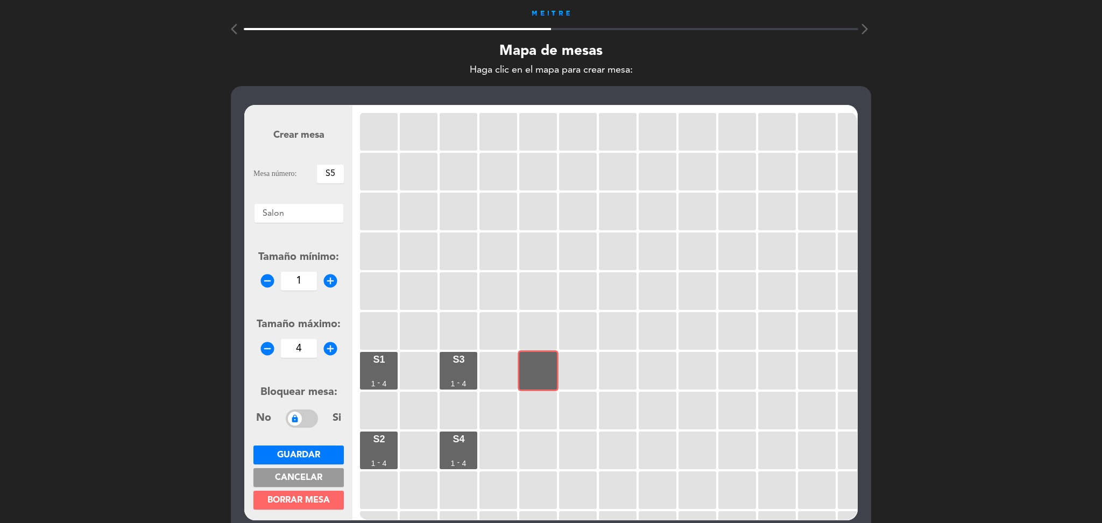
type input "4"
click at [299, 448] on button "Guardar" at bounding box center [298, 454] width 90 height 19
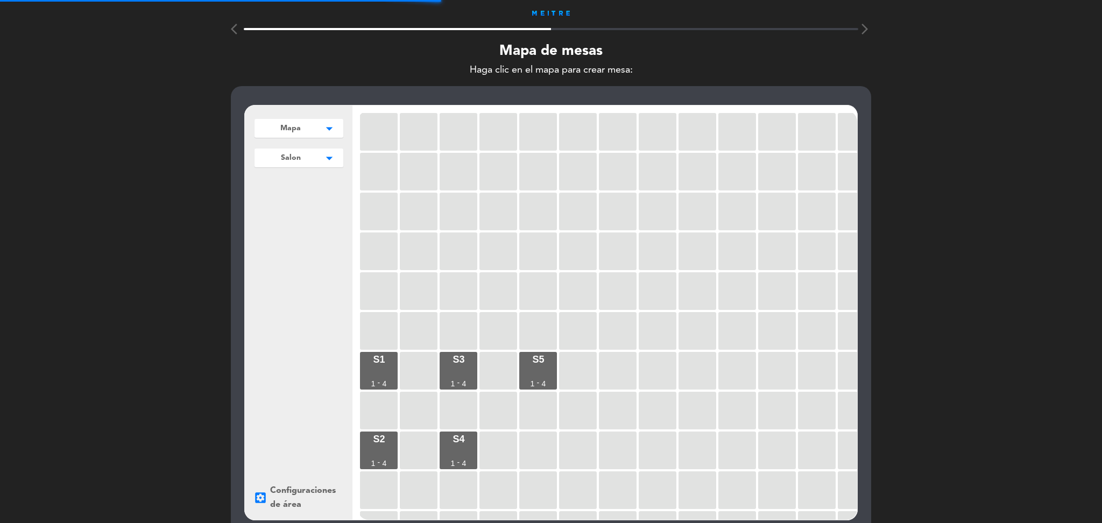
click at [539, 458] on div at bounding box center [538, 450] width 38 height 38
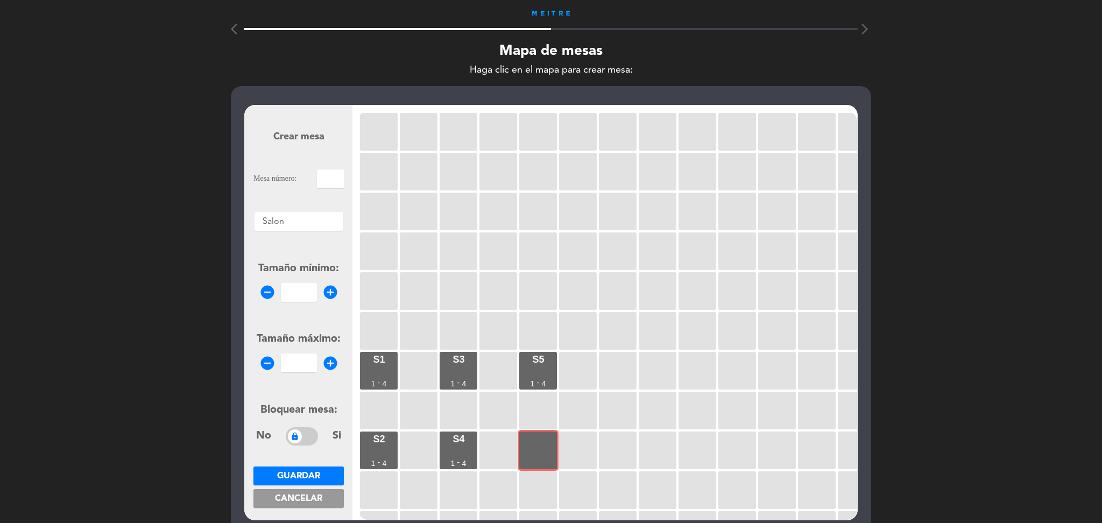
click at [334, 179] on input "text" at bounding box center [330, 178] width 27 height 19
type input "S6"
click at [312, 291] on input "1" at bounding box center [299, 292] width 36 height 19
type input "1"
click at [305, 362] on input "number" at bounding box center [299, 362] width 36 height 19
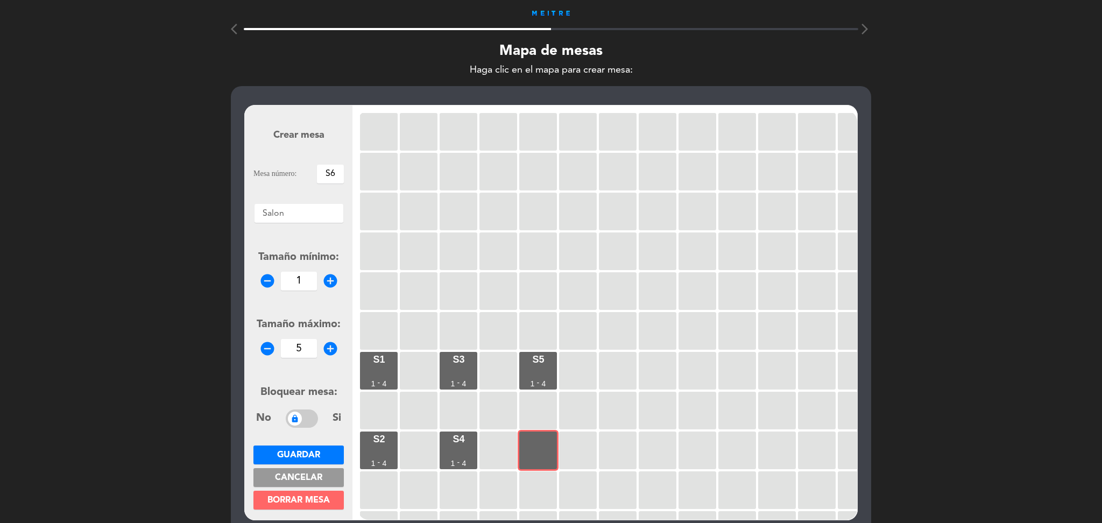
type input "5"
click at [328, 448] on button "Guardar" at bounding box center [298, 454] width 90 height 19
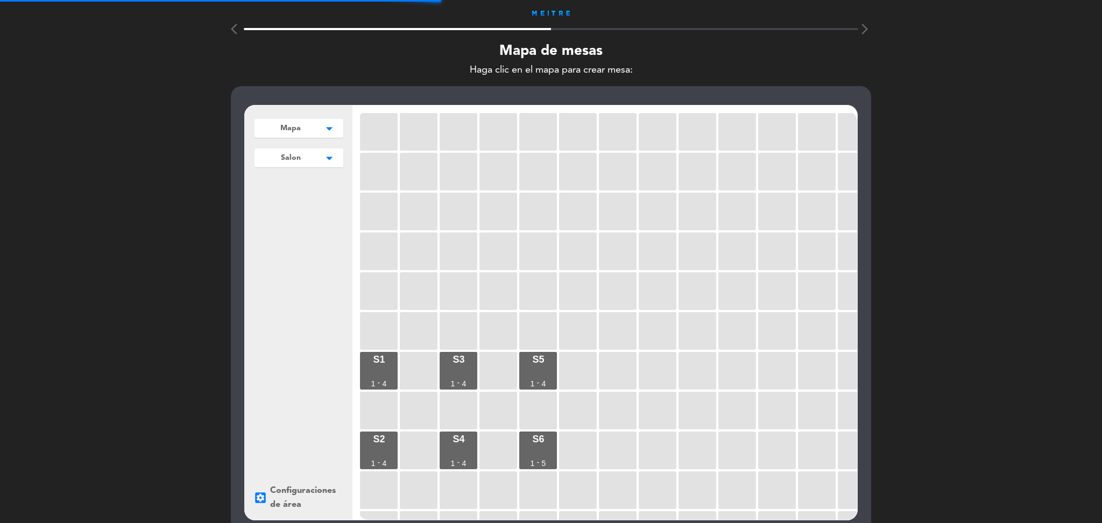
click at [610, 371] on div at bounding box center [618, 371] width 38 height 38
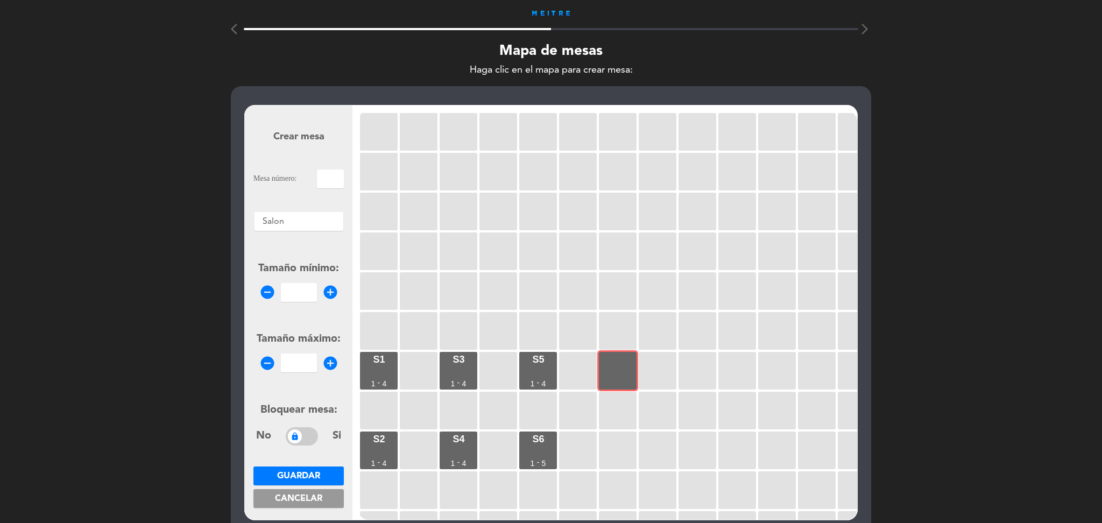
click at [334, 177] on input "text" at bounding box center [330, 178] width 27 height 19
type input "S7"
click at [294, 293] on input "1" at bounding box center [299, 292] width 36 height 19
type input "1"
click at [305, 358] on input "number" at bounding box center [299, 362] width 36 height 19
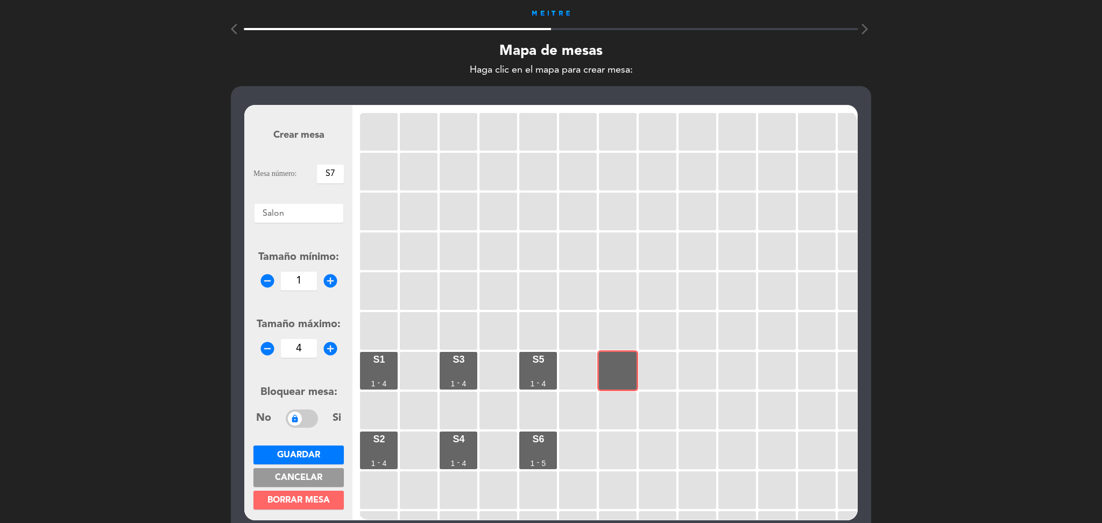
type input "4"
click at [303, 454] on span "Guardar" at bounding box center [298, 455] width 43 height 9
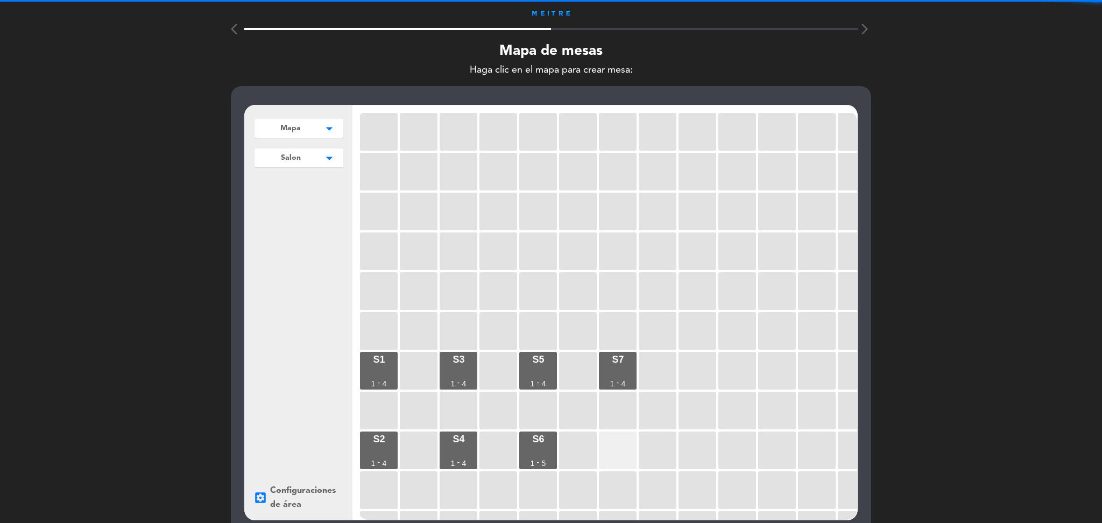
click at [610, 448] on div at bounding box center [618, 450] width 38 height 38
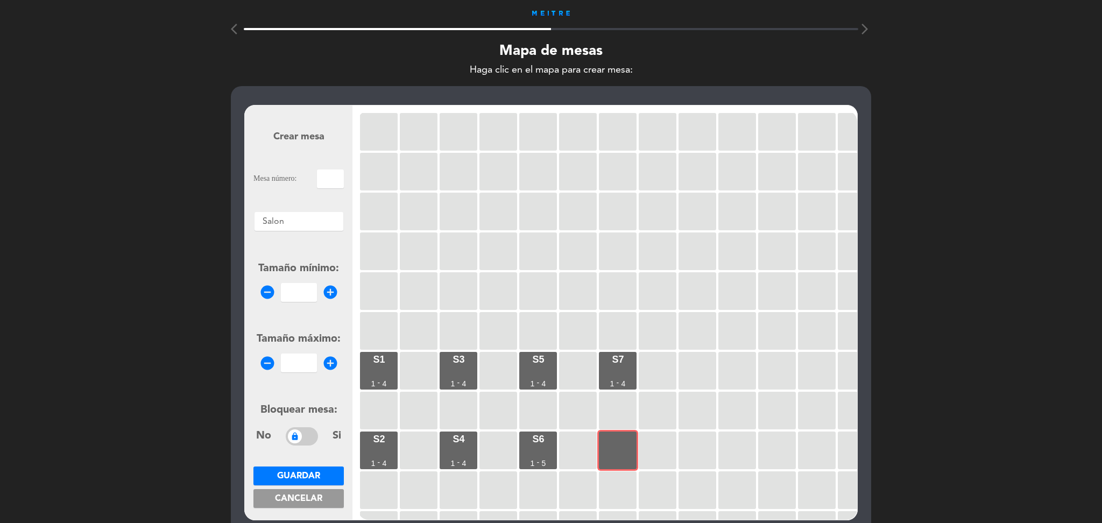
click at [340, 184] on input "text" at bounding box center [330, 178] width 27 height 19
type input "S8"
click at [296, 292] on input "1" at bounding box center [299, 292] width 36 height 19
type input "1"
click at [300, 364] on input "number" at bounding box center [299, 362] width 36 height 19
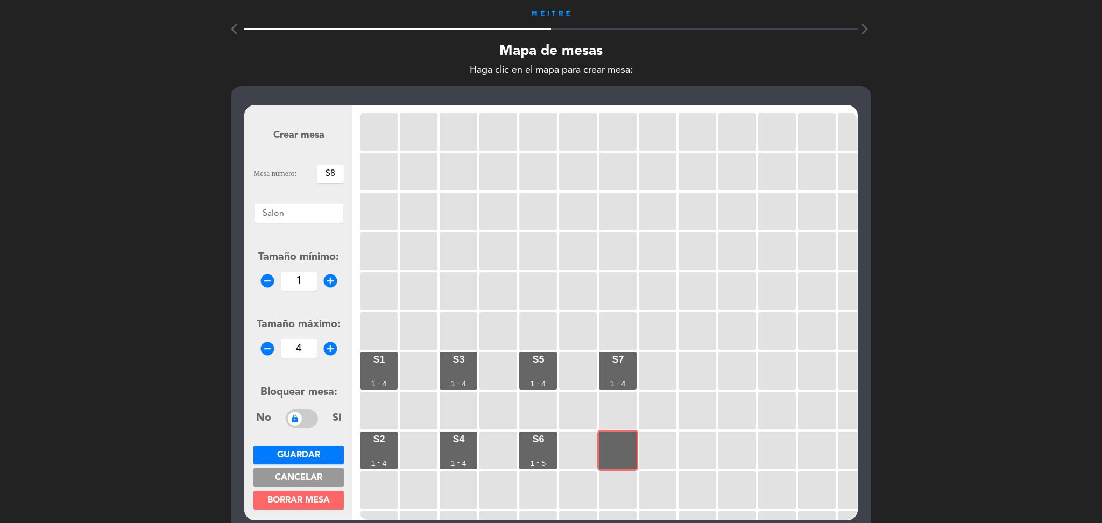
type input "4"
click at [314, 456] on span "Guardar" at bounding box center [298, 455] width 43 height 9
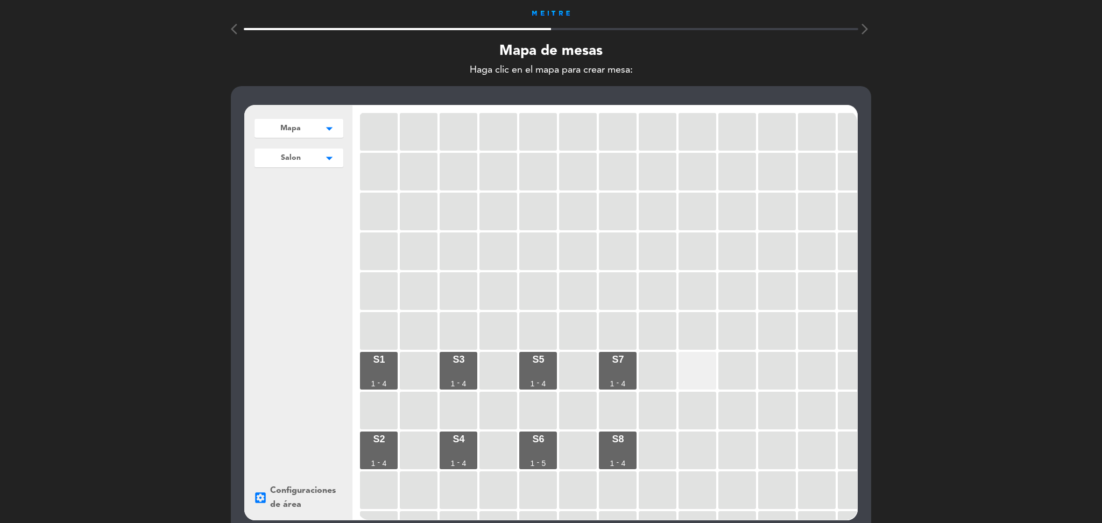
click at [698, 369] on div at bounding box center [697, 371] width 38 height 38
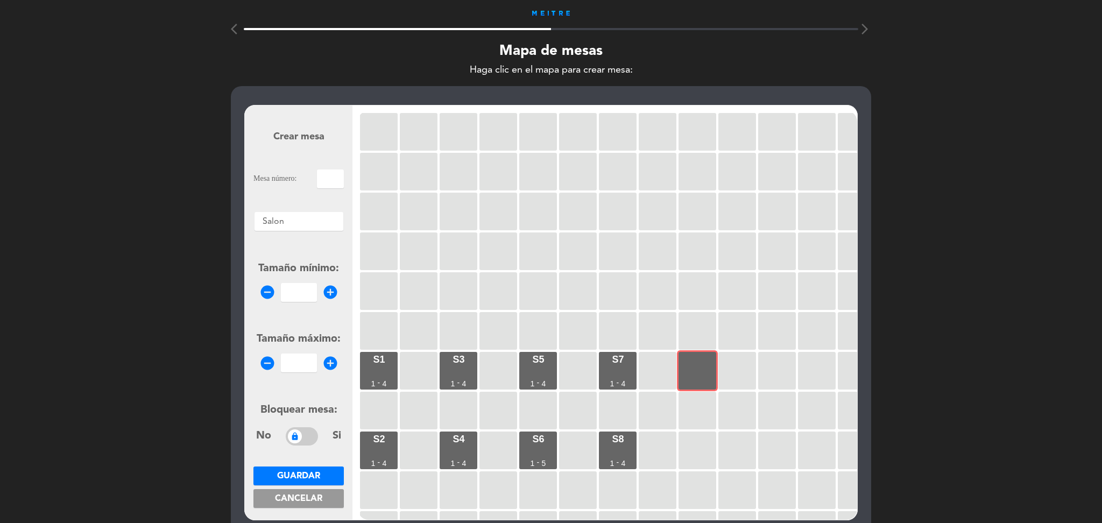
click at [337, 175] on input "text" at bounding box center [330, 178] width 27 height 19
type input "S9"
click at [285, 293] on input "1" at bounding box center [299, 292] width 36 height 19
type input "1"
click at [305, 359] on input "number" at bounding box center [299, 362] width 36 height 19
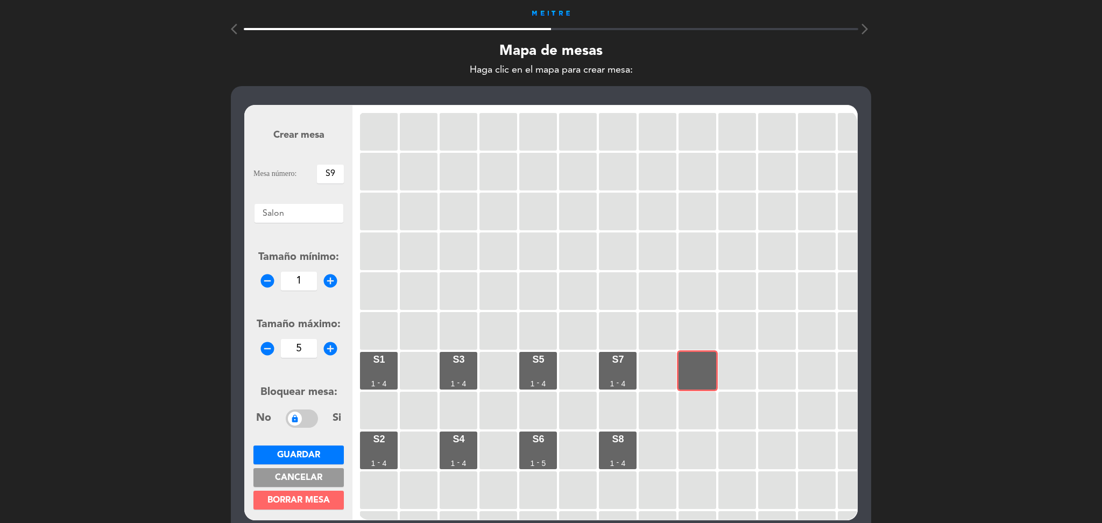
type input "5"
click at [274, 459] on button "Guardar" at bounding box center [298, 454] width 90 height 19
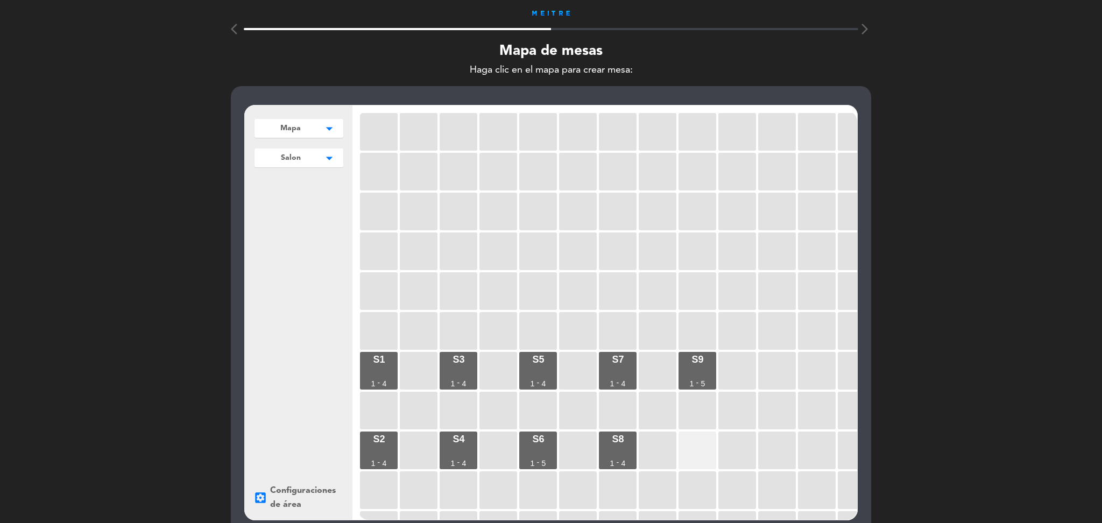
click at [709, 447] on div at bounding box center [697, 450] width 38 height 38
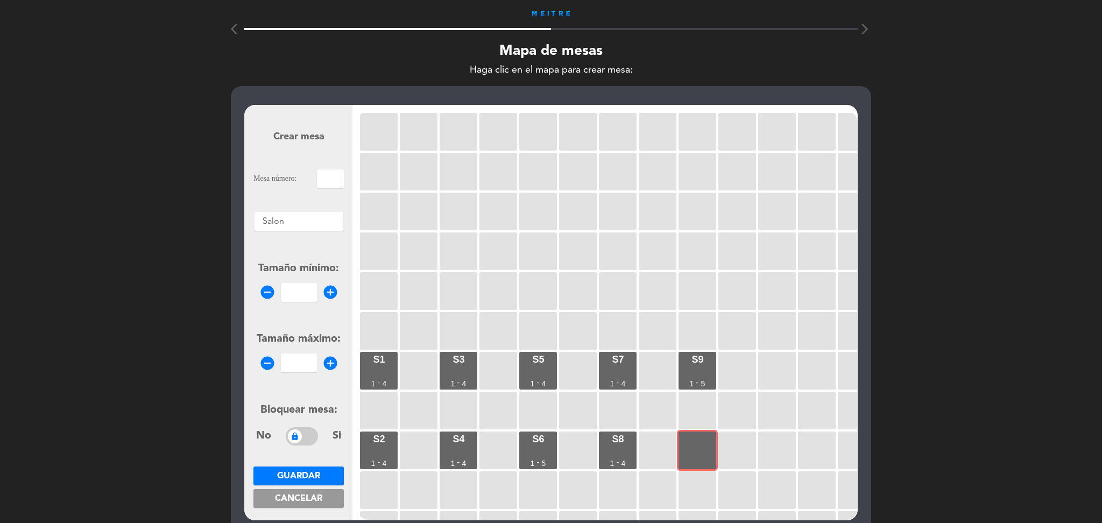
click at [336, 183] on input "text" at bounding box center [330, 178] width 27 height 19
type input "S10"
click at [316, 291] on input "number" at bounding box center [299, 292] width 36 height 19
type input "1"
click at [303, 363] on input "number" at bounding box center [299, 362] width 36 height 19
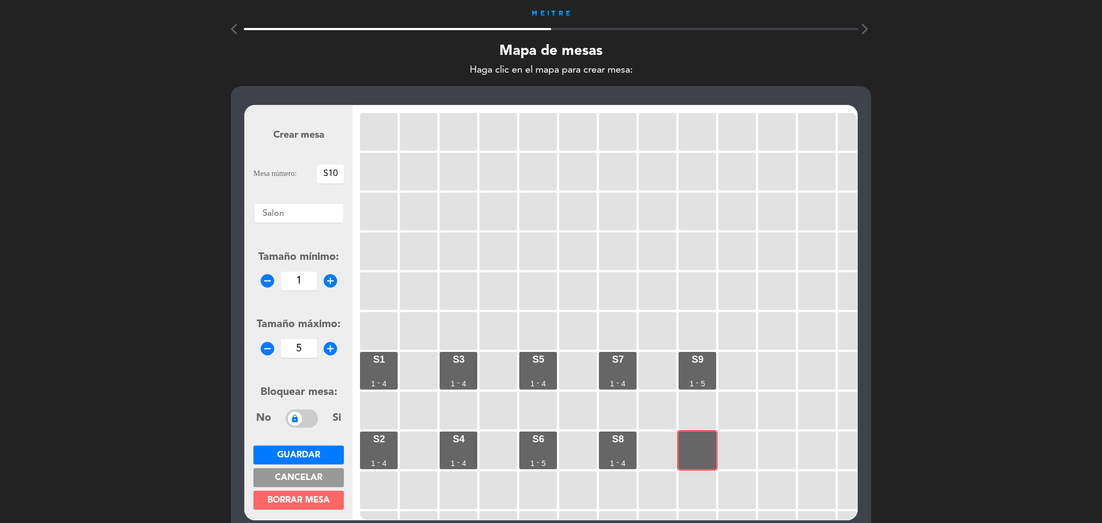
type input "5"
click at [289, 449] on button "Guardar" at bounding box center [298, 454] width 90 height 19
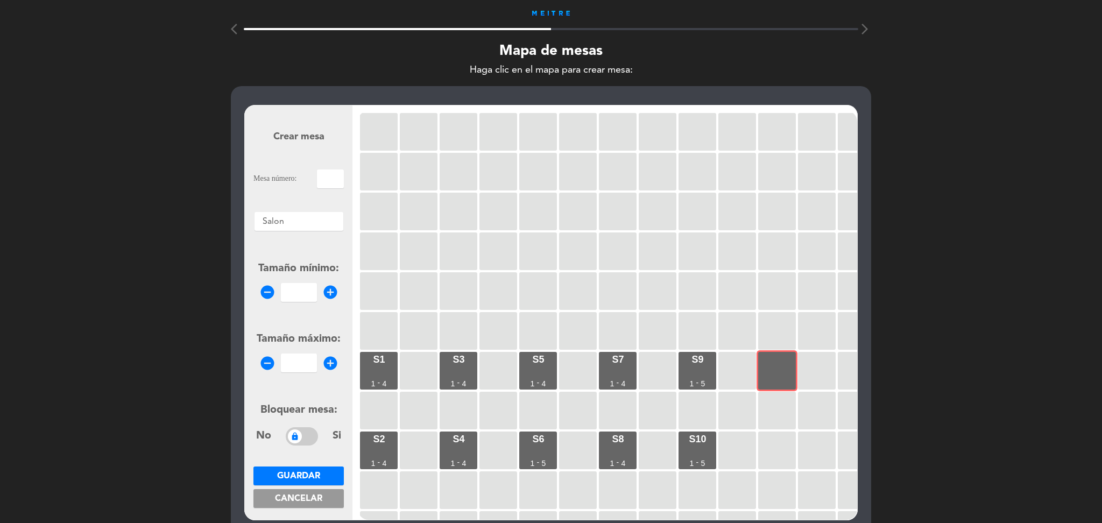
click at [334, 182] on input "text" at bounding box center [330, 178] width 27 height 19
type input "S11"
click at [308, 296] on input "1" at bounding box center [299, 292] width 36 height 19
type input "1"
click at [303, 362] on input "number" at bounding box center [299, 362] width 36 height 19
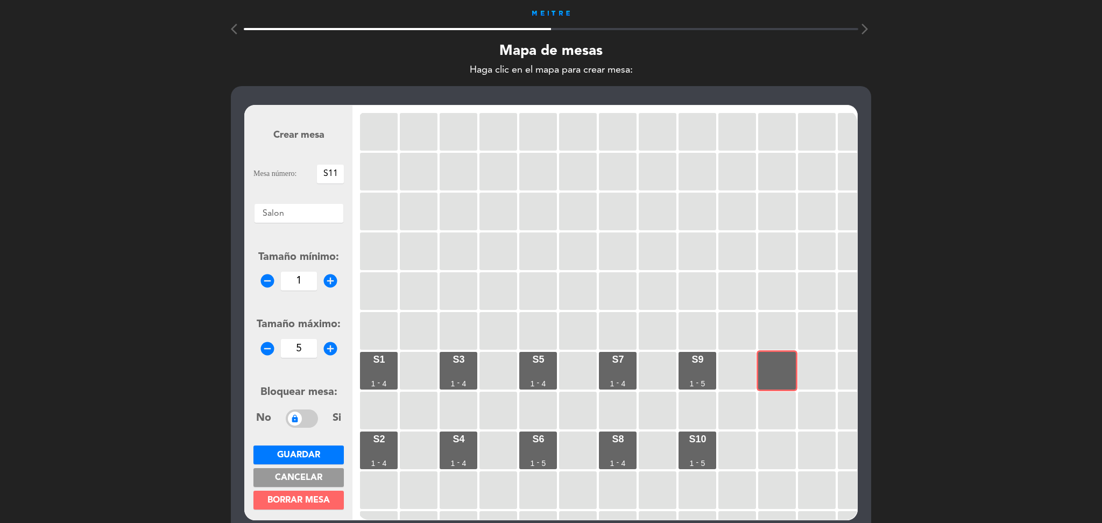
type input "5"
click at [293, 443] on form "Crear mesa Mesa número: S11 Áreas × Salon × Tamaño mínimo: remove_circle 1 add_…" at bounding box center [298, 312] width 90 height 409
click at [301, 452] on span "Guardar" at bounding box center [298, 455] width 43 height 9
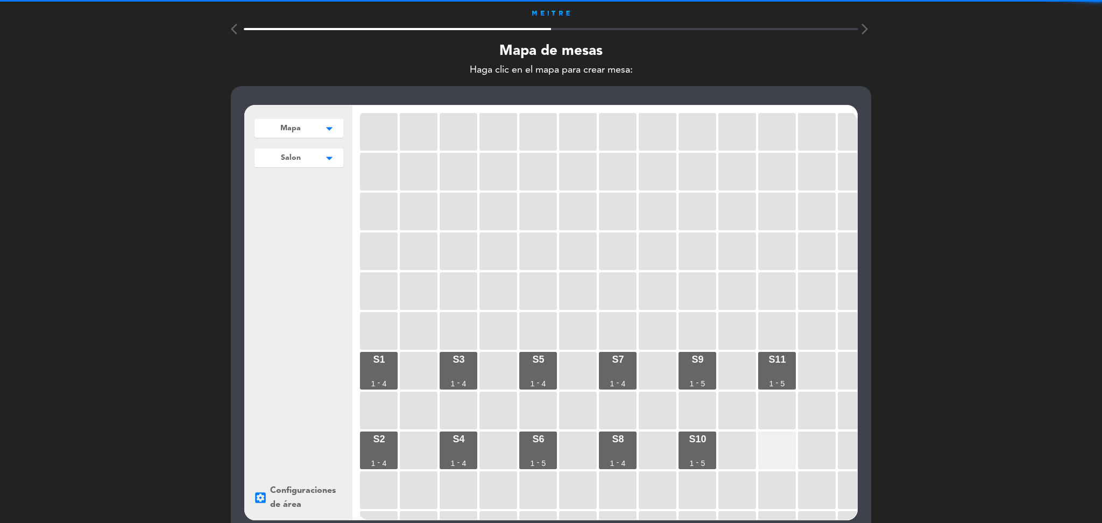
click at [777, 450] on div at bounding box center [777, 450] width 38 height 38
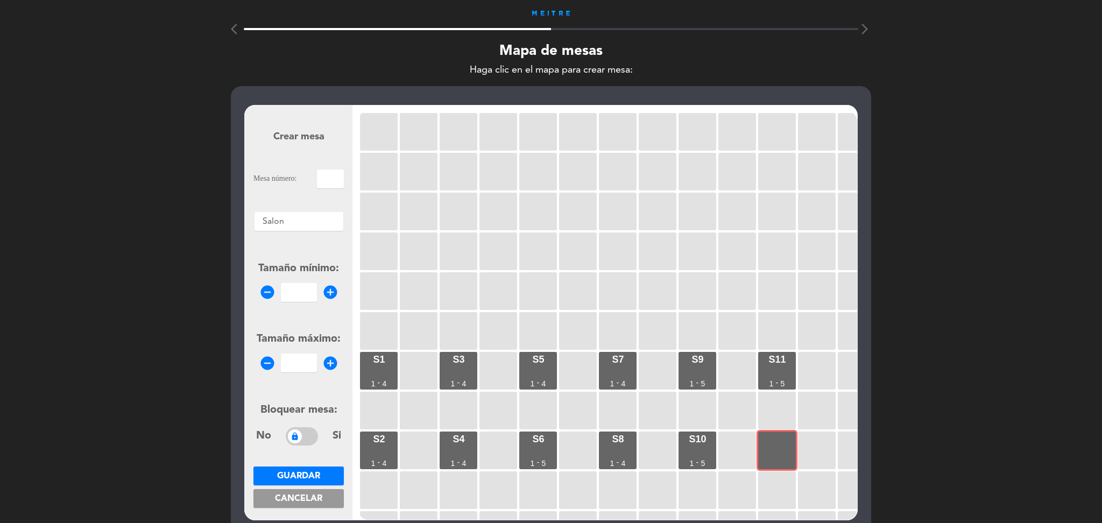
drag, startPoint x: 322, startPoint y: 182, endPoint x: 320, endPoint y: 156, distance: 25.9
click at [322, 182] on input "text" at bounding box center [330, 178] width 27 height 19
type input "S12"
click at [306, 286] on input "1" at bounding box center [299, 292] width 36 height 19
type input "1"
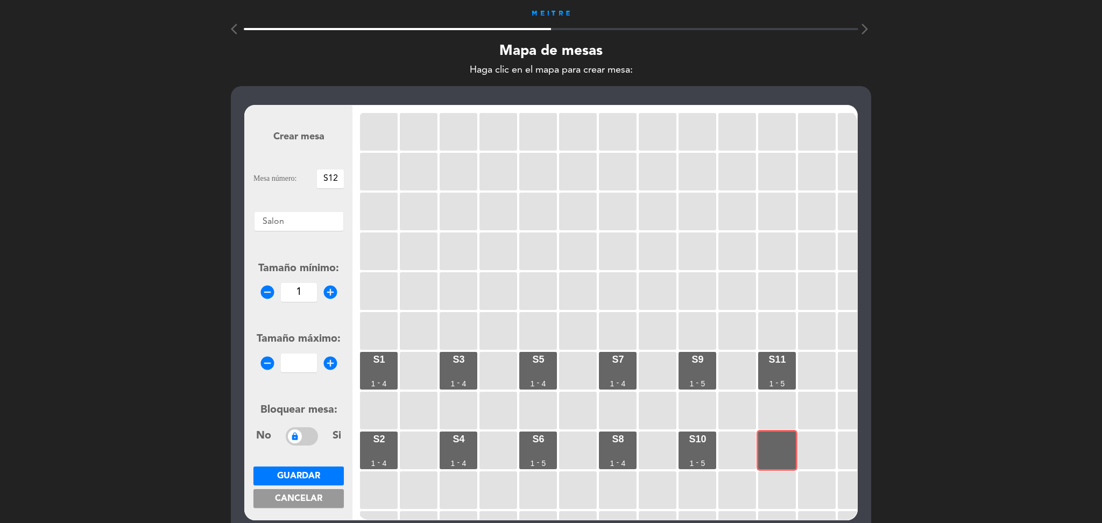
click at [307, 358] on input "number" at bounding box center [299, 362] width 36 height 19
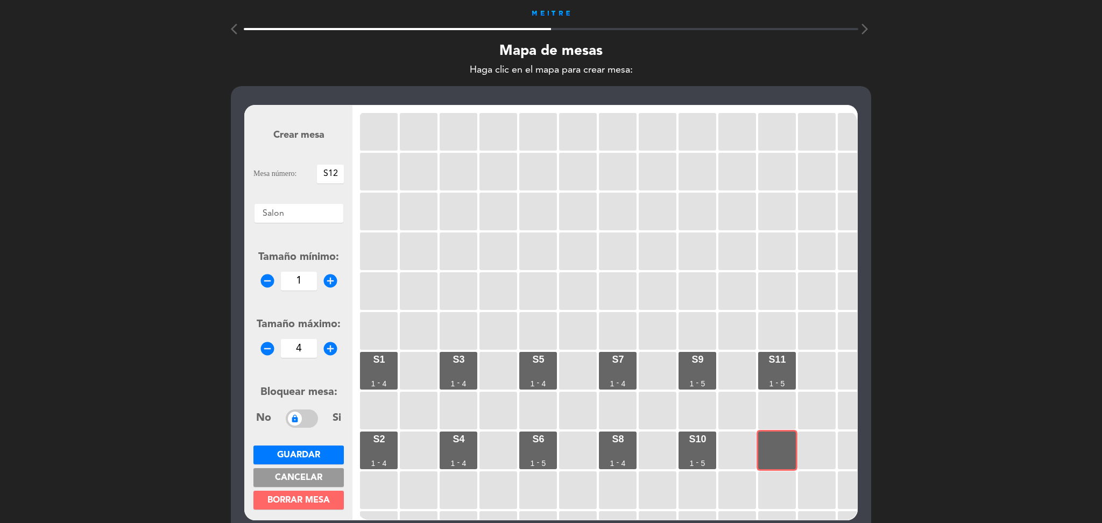
type input "4"
click at [314, 457] on span "Guardar" at bounding box center [298, 455] width 43 height 9
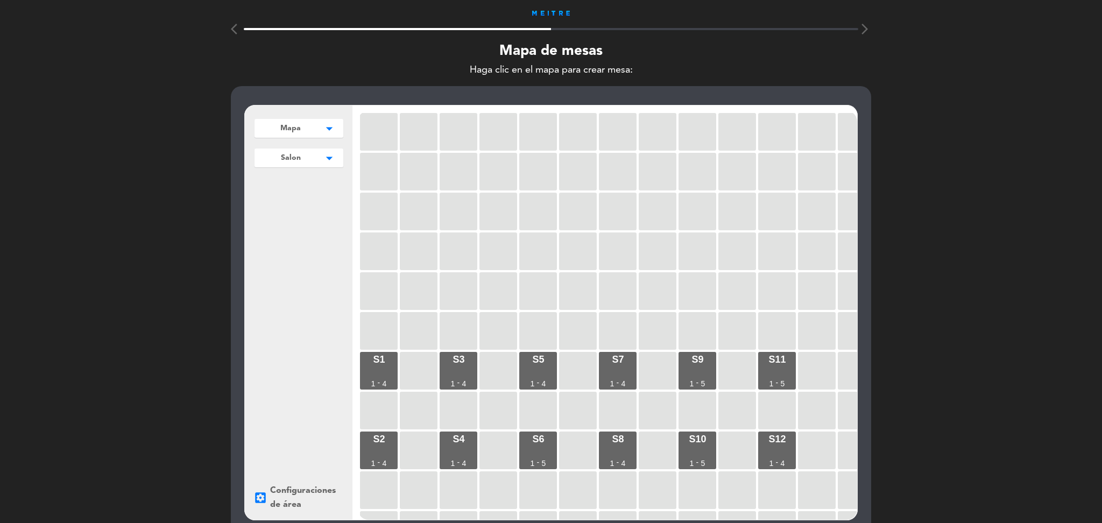
click at [325, 162] on icon "arrow_drop_down" at bounding box center [329, 158] width 16 height 11
click at [299, 200] on button "Agregar" at bounding box center [298, 198] width 79 height 16
click at [299, 200] on input "text" at bounding box center [298, 198] width 79 height 16
type input "Vereda"
click at [303, 215] on button "Guardar" at bounding box center [298, 221] width 79 height 16
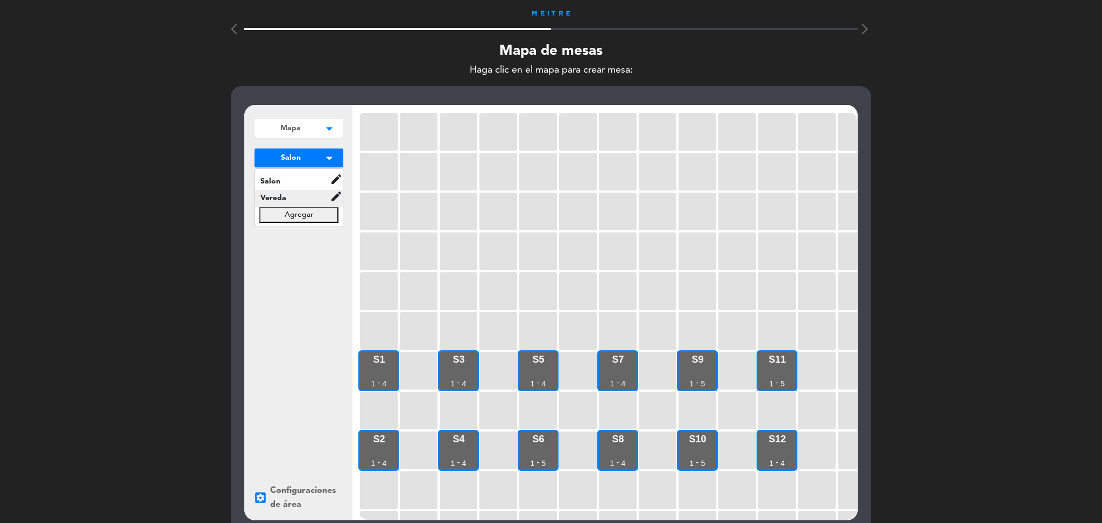
click at [292, 197] on span "Vereda" at bounding box center [292, 198] width 75 height 12
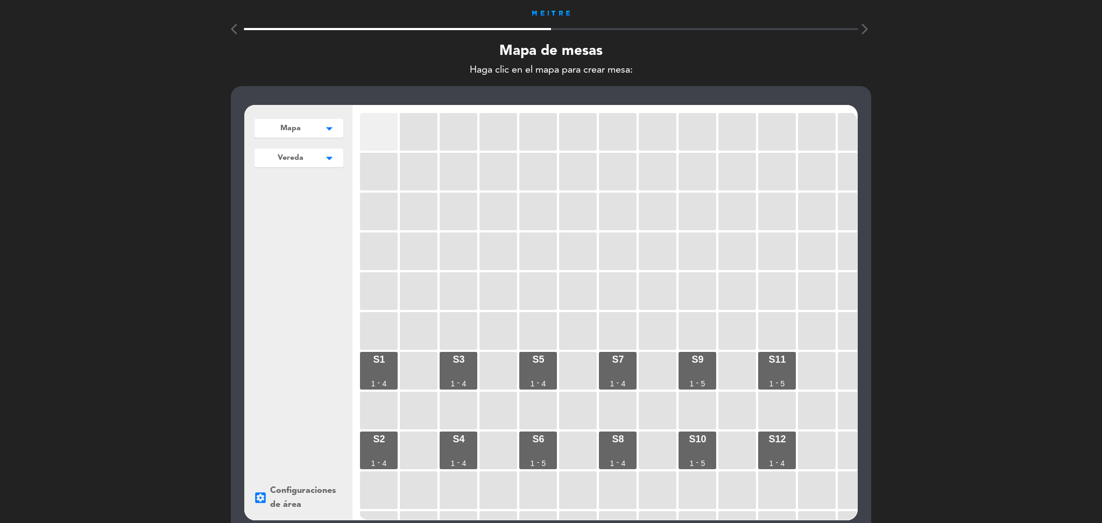
click at [374, 141] on div at bounding box center [379, 132] width 38 height 38
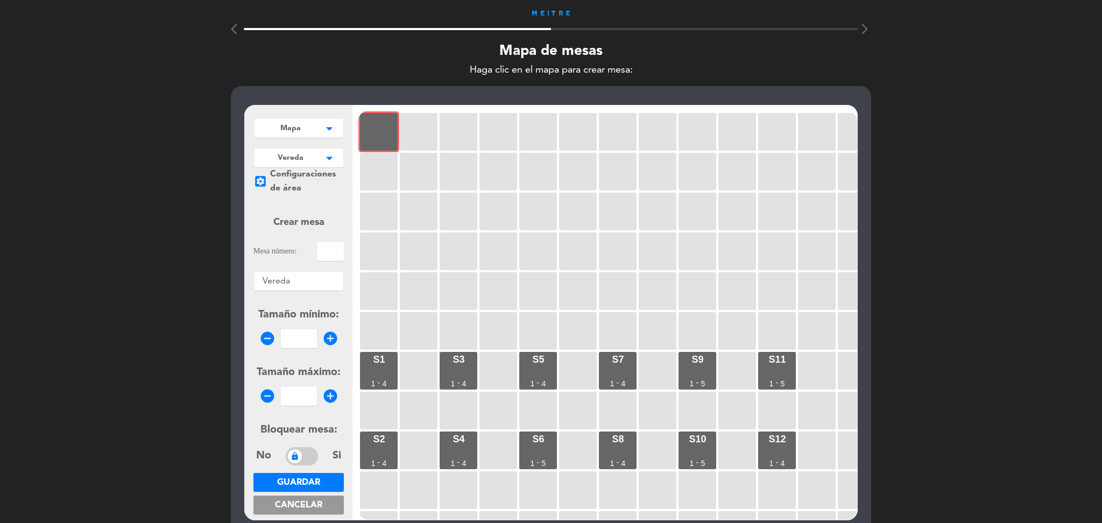
click at [336, 250] on input "text" at bounding box center [330, 251] width 27 height 19
type input "v"
type input "V13"
click at [307, 336] on input "1" at bounding box center [299, 338] width 36 height 19
type input "1"
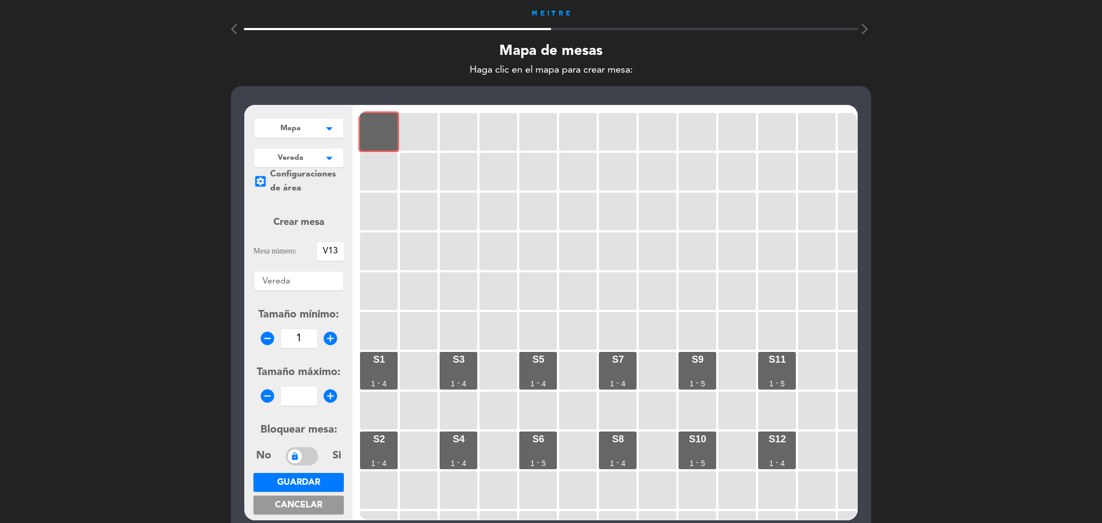
click at [307, 395] on input "number" at bounding box center [299, 396] width 36 height 19
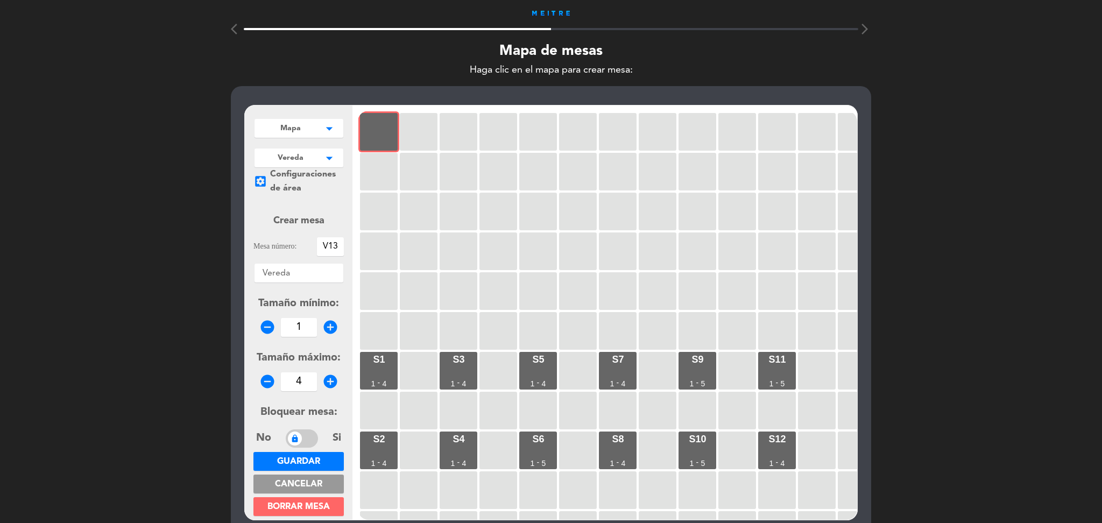
type input "4"
click at [306, 466] on span "Guardar" at bounding box center [298, 461] width 43 height 9
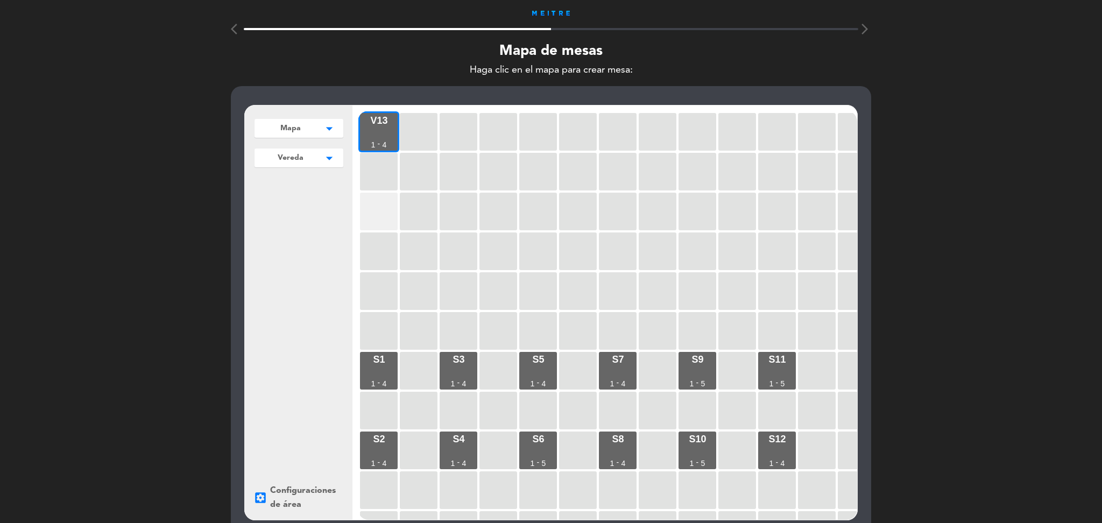
click at [376, 202] on div at bounding box center [379, 212] width 38 height 38
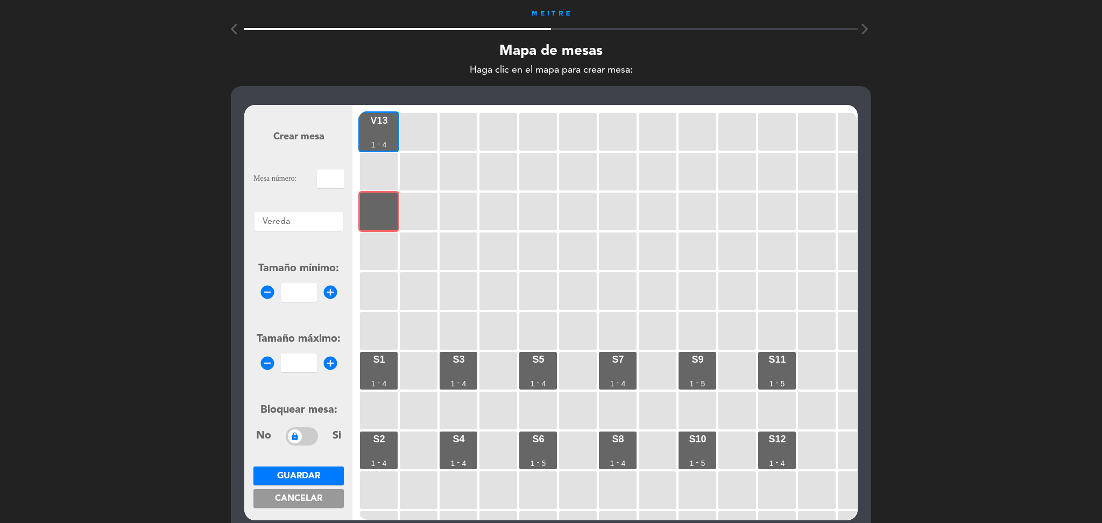
click at [328, 178] on input "text" at bounding box center [330, 178] width 27 height 19
type input "20"
click at [305, 288] on input "1" at bounding box center [299, 292] width 36 height 19
type input "1"
click at [308, 358] on input "number" at bounding box center [299, 362] width 36 height 19
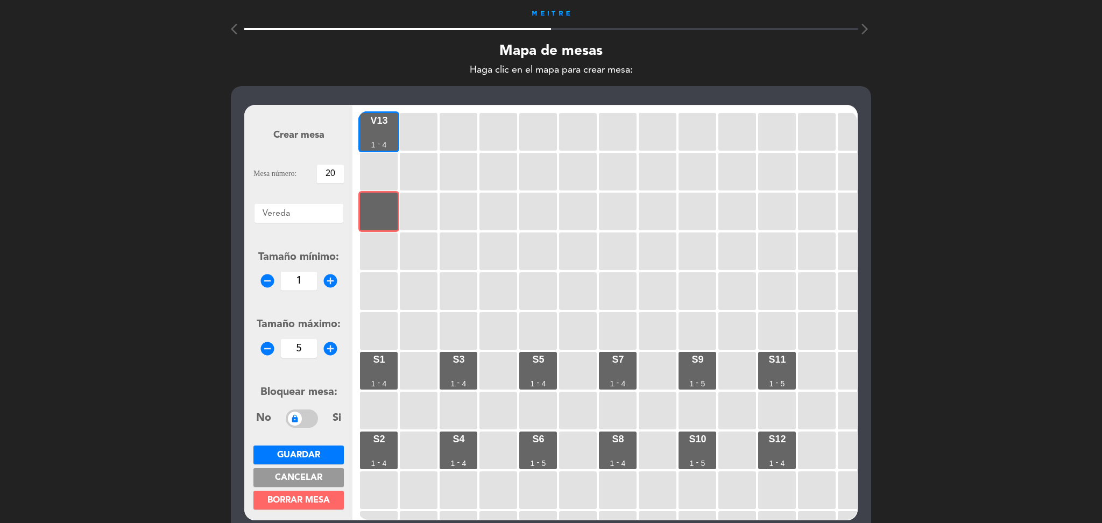
type input "5"
click at [313, 448] on button "Guardar" at bounding box center [298, 454] width 90 height 19
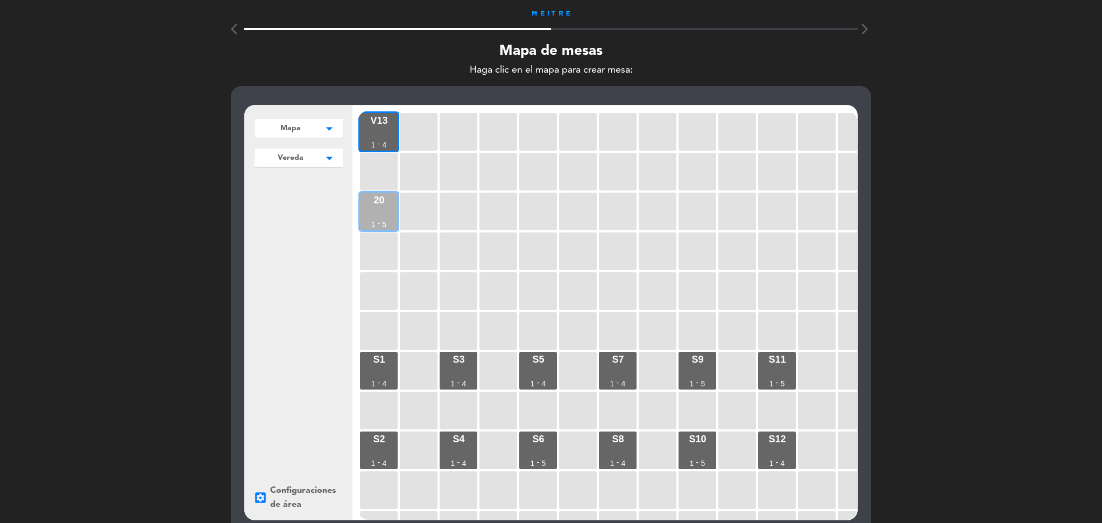
click at [385, 225] on div "5" at bounding box center [385, 225] width 4 height 8
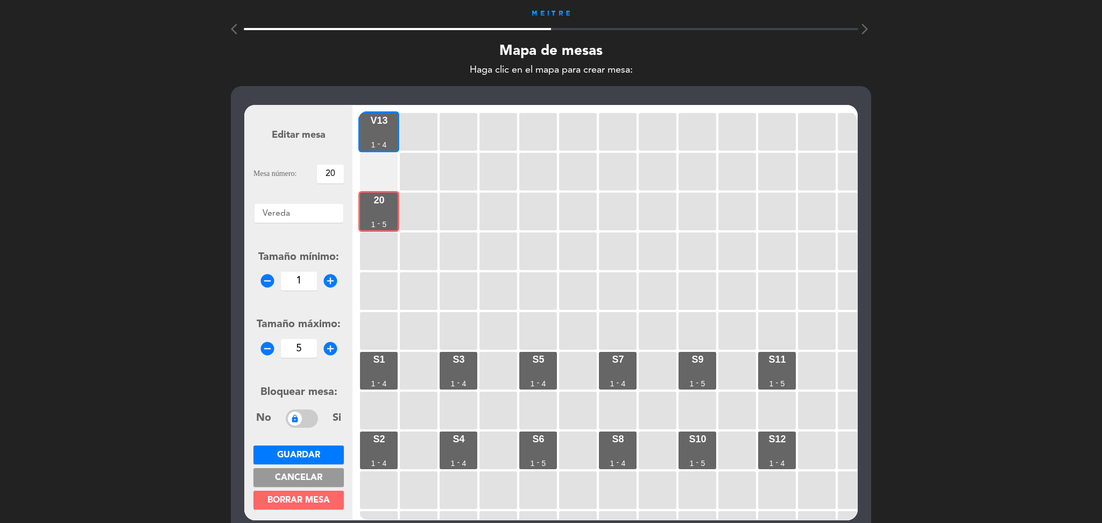
click at [385, 179] on div at bounding box center [379, 172] width 38 height 38
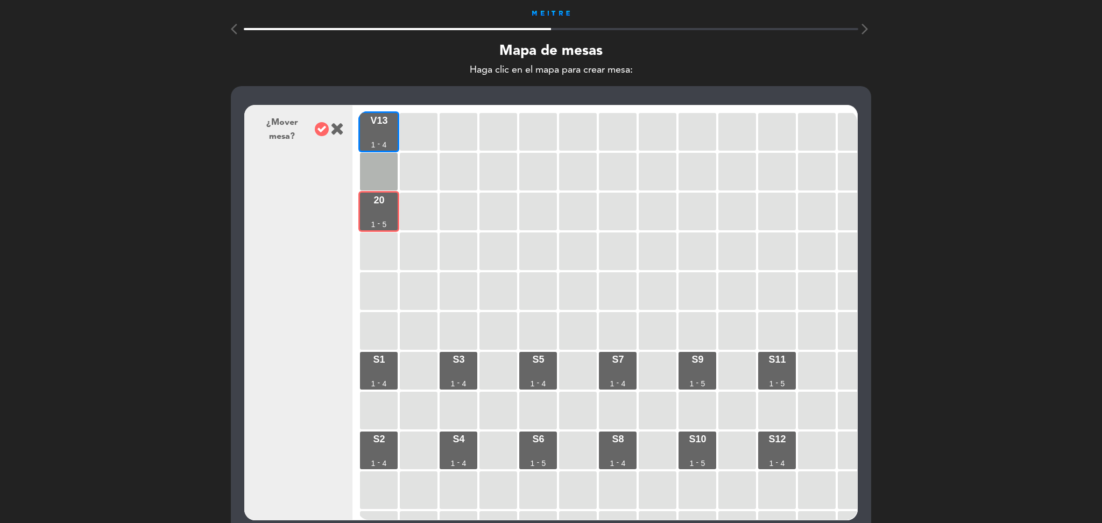
click at [323, 132] on icon at bounding box center [322, 129] width 14 height 14
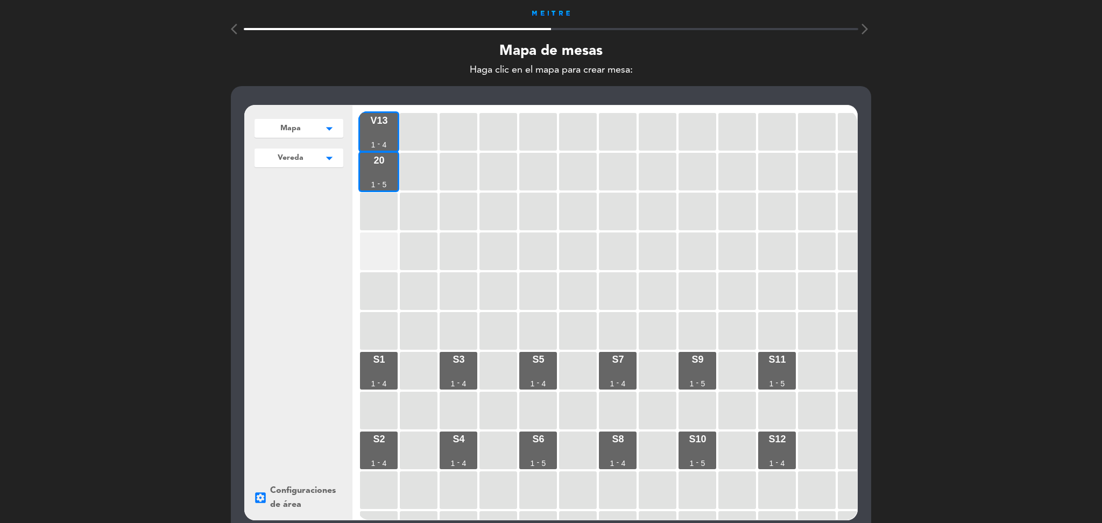
click at [390, 244] on div at bounding box center [379, 251] width 38 height 38
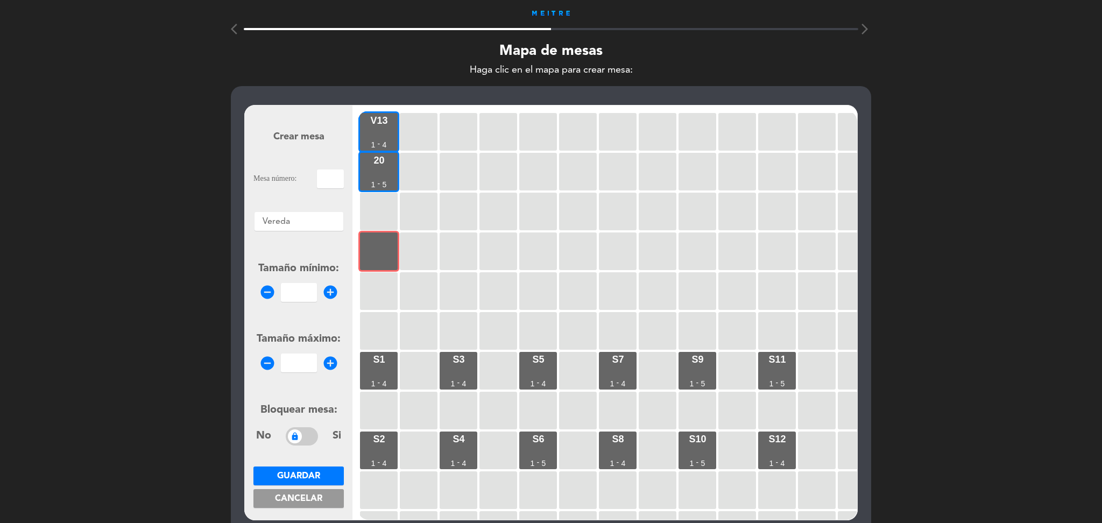
click at [338, 183] on input "text" at bounding box center [330, 178] width 27 height 19
click at [325, 180] on input "30" at bounding box center [330, 178] width 27 height 19
type input "V30"
click at [309, 295] on input "number" at bounding box center [299, 292] width 36 height 19
type input "1"
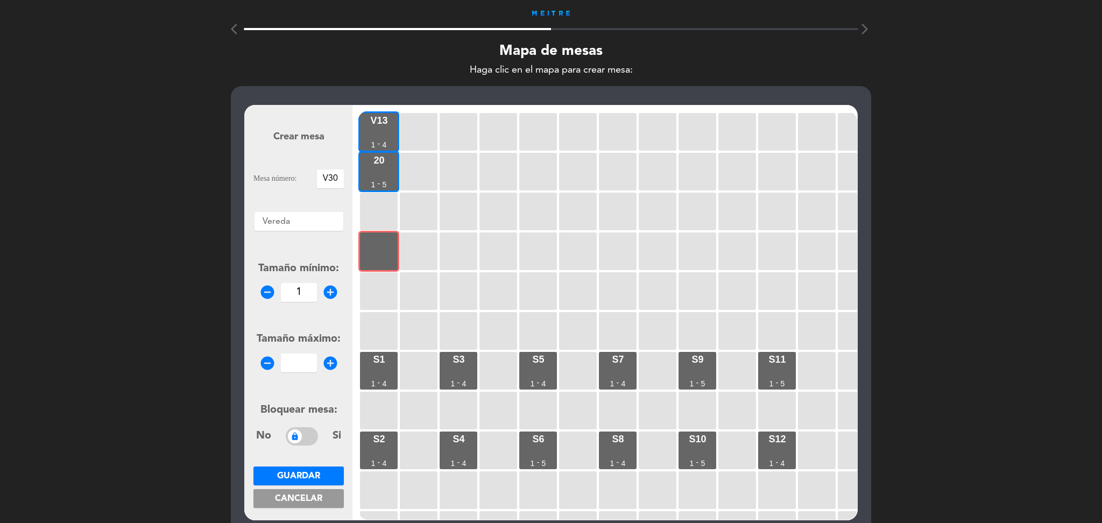
click at [304, 356] on input "number" at bounding box center [299, 362] width 36 height 19
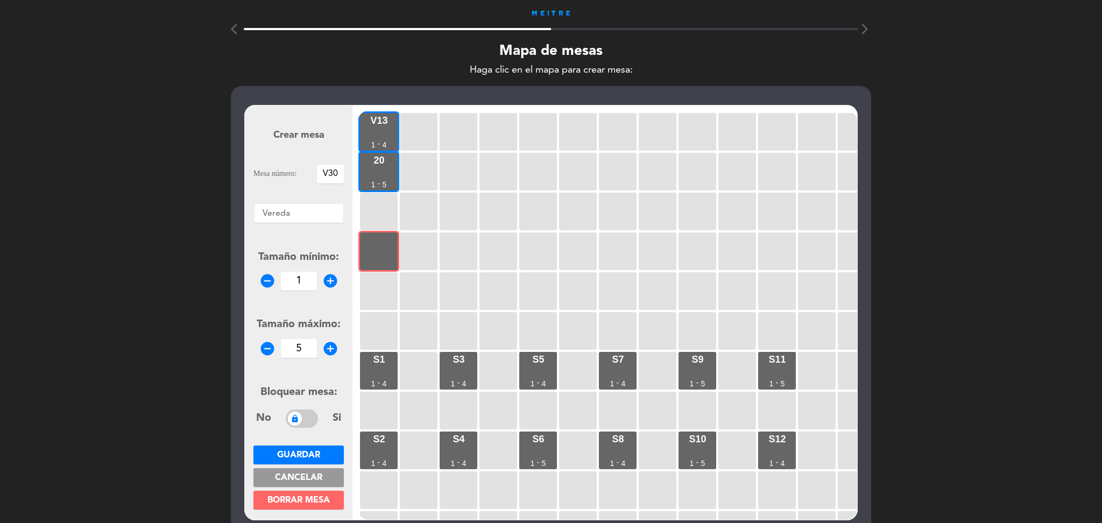
type input "5"
click at [307, 451] on span "Guardar" at bounding box center [298, 455] width 43 height 9
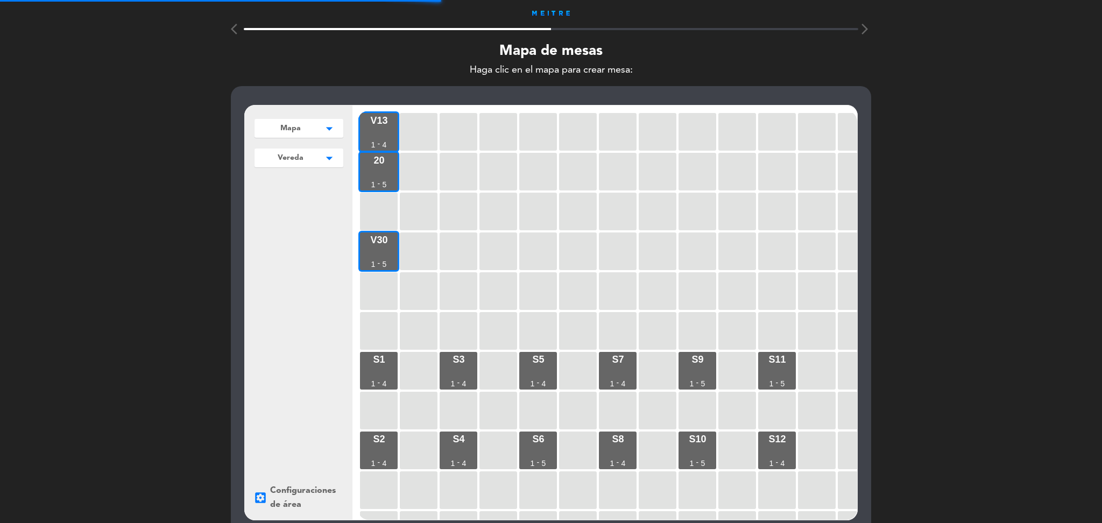
click at [384, 285] on div at bounding box center [379, 291] width 38 height 38
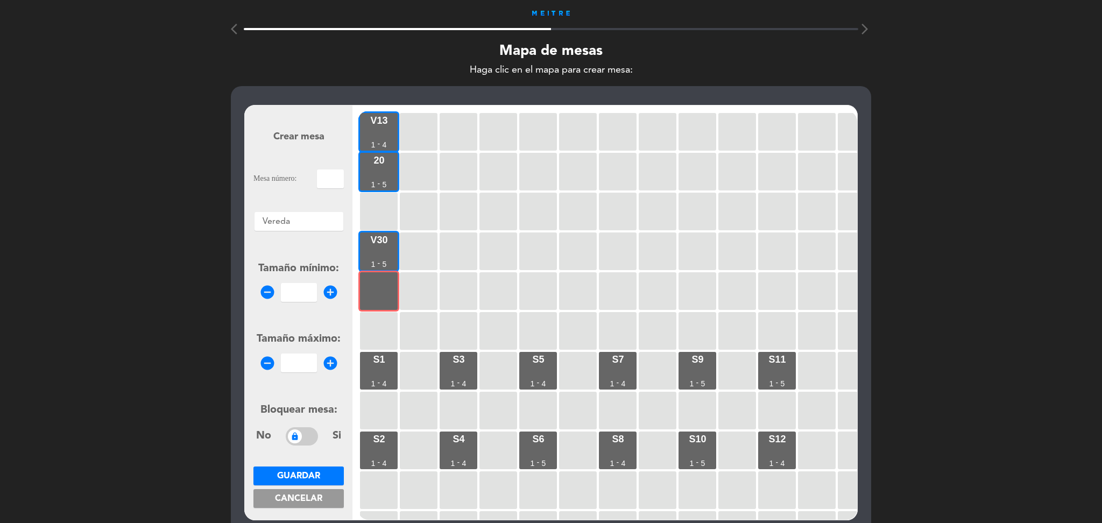
click at [328, 167] on form "Crear mesa Mesa número: Áreas × Vereda × Tamaño mínimo: remove_circle add_circl…" at bounding box center [298, 312] width 90 height 409
click at [331, 174] on input "text" at bounding box center [330, 178] width 27 height 19
type input "V31"
click at [303, 289] on input "number" at bounding box center [299, 292] width 36 height 19
type input "1"
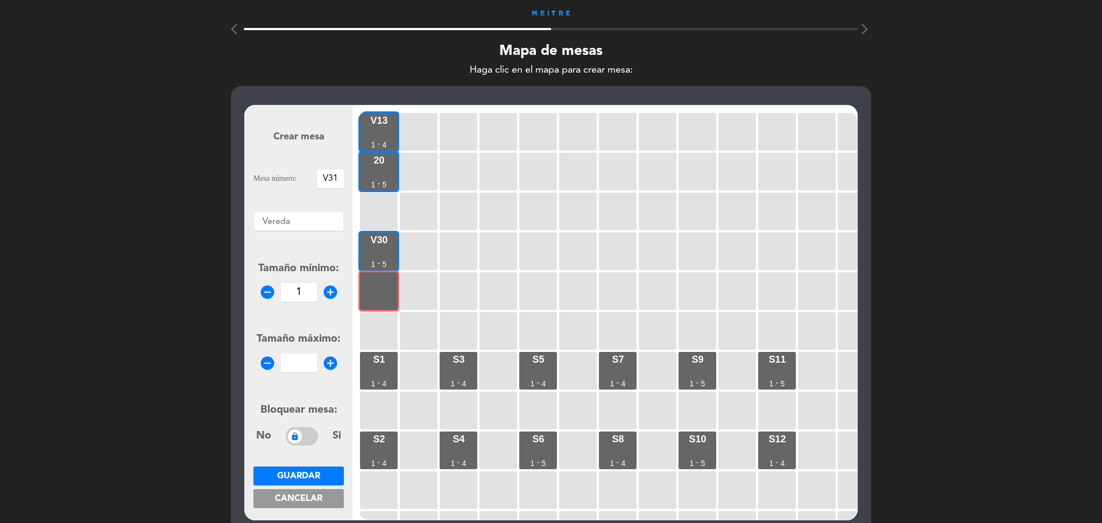
click at [295, 369] on input "number" at bounding box center [299, 362] width 36 height 19
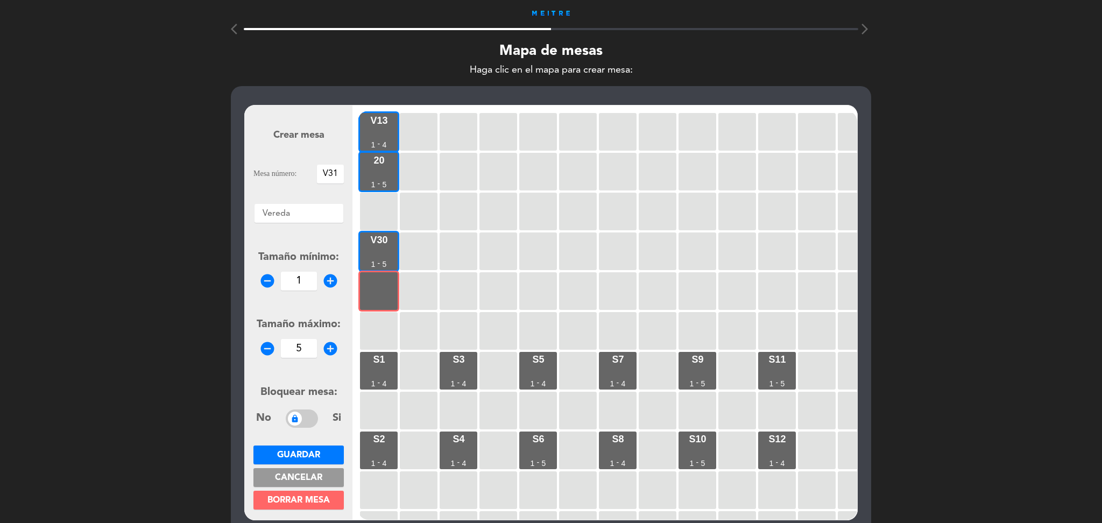
type input "5"
click at [297, 451] on span "Guardar" at bounding box center [298, 455] width 43 height 9
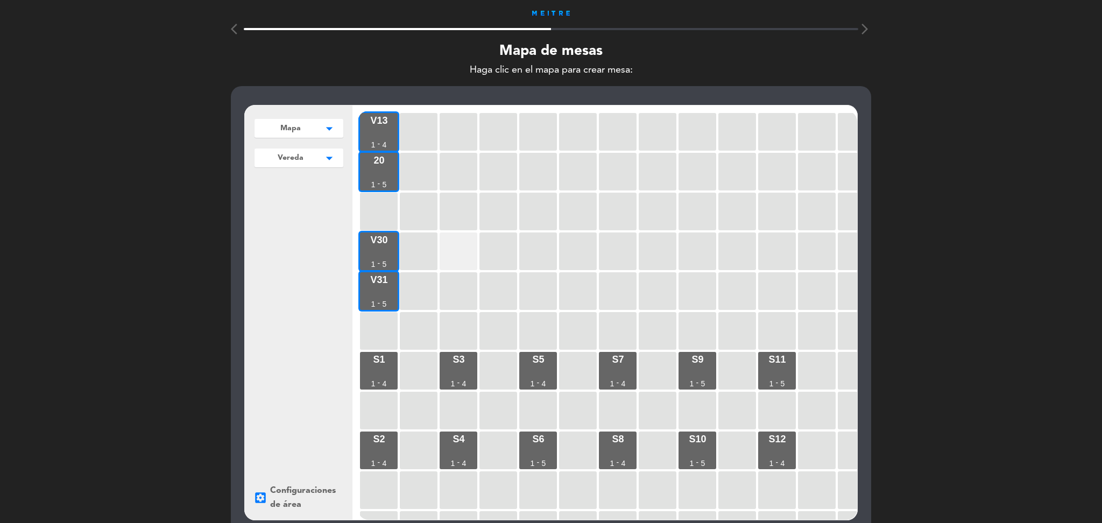
click at [465, 265] on div at bounding box center [459, 251] width 38 height 38
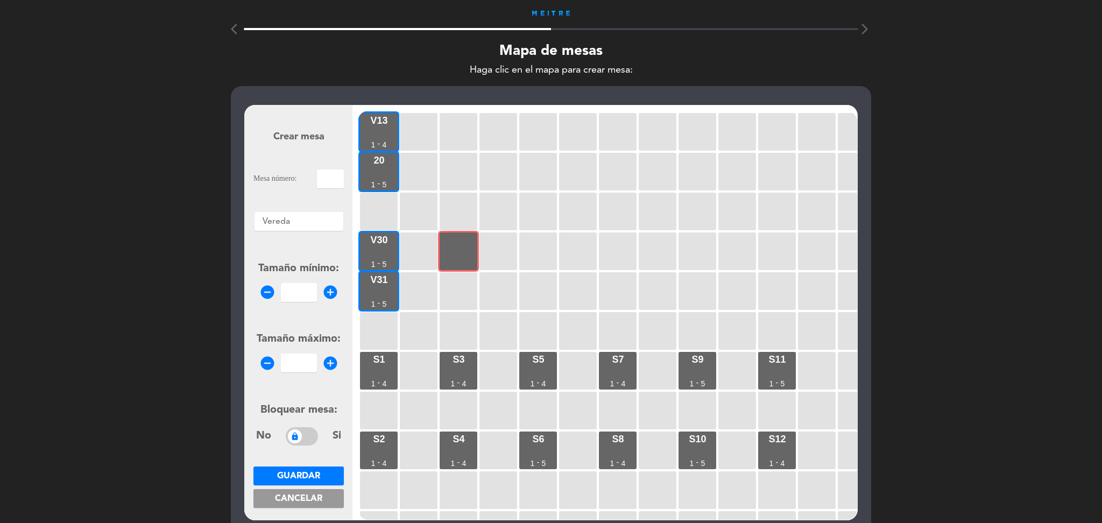
click at [323, 176] on input "text" at bounding box center [330, 178] width 27 height 19
type input "V32"
click at [302, 288] on input "1" at bounding box center [299, 292] width 36 height 19
type input "1"
click at [298, 367] on input "number" at bounding box center [299, 362] width 36 height 19
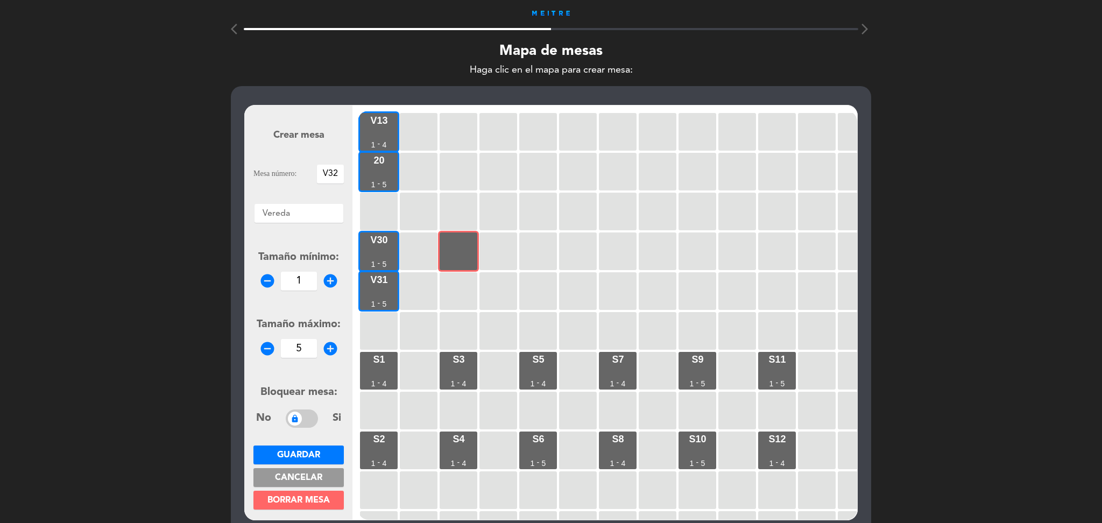
type input "5"
click at [312, 452] on span "Guardar" at bounding box center [298, 455] width 43 height 9
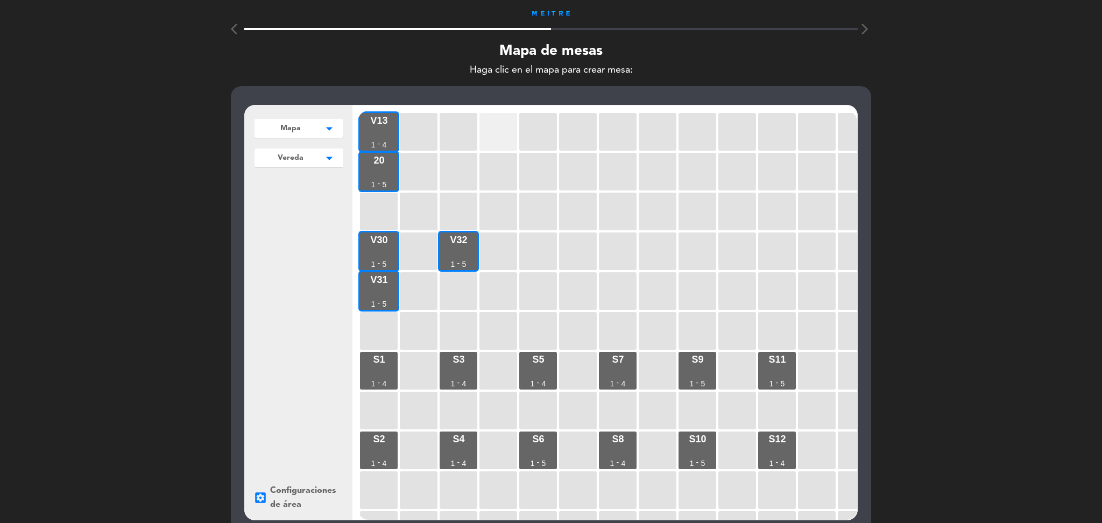
click at [509, 120] on div at bounding box center [498, 132] width 38 height 38
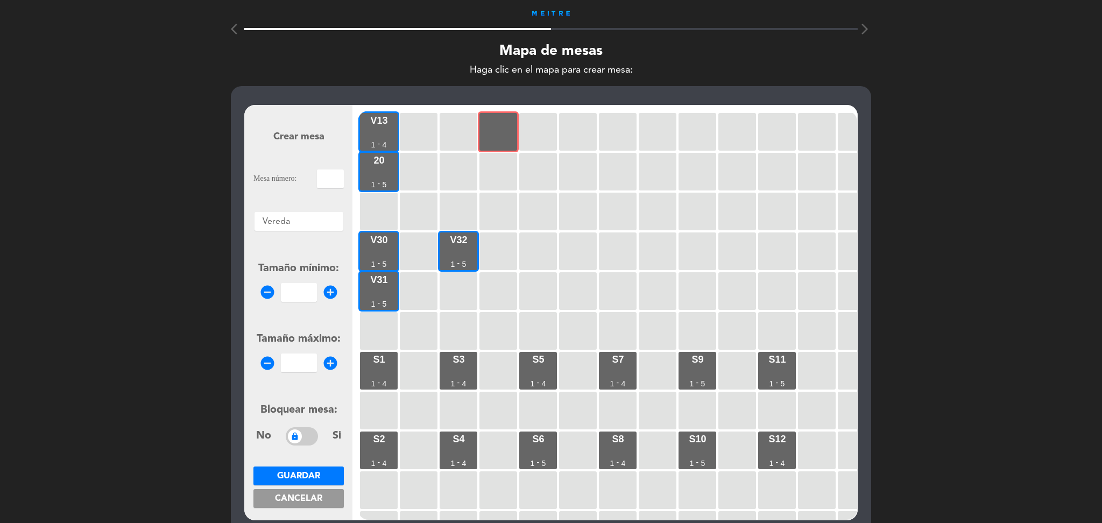
click at [326, 182] on input "text" at bounding box center [330, 178] width 27 height 19
type input "V14"
click at [294, 297] on input "1" at bounding box center [299, 292] width 36 height 19
type input "1"
click at [301, 363] on input "number" at bounding box center [299, 362] width 36 height 19
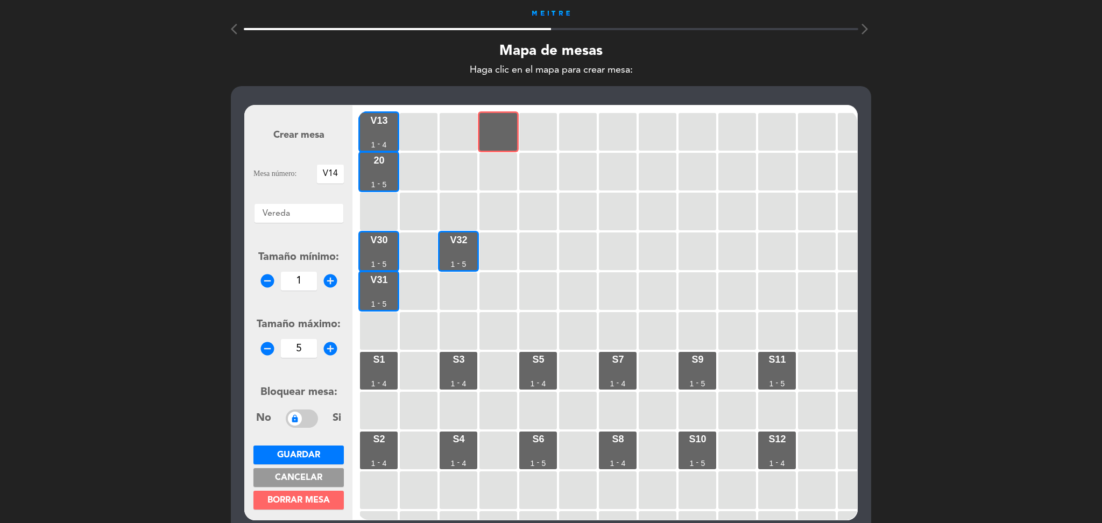
type input "5"
click at [299, 456] on span "Guardar" at bounding box center [298, 455] width 43 height 9
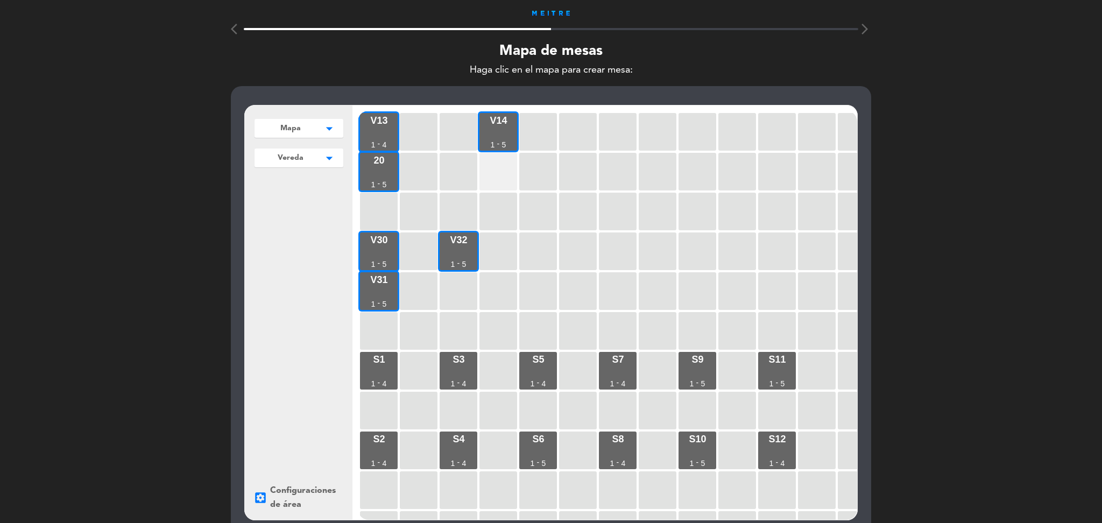
click at [502, 176] on div at bounding box center [498, 172] width 38 height 38
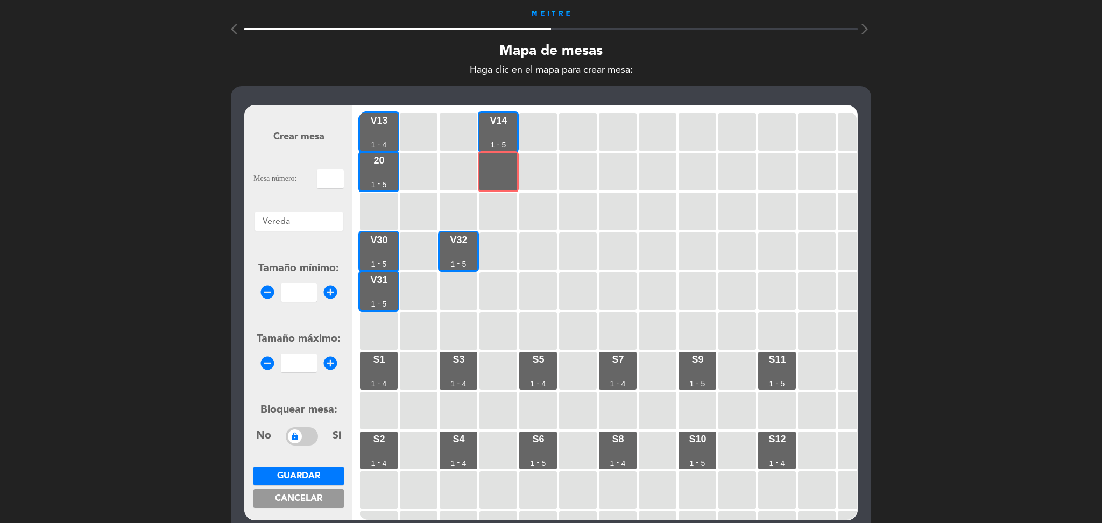
click at [336, 174] on input "text" at bounding box center [330, 178] width 27 height 19
type input "V21"
click at [310, 289] on input "number" at bounding box center [299, 292] width 36 height 19
type input "1"
click at [300, 366] on input "number" at bounding box center [299, 362] width 36 height 19
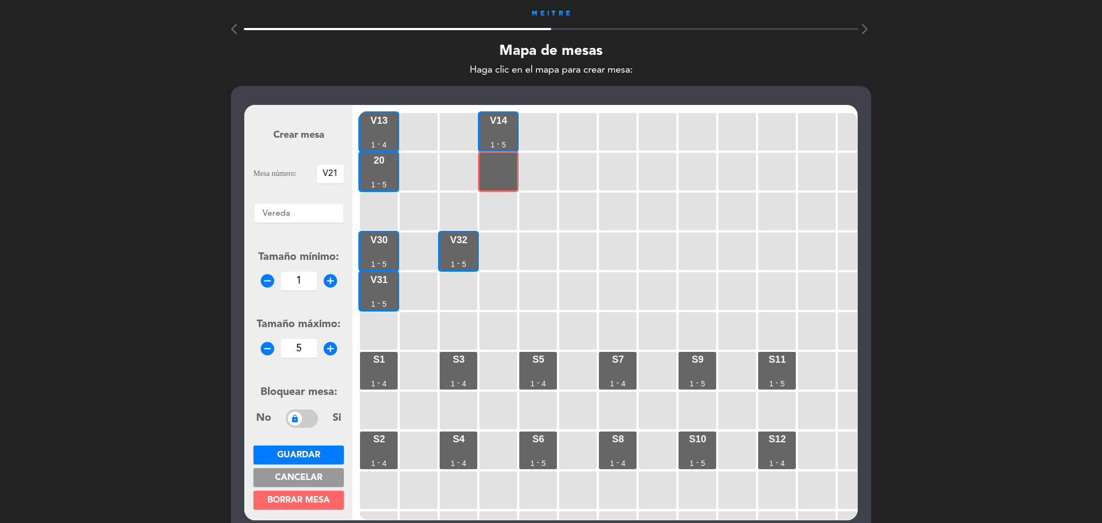
type input "5"
click at [305, 453] on span "Guardar" at bounding box center [298, 455] width 43 height 9
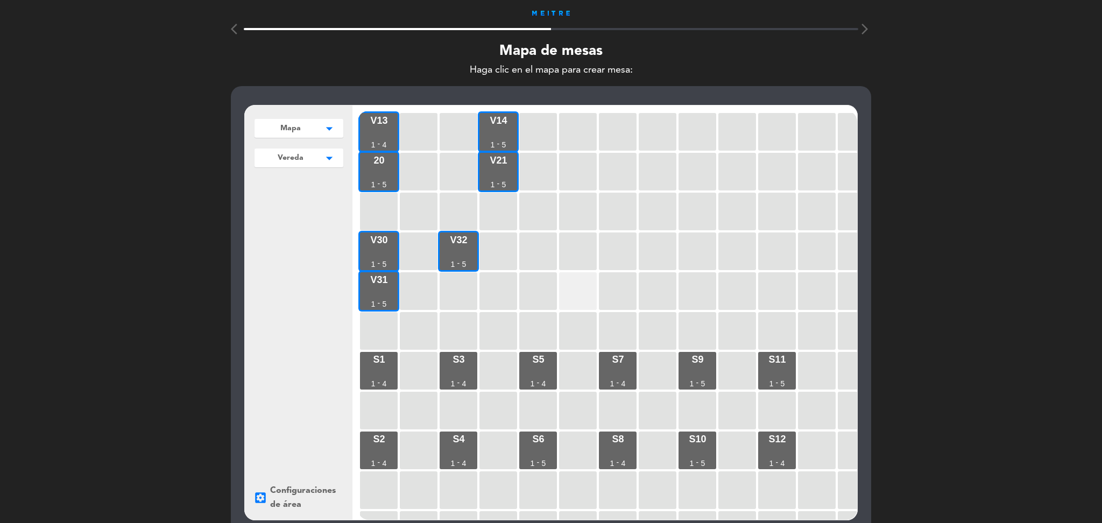
click at [560, 287] on div at bounding box center [578, 291] width 38 height 38
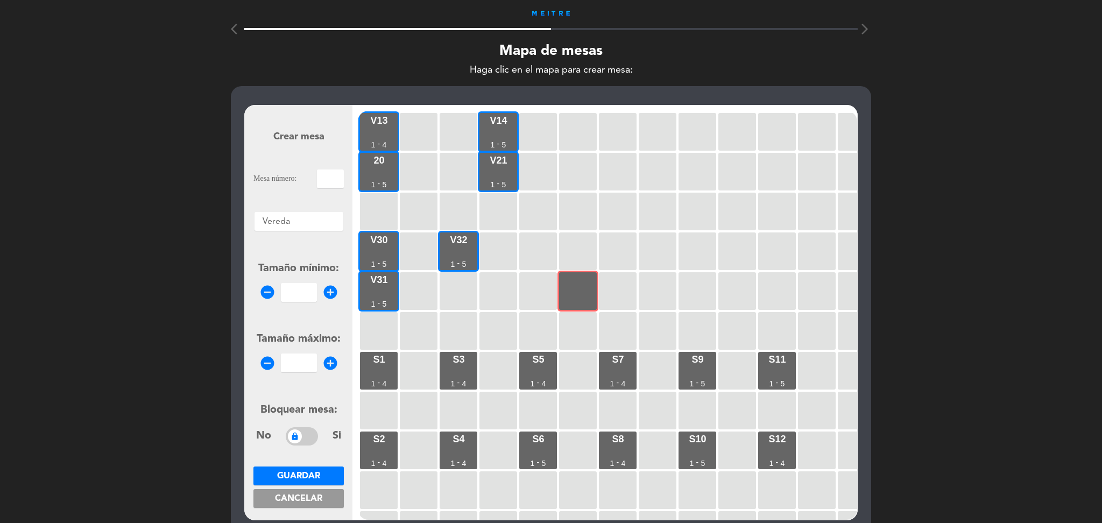
click at [329, 179] on input "text" at bounding box center [330, 178] width 27 height 19
type input "V32"
click at [300, 286] on input "1" at bounding box center [299, 292] width 36 height 19
type input "1"
click at [302, 364] on input "number" at bounding box center [299, 362] width 36 height 19
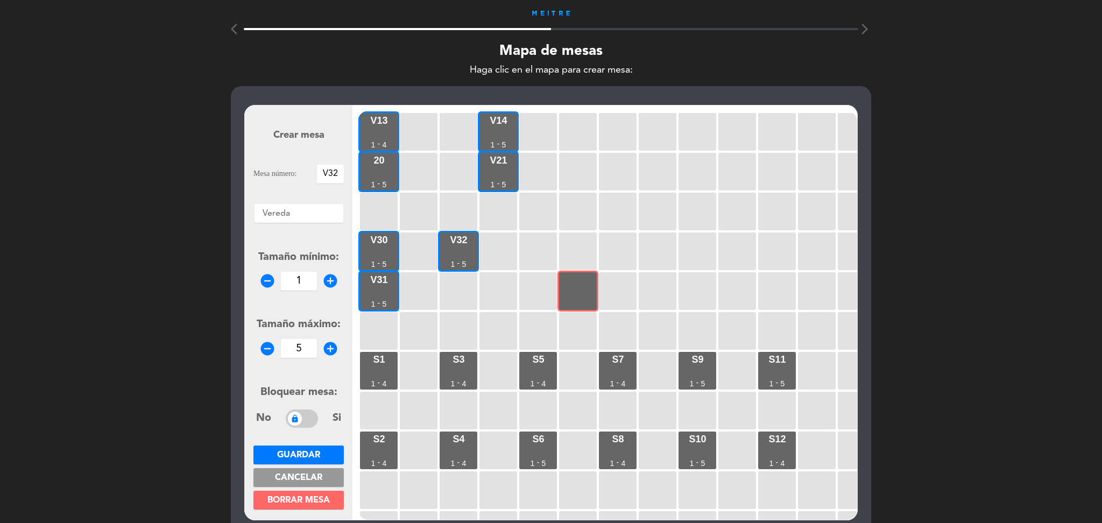
type input "5"
click at [299, 459] on span "Guardar" at bounding box center [298, 455] width 43 height 9
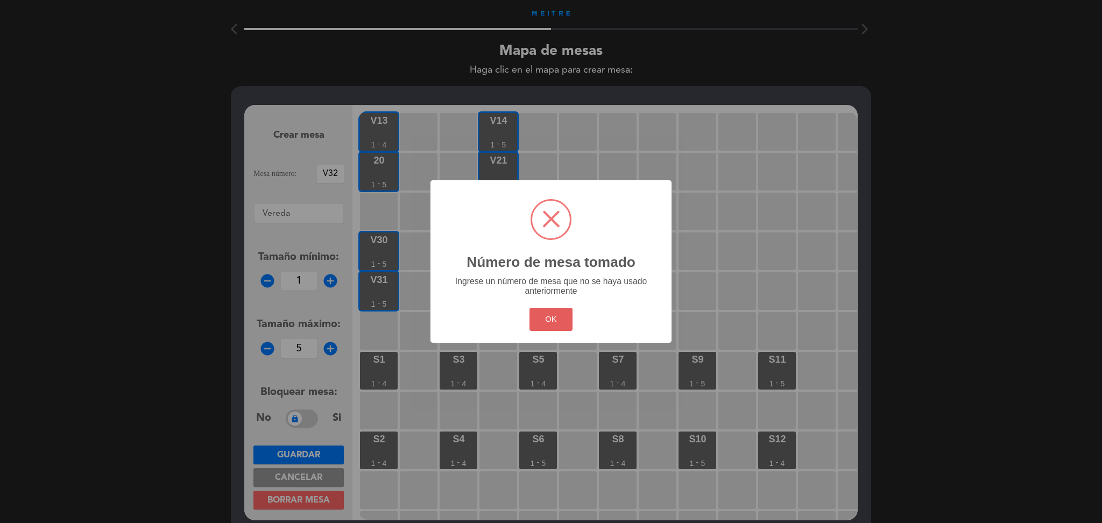
click at [561, 317] on button "OK" at bounding box center [551, 319] width 44 height 23
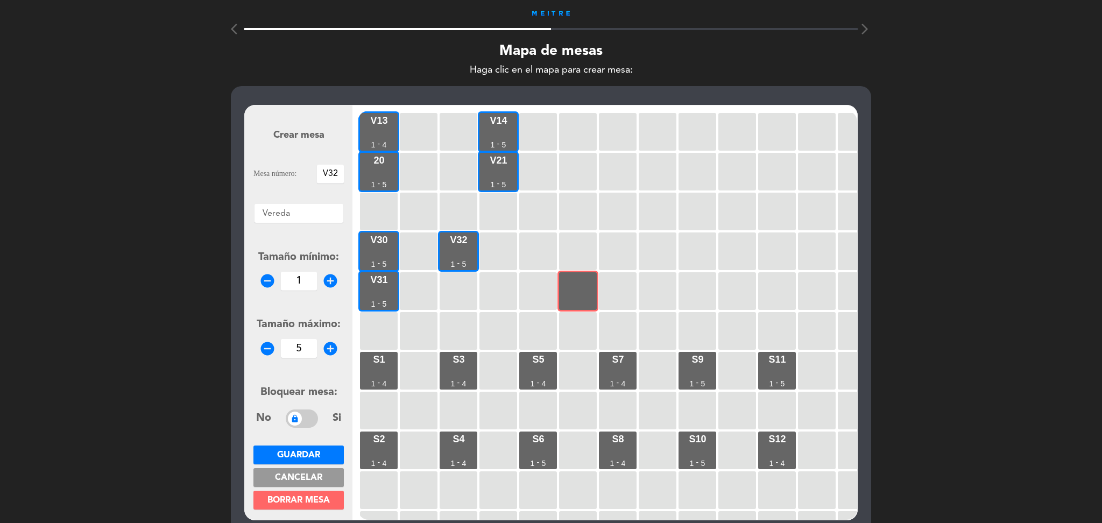
click at [339, 175] on input "V32" at bounding box center [330, 174] width 27 height 19
type input "V33"
click at [314, 451] on span "Guardar" at bounding box center [298, 455] width 43 height 9
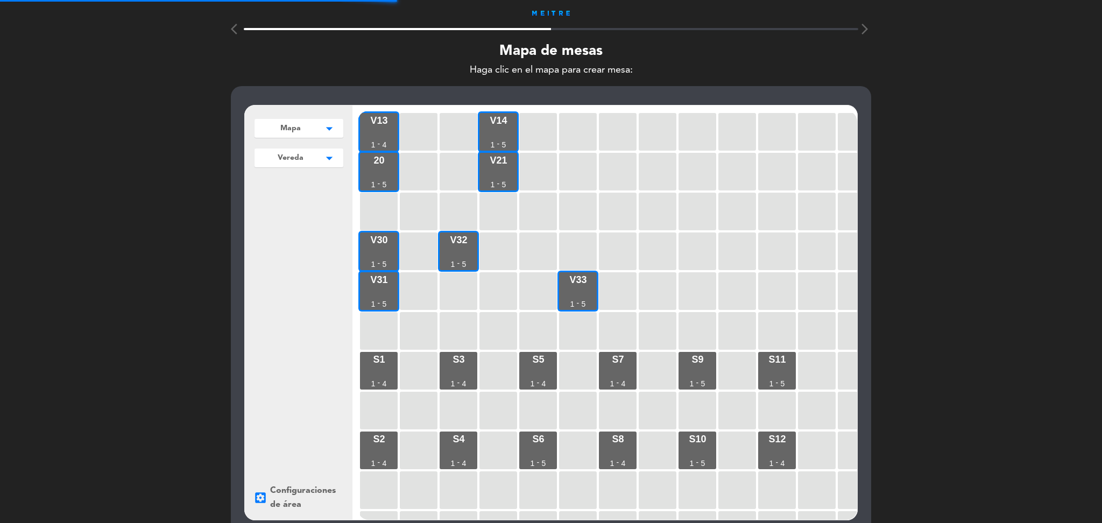
click at [623, 296] on div at bounding box center [618, 291] width 38 height 38
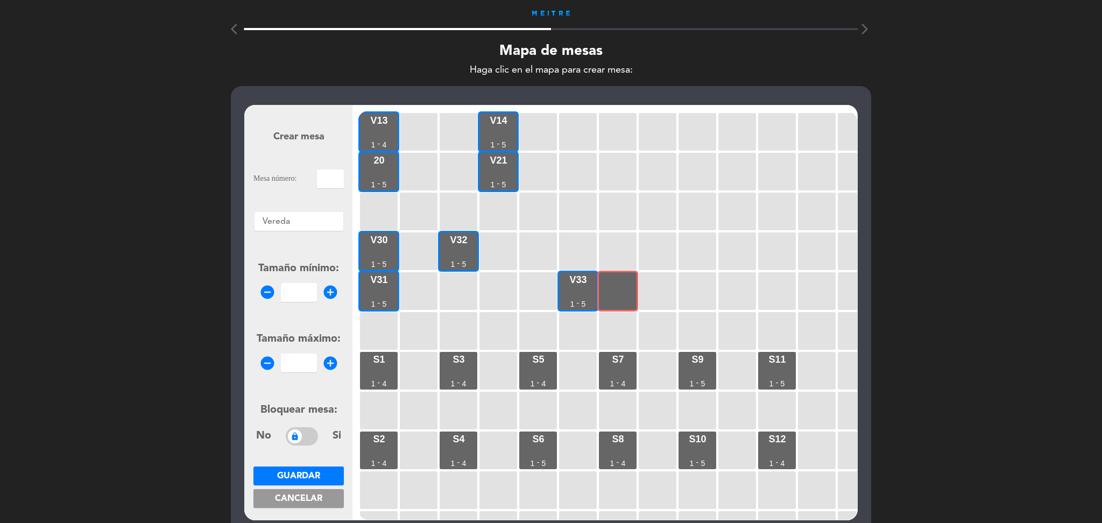
click at [329, 175] on input "text" at bounding box center [330, 178] width 27 height 19
type input "V34"
click at [305, 291] on input "1" at bounding box center [299, 292] width 36 height 19
type input "1"
click at [306, 360] on input "number" at bounding box center [299, 362] width 36 height 19
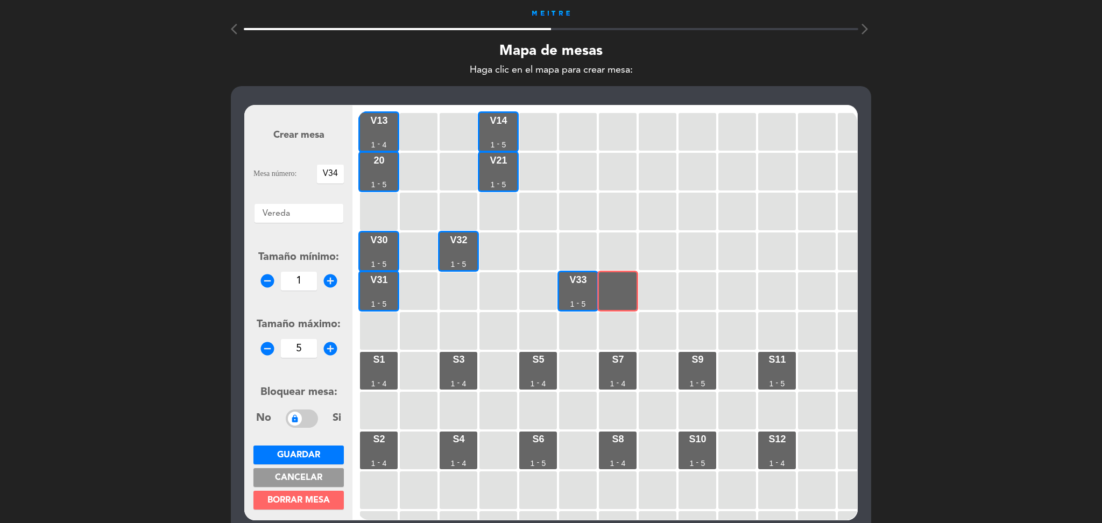
type input "5"
click at [299, 451] on span "Guardar" at bounding box center [298, 455] width 43 height 9
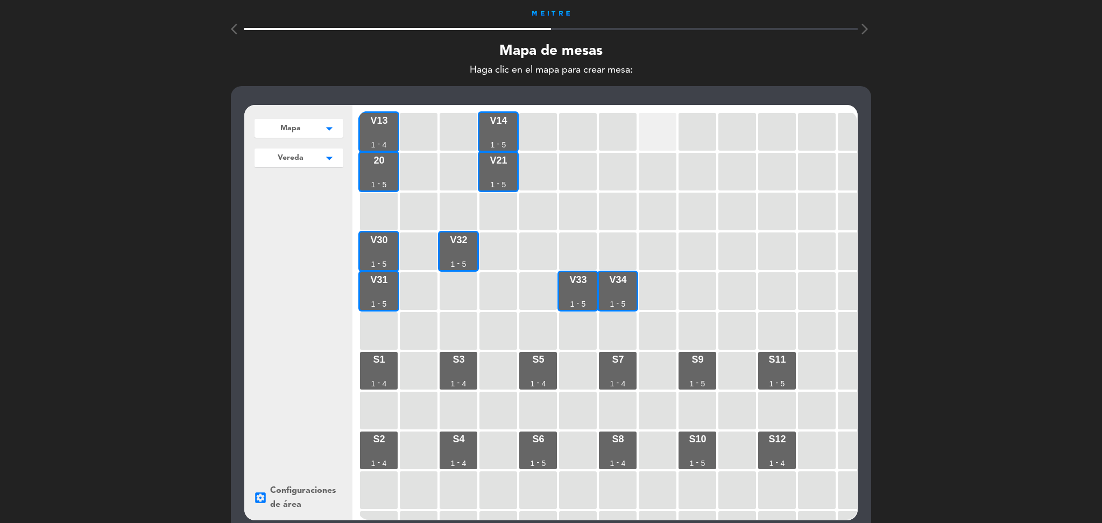
click at [655, 136] on div at bounding box center [658, 132] width 38 height 38
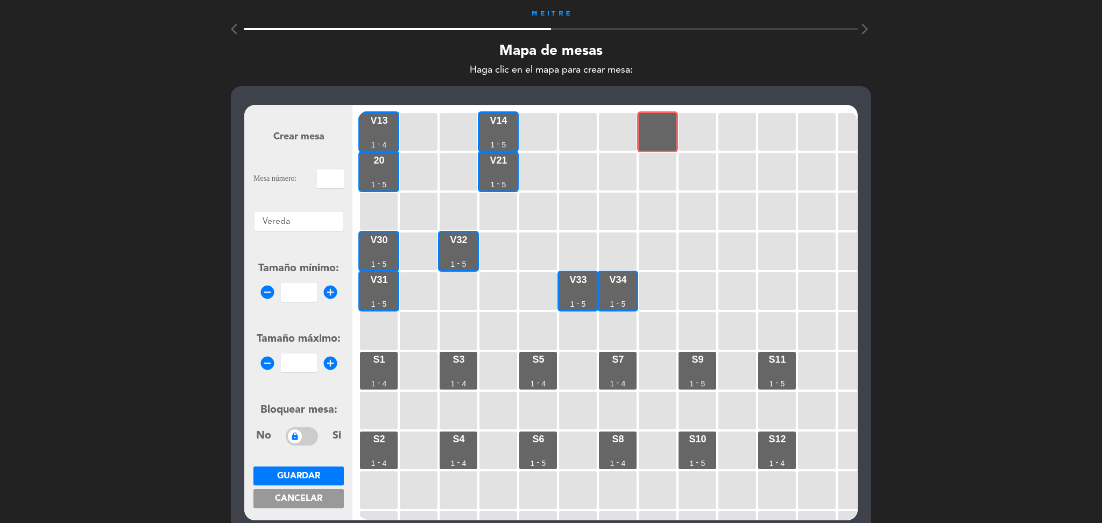
click at [335, 174] on input "text" at bounding box center [330, 178] width 27 height 19
type input "V15"
click at [301, 286] on input "1" at bounding box center [299, 292] width 36 height 19
type input "1"
click at [296, 366] on input "number" at bounding box center [299, 362] width 36 height 19
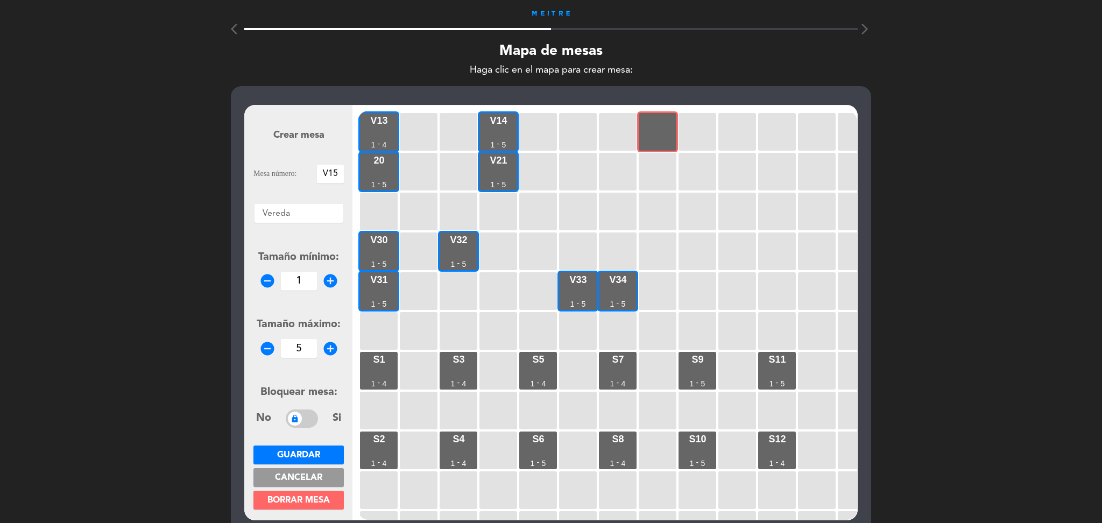
type input "5"
click at [294, 460] on button "Guardar" at bounding box center [298, 454] width 90 height 19
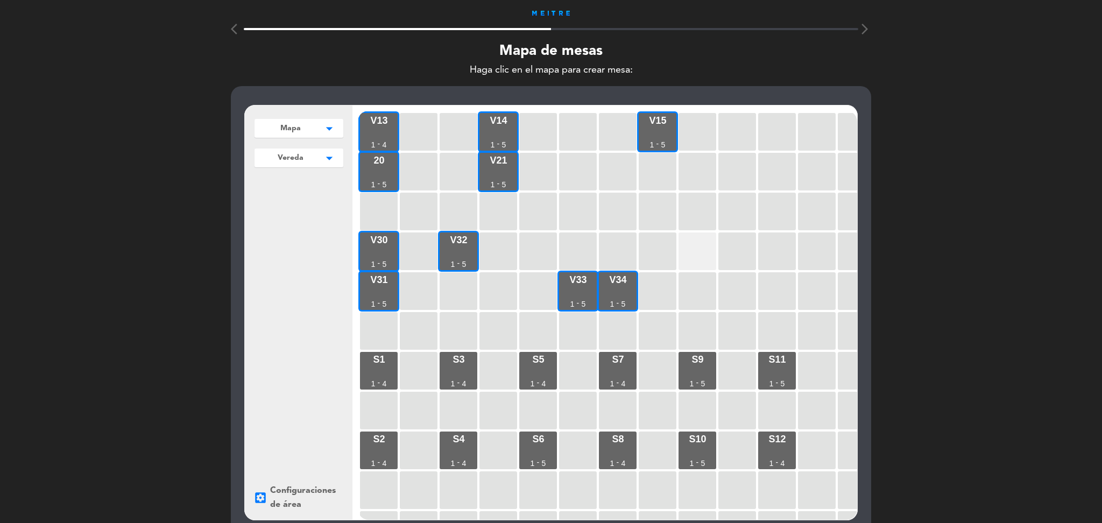
click at [703, 251] on div at bounding box center [697, 251] width 38 height 38
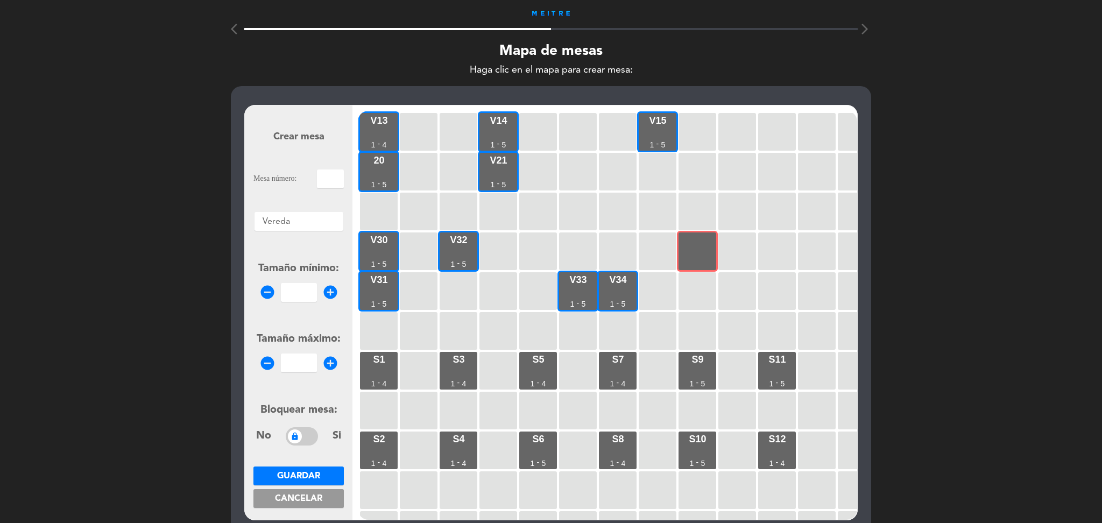
click at [334, 182] on input "text" at bounding box center [330, 178] width 27 height 19
type input "V40"
click at [303, 294] on input "number" at bounding box center [299, 292] width 36 height 19
type input "1"
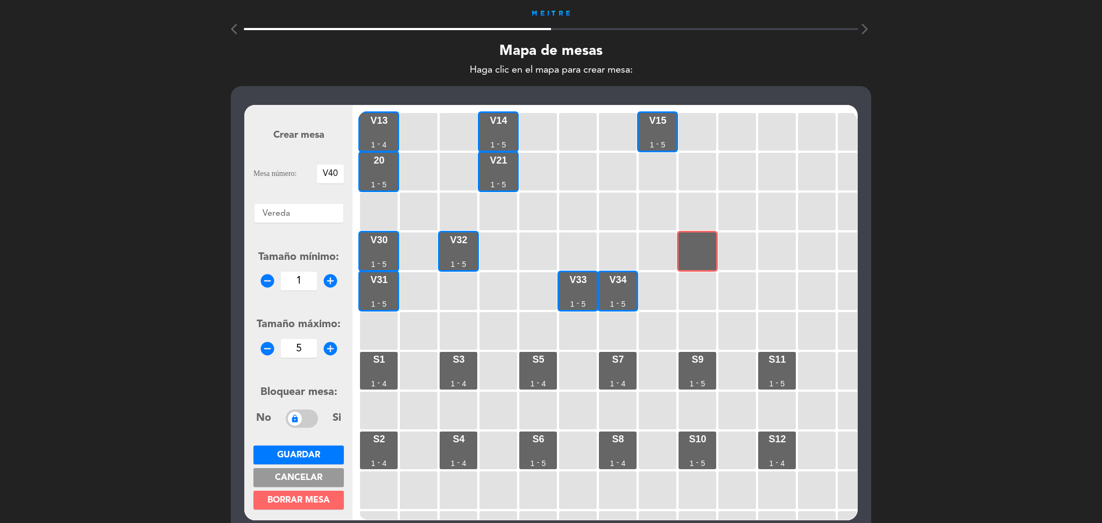
click at [302, 362] on form "Crear mesa Mesa número: V40 Áreas × Vereda × Tamaño mínimo: remove_circle 1 add…" at bounding box center [298, 312] width 90 height 409
type input "5"
click at [314, 451] on span "Guardar" at bounding box center [298, 455] width 43 height 9
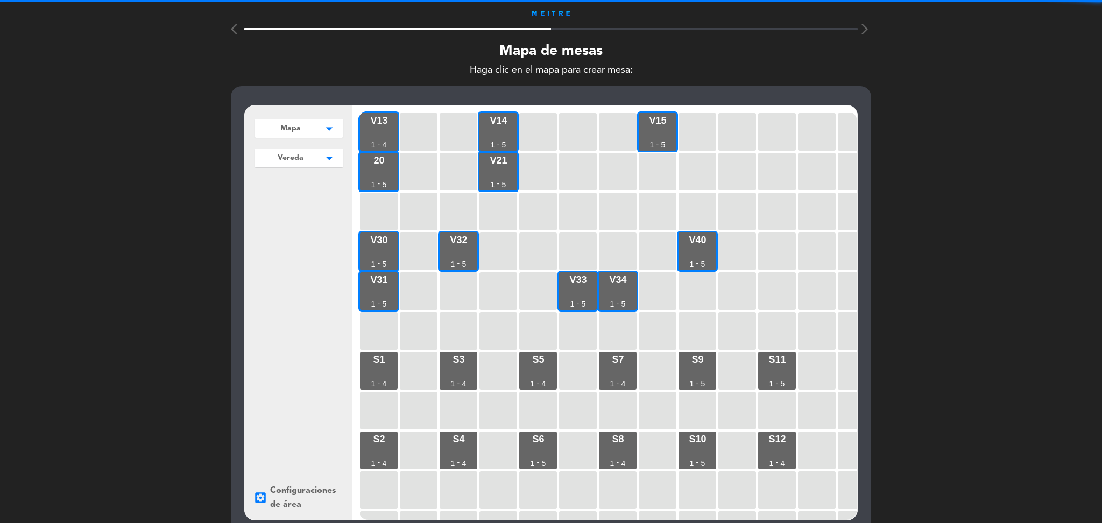
scroll to position [134, 0]
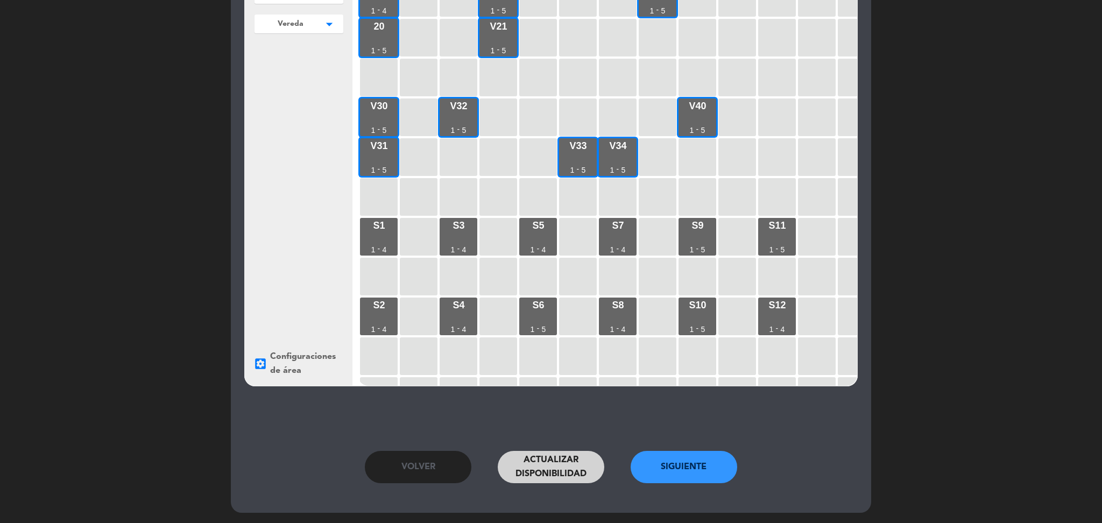
click at [674, 458] on button "Siguiente" at bounding box center [684, 467] width 107 height 32
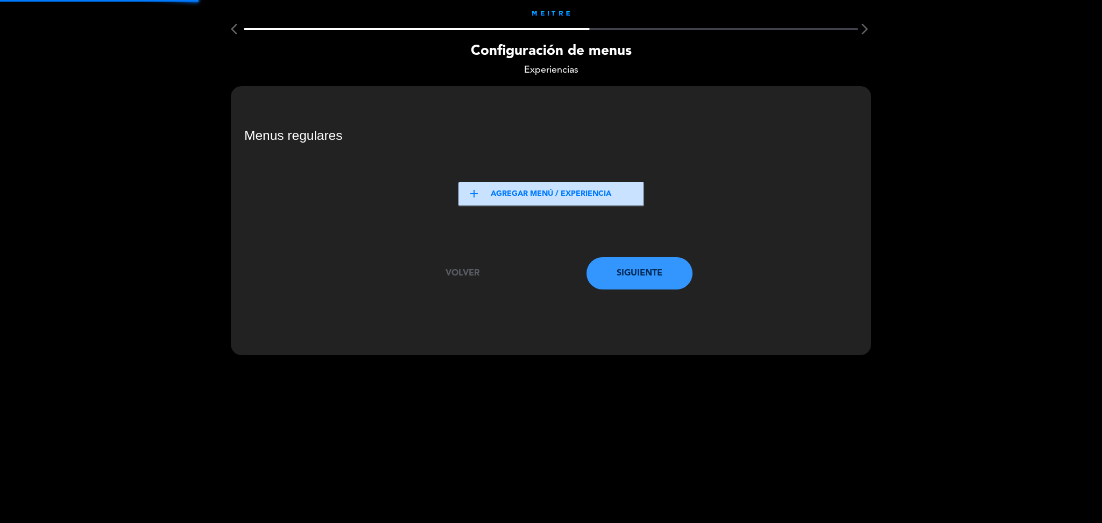
scroll to position [0, 0]
click at [561, 192] on button "add Agregar menú / experiencia" at bounding box center [551, 194] width 186 height 24
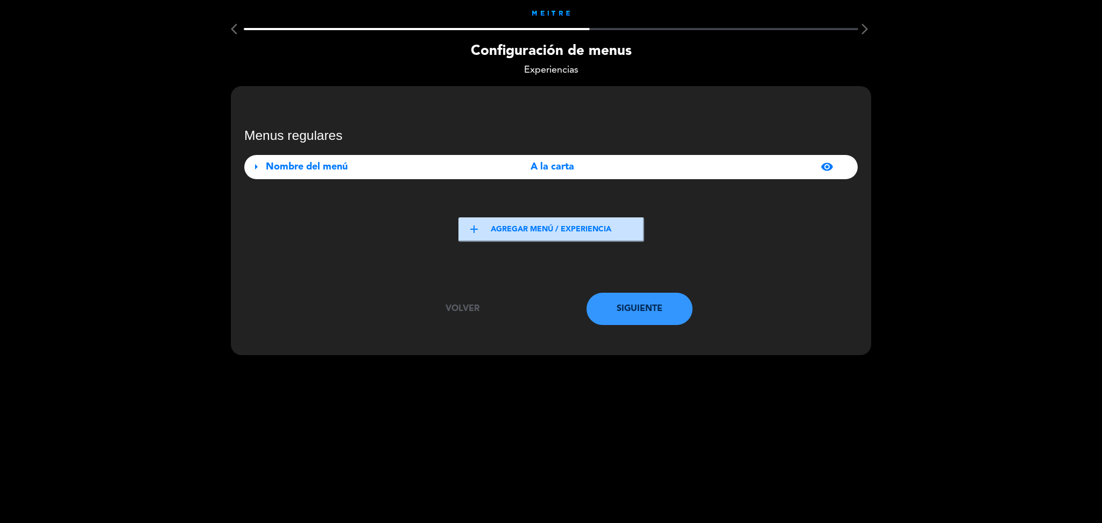
click at [499, 159] on div "A la carta" at bounding box center [552, 167] width 191 height 16
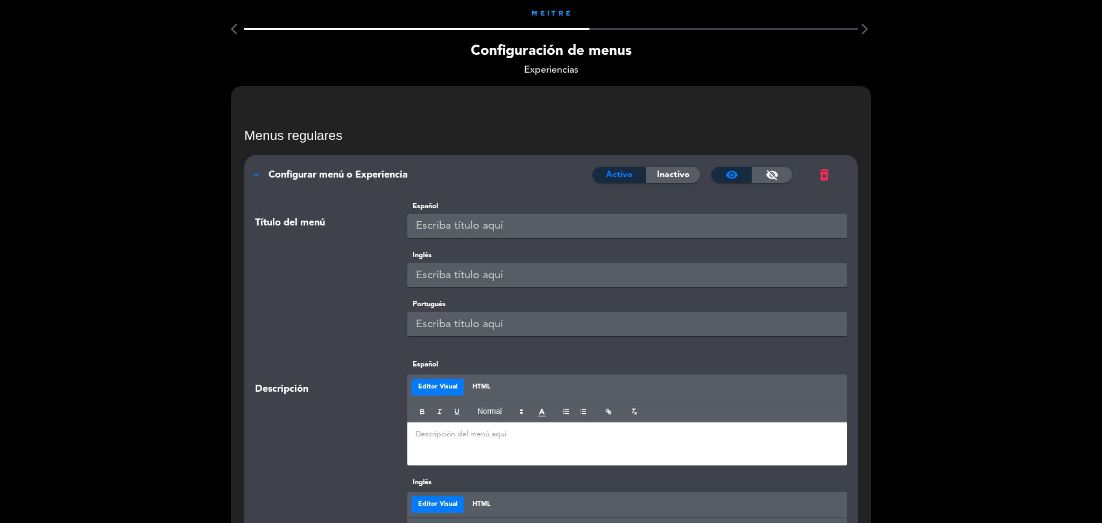
click at [445, 223] on input "text" at bounding box center [627, 226] width 440 height 24
type input "A LA CARTA"
paste input "A LA CARTA"
type input "A LA CARTA"
paste input "A LA CARTA"
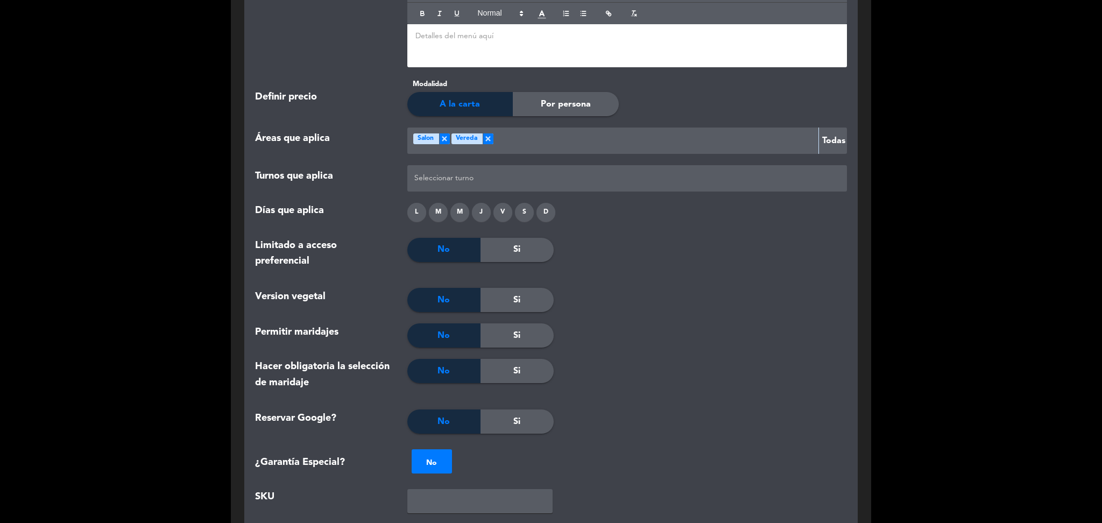
scroll to position [1062, 0]
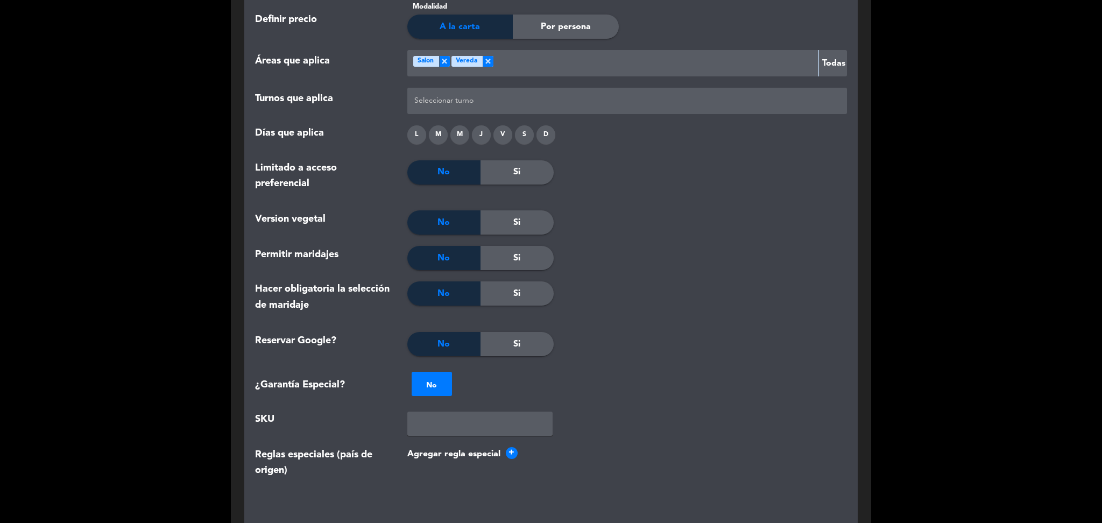
type input "A LA CARTA"
click at [544, 97] on div at bounding box center [627, 101] width 431 height 18
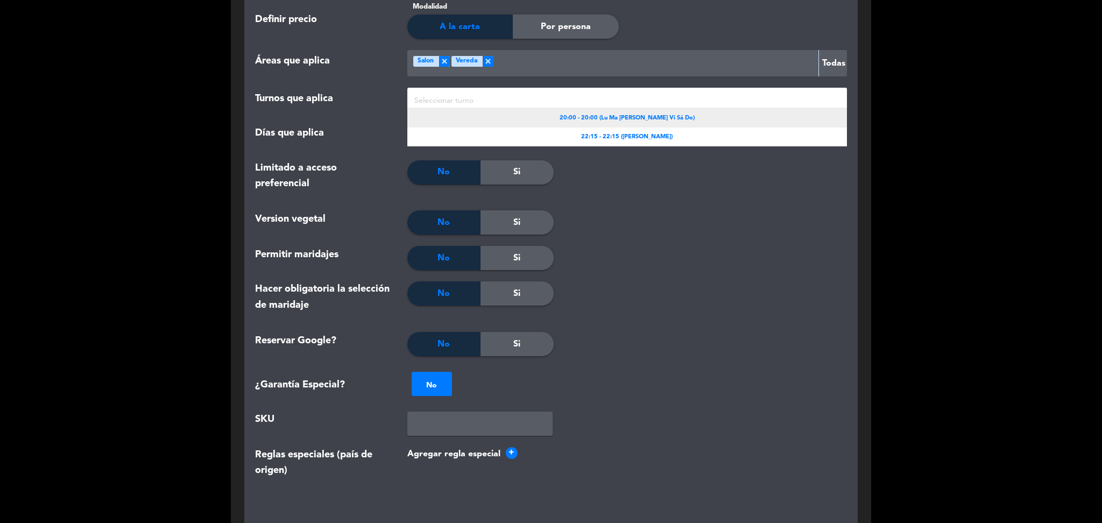
click at [578, 115] on span "20:00 - 20:00 (Lu Ma [PERSON_NAME] Vi Sá Do)" at bounding box center [627, 119] width 135 height 10
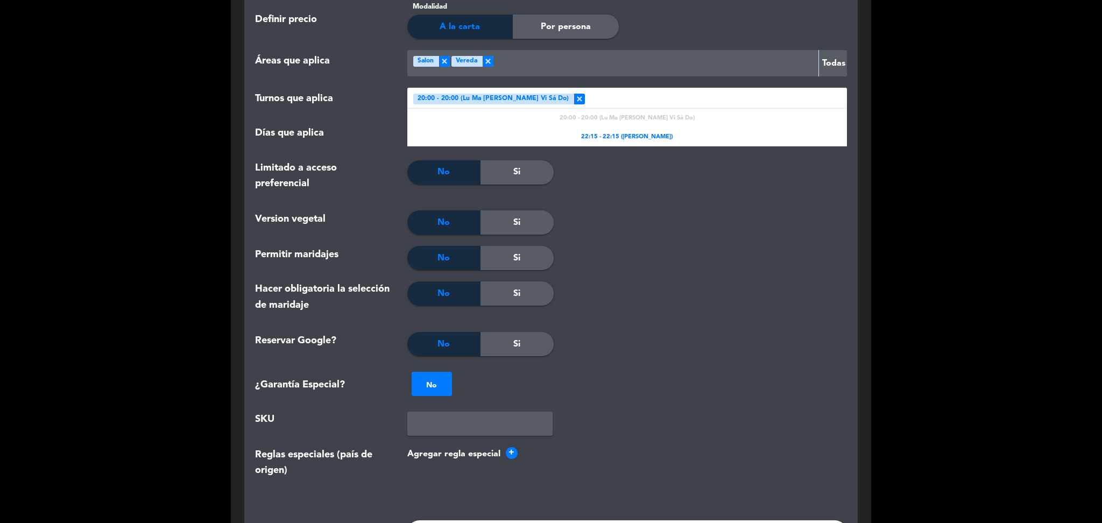
click at [595, 104] on div at bounding box center [714, 101] width 258 height 18
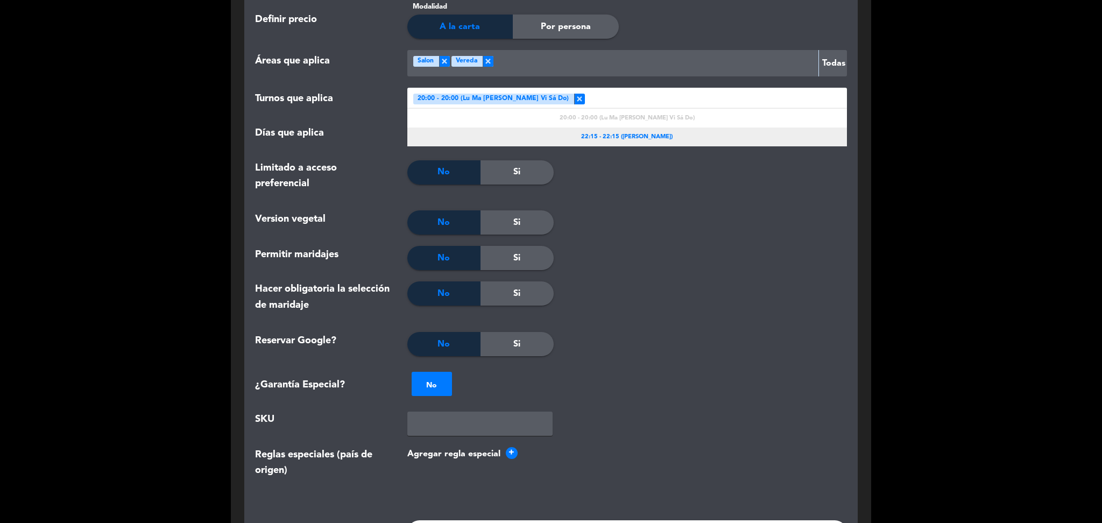
click at [585, 136] on span "22:15 - 22:15 ([PERSON_NAME])" at bounding box center [626, 137] width 91 height 10
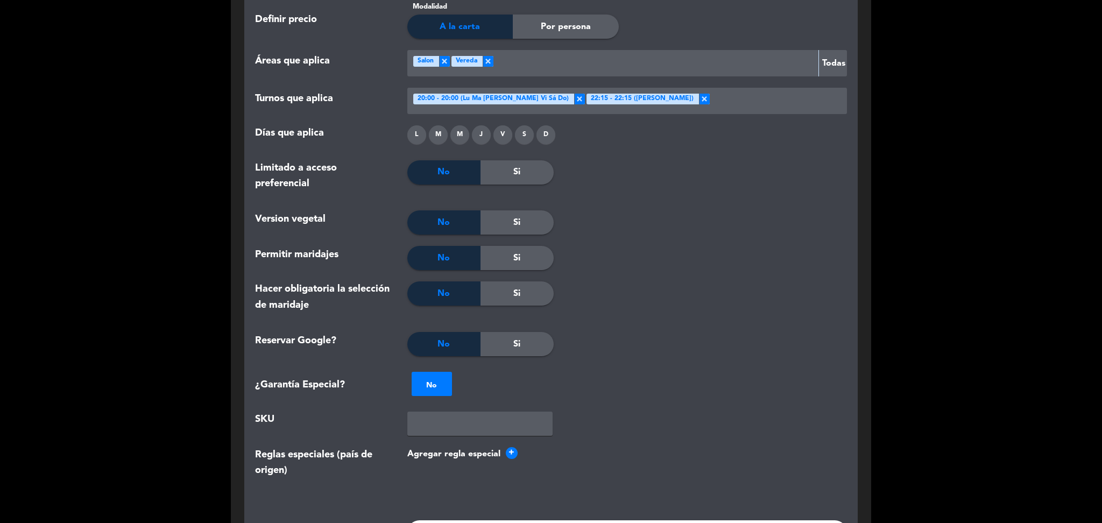
click at [418, 133] on div "L" at bounding box center [416, 134] width 19 height 19
click at [438, 134] on div "M" at bounding box center [438, 134] width 19 height 19
click at [449, 136] on div "L M M J V S D" at bounding box center [627, 136] width 456 height 23
click at [462, 138] on div "M" at bounding box center [459, 134] width 19 height 19
click at [484, 136] on div "J" at bounding box center [481, 134] width 19 height 19
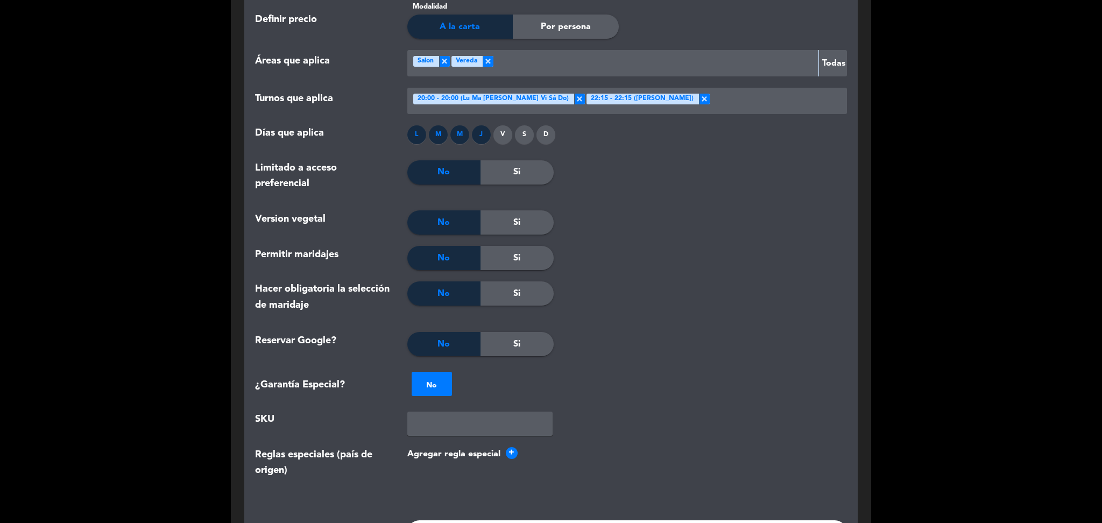
click at [506, 137] on div "V" at bounding box center [502, 134] width 19 height 19
click at [522, 136] on div "S" at bounding box center [524, 134] width 19 height 19
click at [548, 132] on div "D" at bounding box center [545, 134] width 19 height 19
click at [513, 341] on span "Si" at bounding box center [516, 344] width 7 height 14
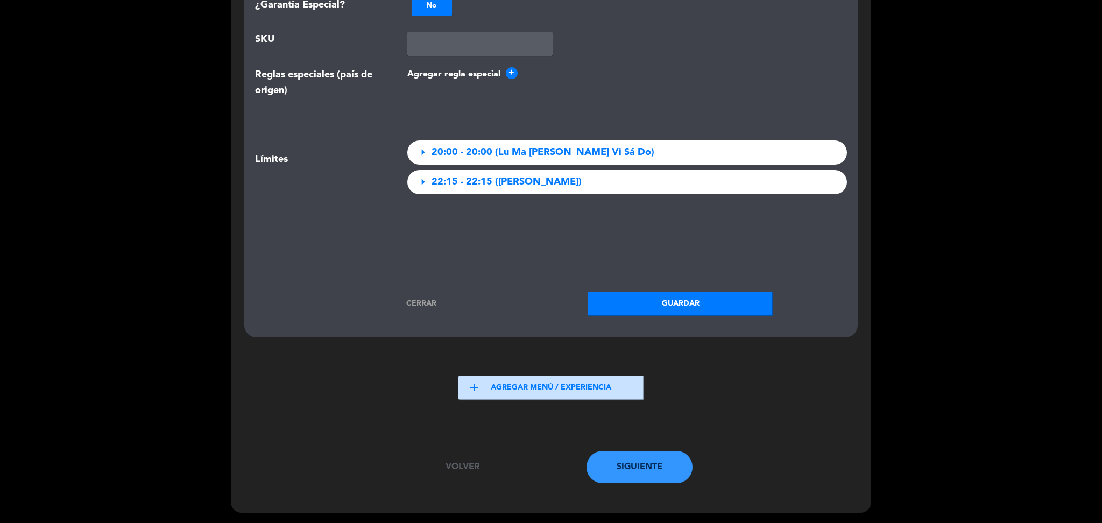
click at [669, 304] on button "Guardar" at bounding box center [680, 304] width 186 height 24
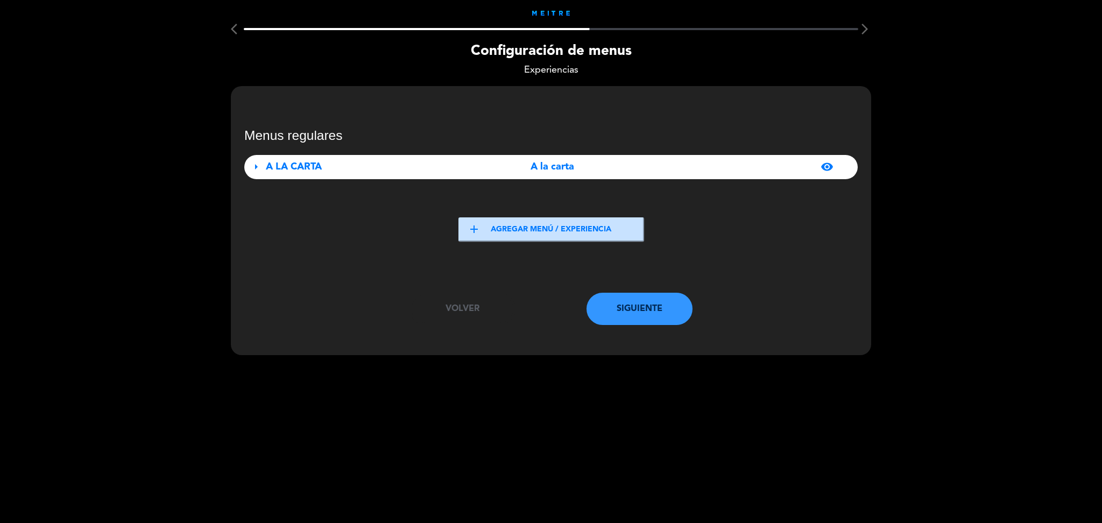
click at [643, 303] on button "Siguiente" at bounding box center [639, 309] width 107 height 32
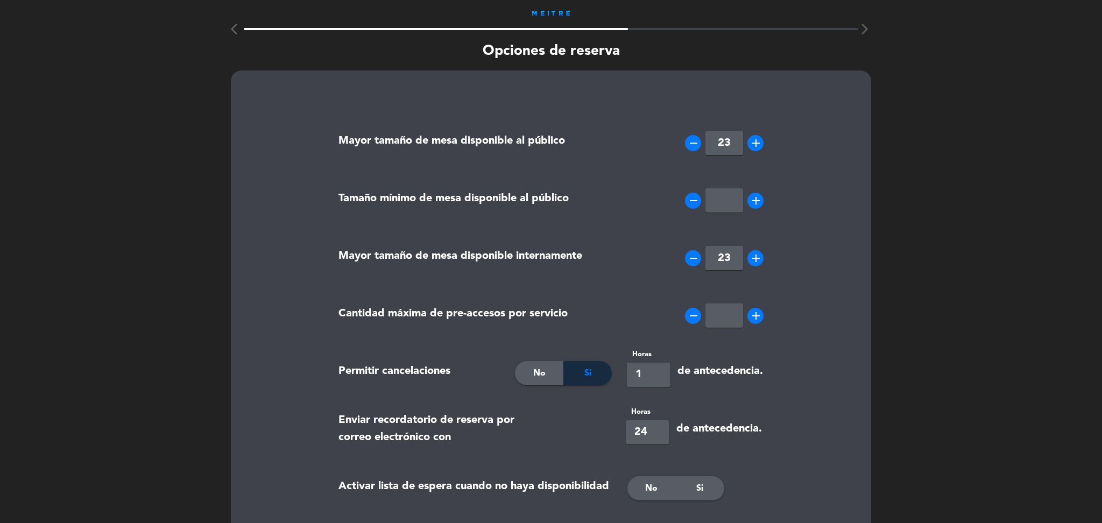
click at [726, 190] on input "number" at bounding box center [724, 200] width 38 height 24
type input "1"
click at [719, 305] on input "number" at bounding box center [724, 315] width 38 height 24
type input "1"
click at [657, 379] on input "1" at bounding box center [648, 375] width 43 height 24
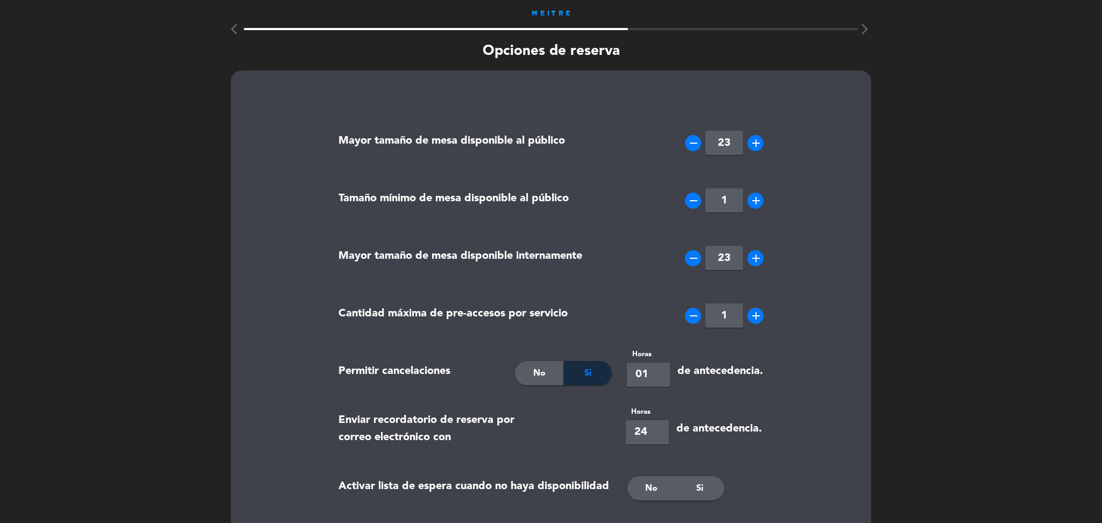
type input "0"
type input "12"
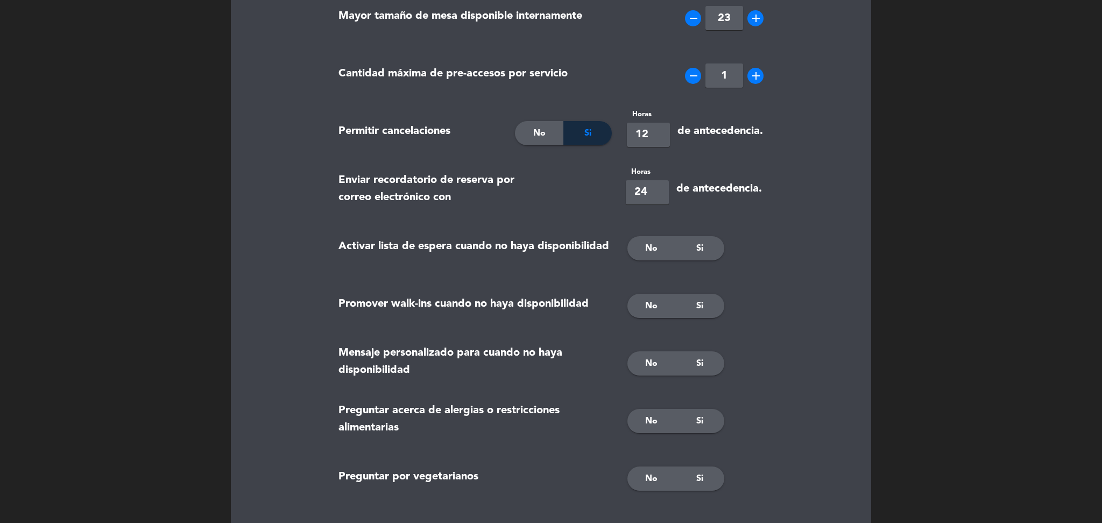
scroll to position [241, 0]
click at [646, 242] on span "No" at bounding box center [651, 247] width 12 height 14
click at [641, 306] on div "No" at bounding box center [651, 305] width 48 height 24
click at [705, 362] on div "Si" at bounding box center [700, 362] width 48 height 24
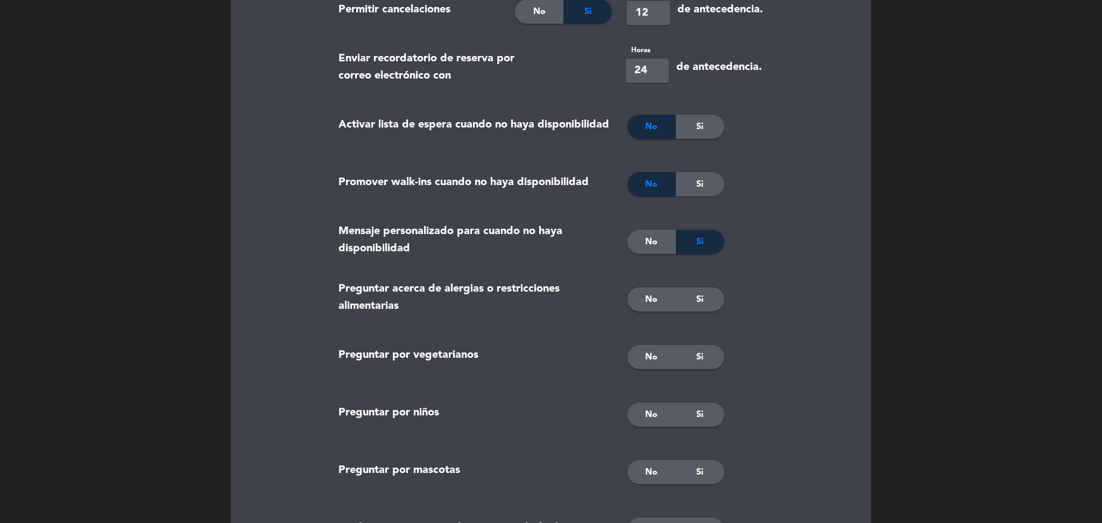
scroll to position [372, 0]
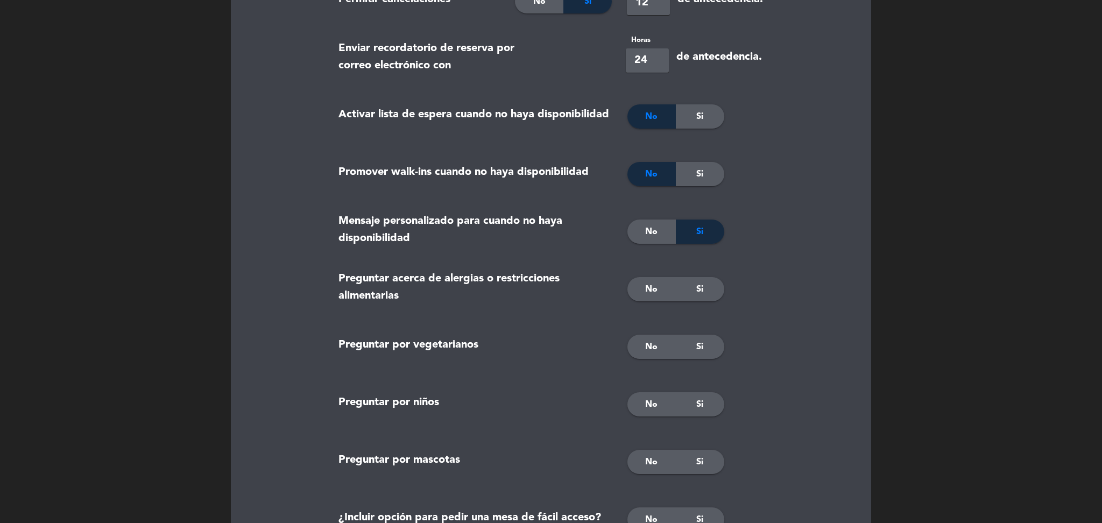
click at [706, 292] on div "Si" at bounding box center [700, 289] width 48 height 24
click at [693, 345] on div "Si" at bounding box center [700, 347] width 48 height 24
click at [696, 408] on span "Si" at bounding box center [699, 405] width 7 height 14
click at [704, 457] on div "Si" at bounding box center [700, 462] width 48 height 24
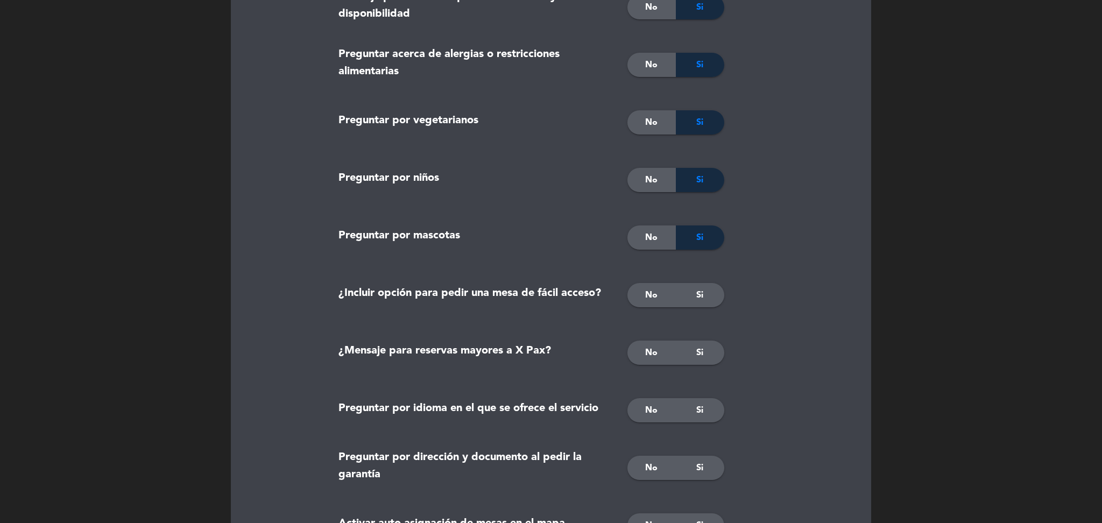
scroll to position [601, 0]
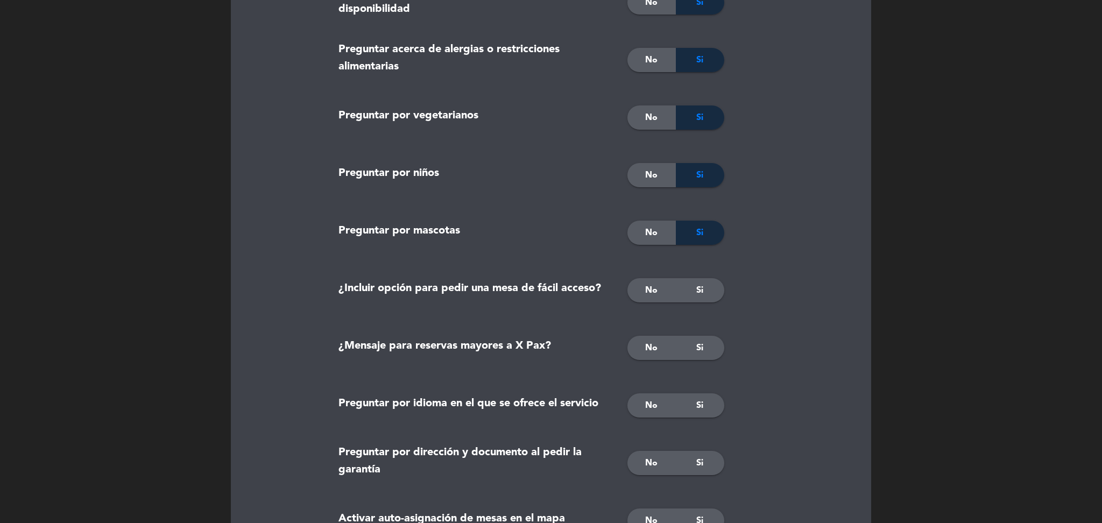
click at [694, 287] on div "Si" at bounding box center [700, 290] width 48 height 24
click at [690, 354] on div "Si" at bounding box center [700, 348] width 48 height 24
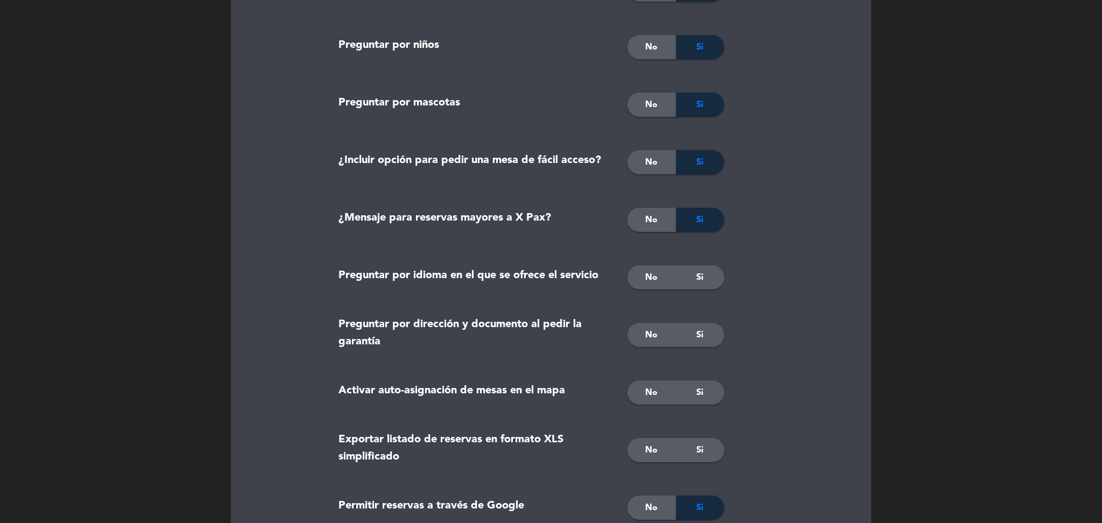
click at [646, 268] on div "No" at bounding box center [651, 277] width 48 height 24
click at [647, 331] on span "No" at bounding box center [651, 335] width 12 height 14
click at [704, 396] on div "Si" at bounding box center [700, 392] width 48 height 24
click at [705, 446] on div "Si" at bounding box center [700, 450] width 48 height 24
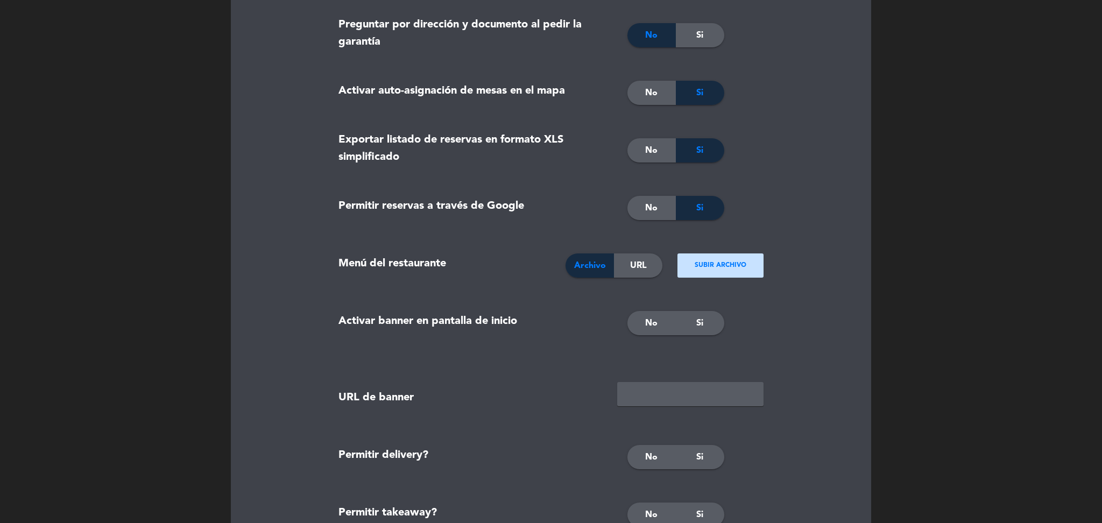
scroll to position [1042, 0]
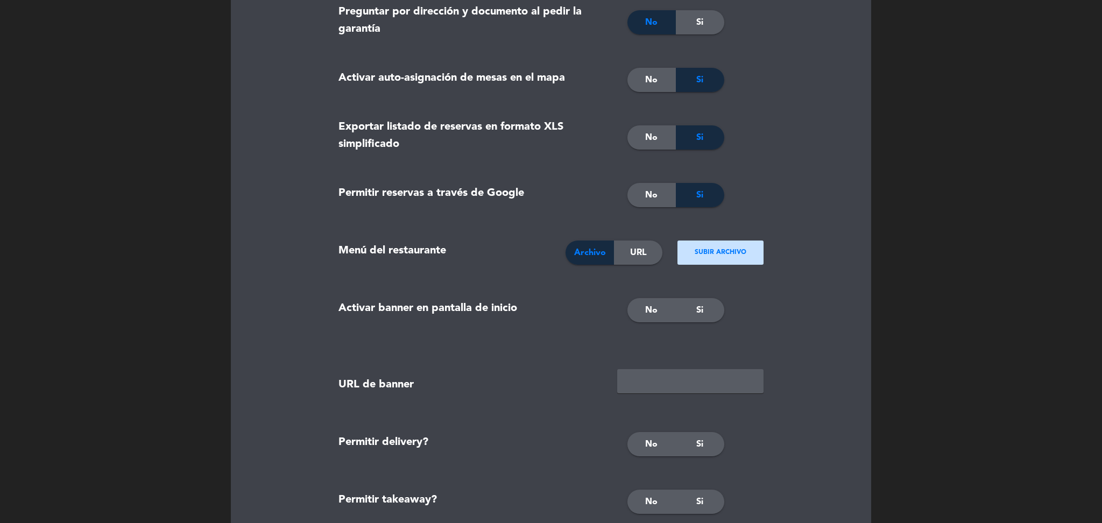
click at [659, 322] on div "No Si" at bounding box center [695, 311] width 152 height 54
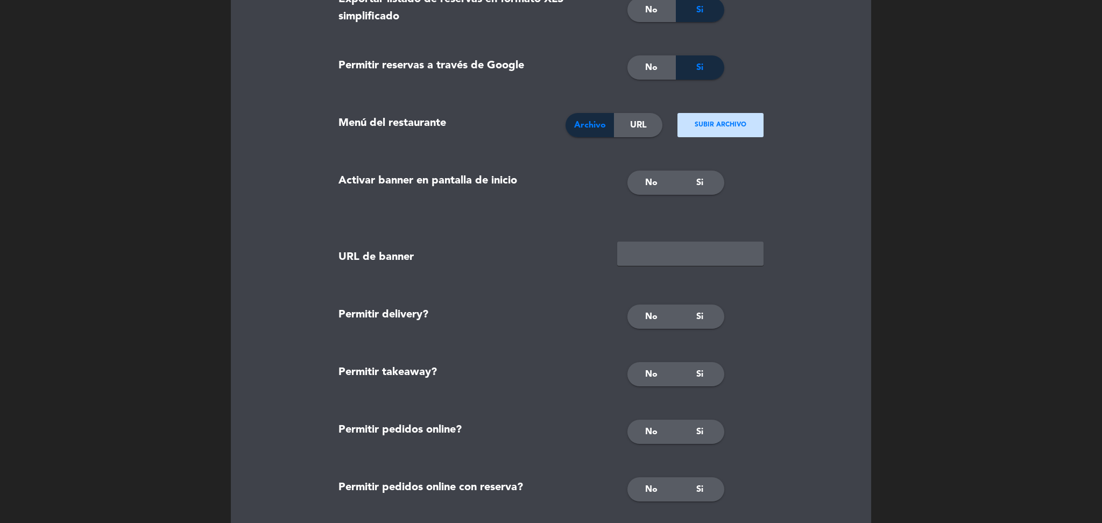
scroll to position [1173, 0]
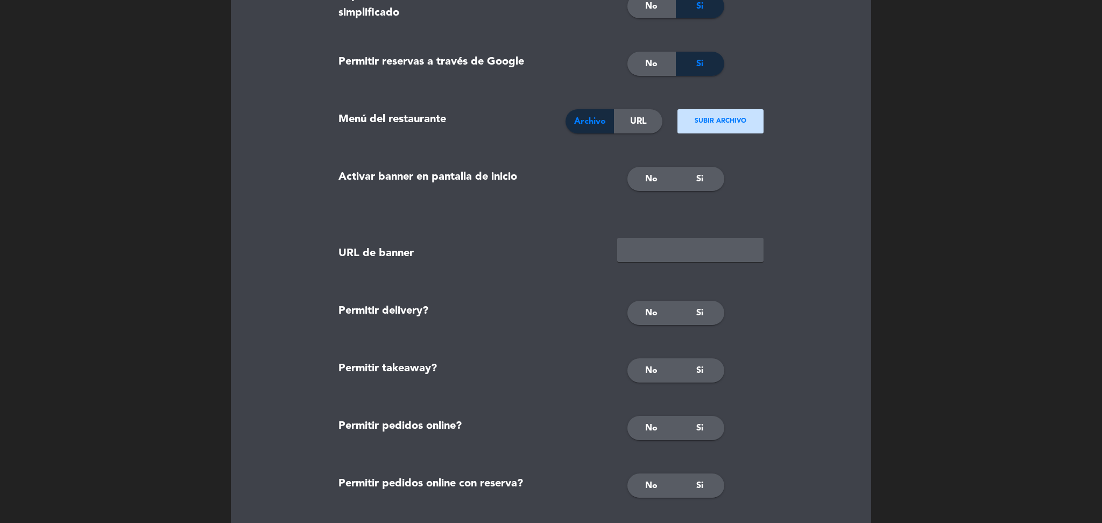
click at [646, 172] on span "No" at bounding box center [651, 179] width 12 height 14
click at [643, 302] on div "No" at bounding box center [651, 313] width 48 height 24
click at [646, 374] on span "No" at bounding box center [651, 371] width 12 height 14
click at [648, 429] on span "No" at bounding box center [651, 428] width 12 height 14
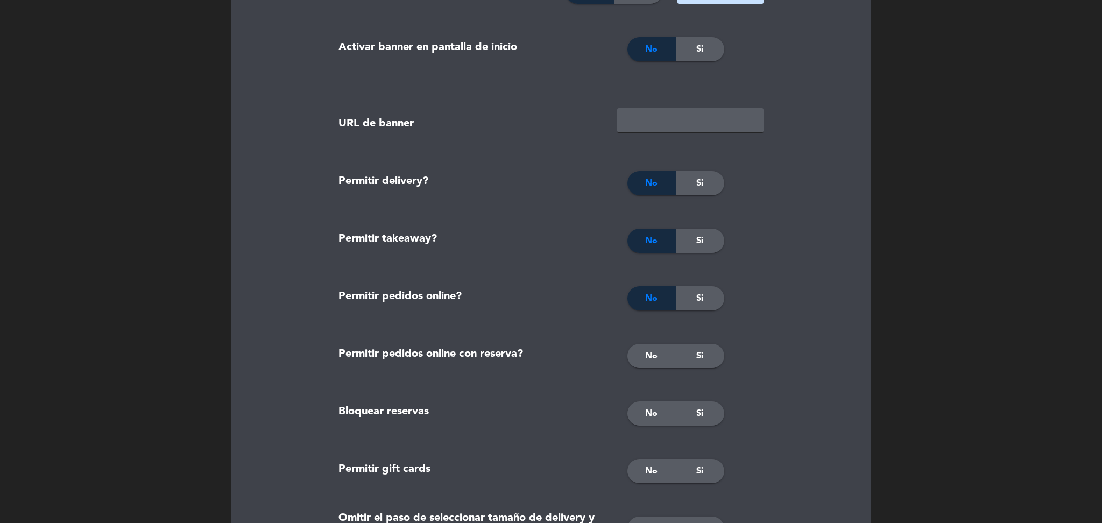
scroll to position [1303, 0]
click at [652, 357] on span "No" at bounding box center [651, 356] width 12 height 14
click at [657, 417] on span "No" at bounding box center [651, 413] width 12 height 14
click at [695, 473] on div "Si" at bounding box center [700, 470] width 48 height 24
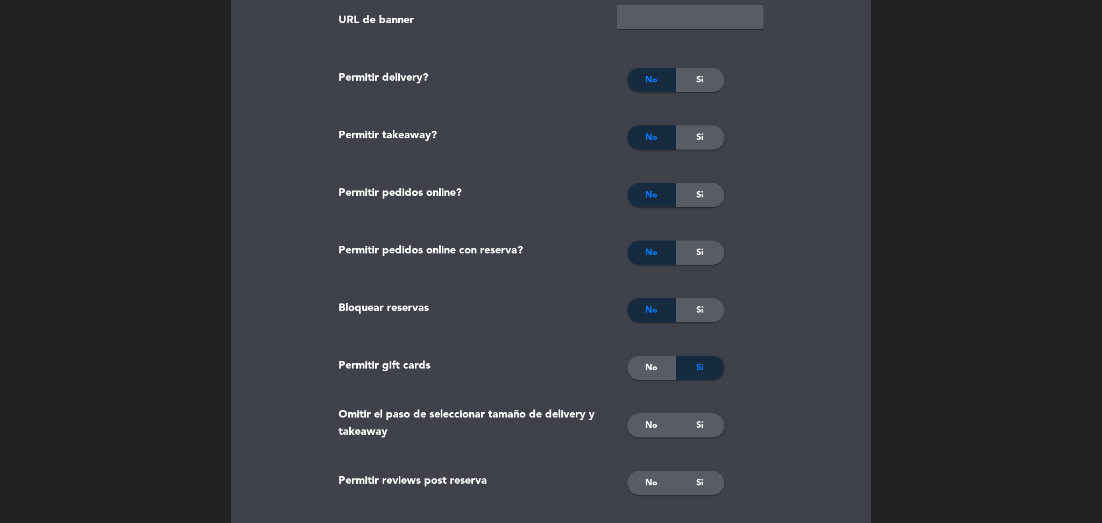
scroll to position [1407, 0]
click at [652, 369] on span "No" at bounding box center [651, 366] width 12 height 14
click at [660, 422] on div "No" at bounding box center [651, 424] width 48 height 24
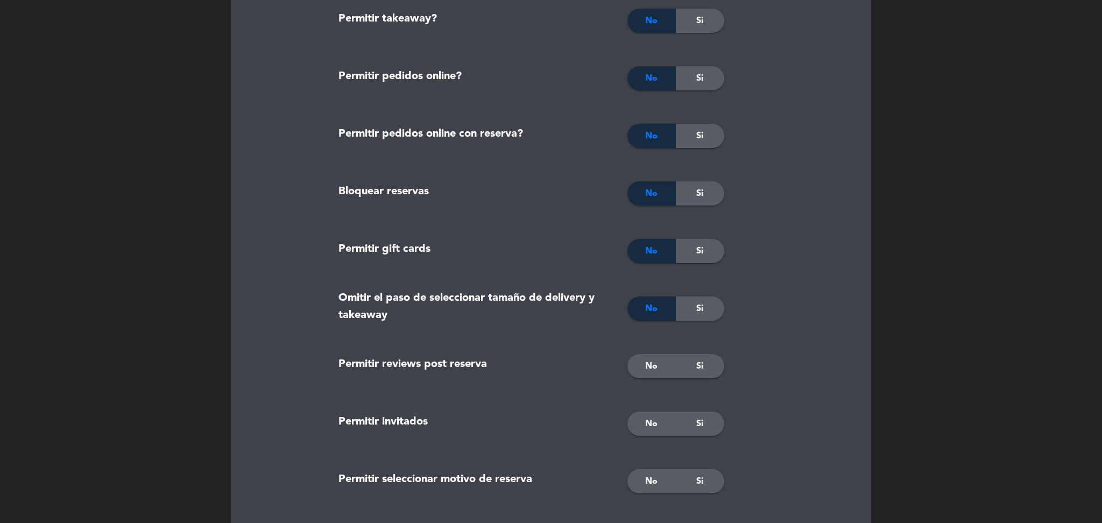
scroll to position [1534, 0]
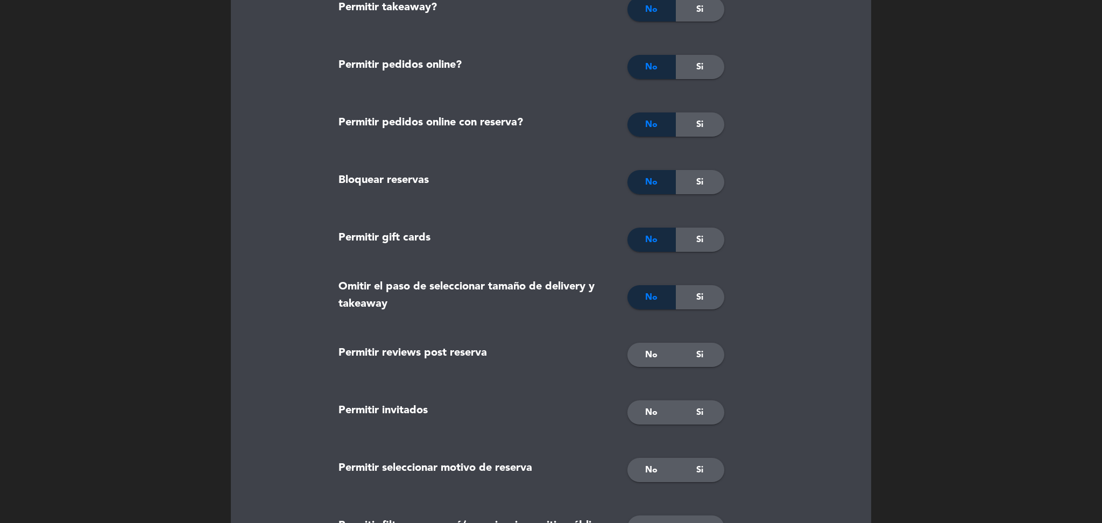
click at [704, 351] on div "Si" at bounding box center [700, 355] width 48 height 24
click at [649, 411] on span "No" at bounding box center [651, 413] width 12 height 14
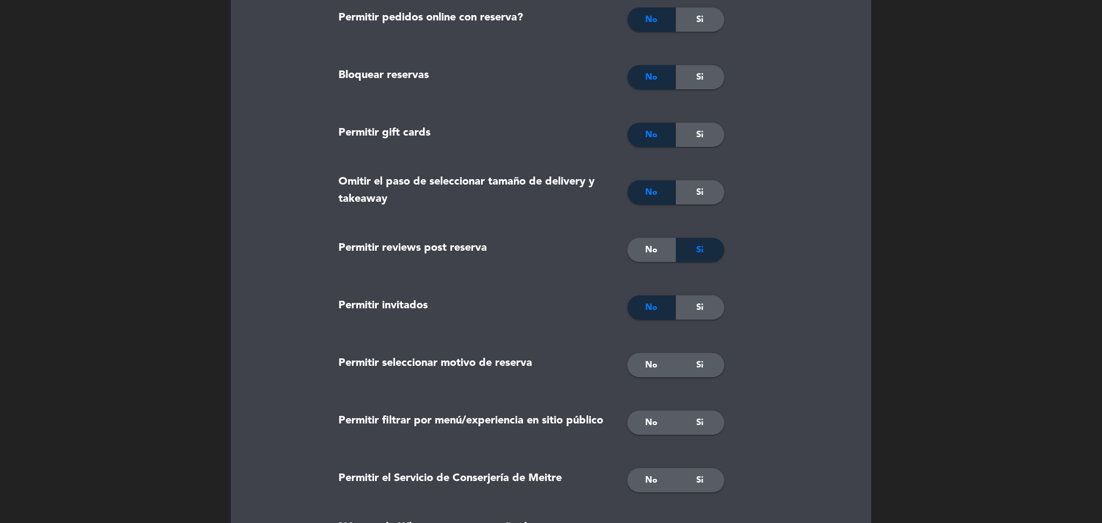
click at [706, 366] on div "Si" at bounding box center [700, 365] width 48 height 24
click at [654, 420] on span "No" at bounding box center [651, 423] width 12 height 14
click at [653, 486] on span "No" at bounding box center [651, 480] width 12 height 14
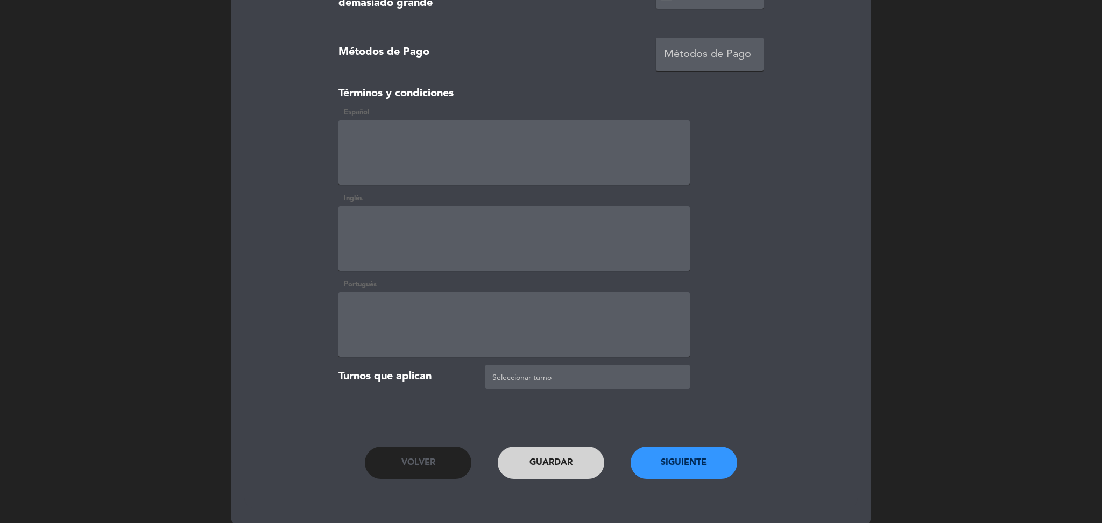
scroll to position [2192, 0]
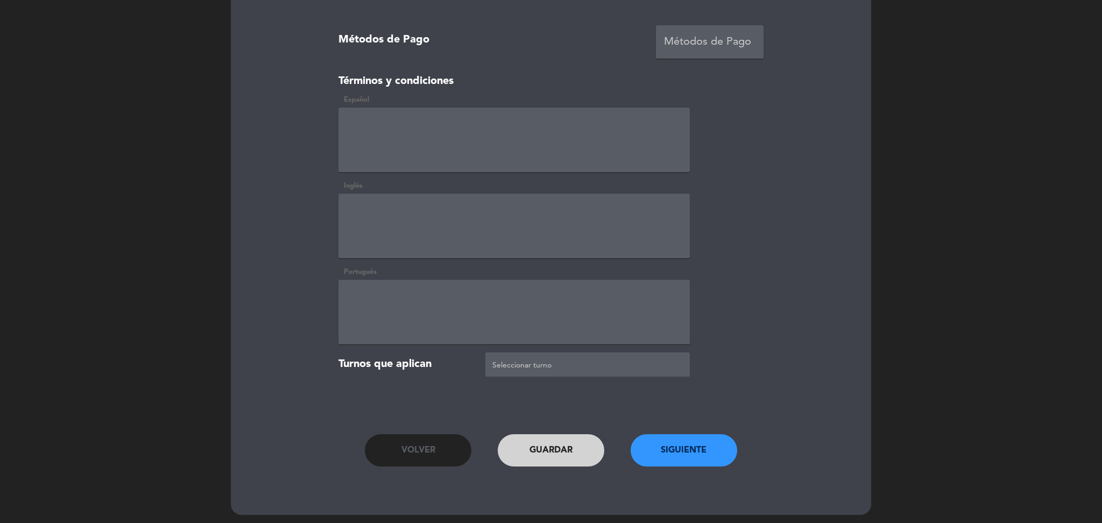
click at [669, 457] on button "Siguiente" at bounding box center [684, 450] width 107 height 32
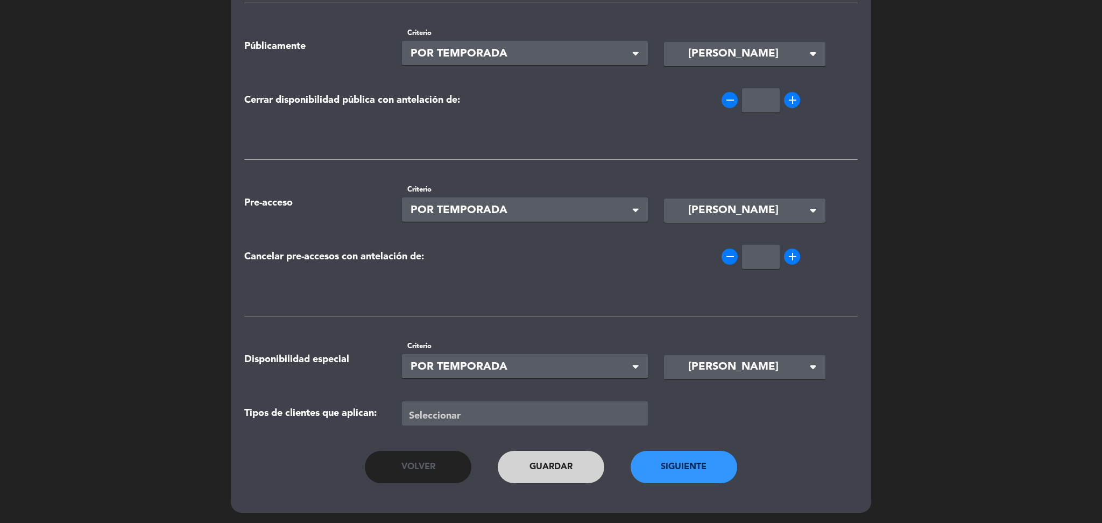
scroll to position [0, 0]
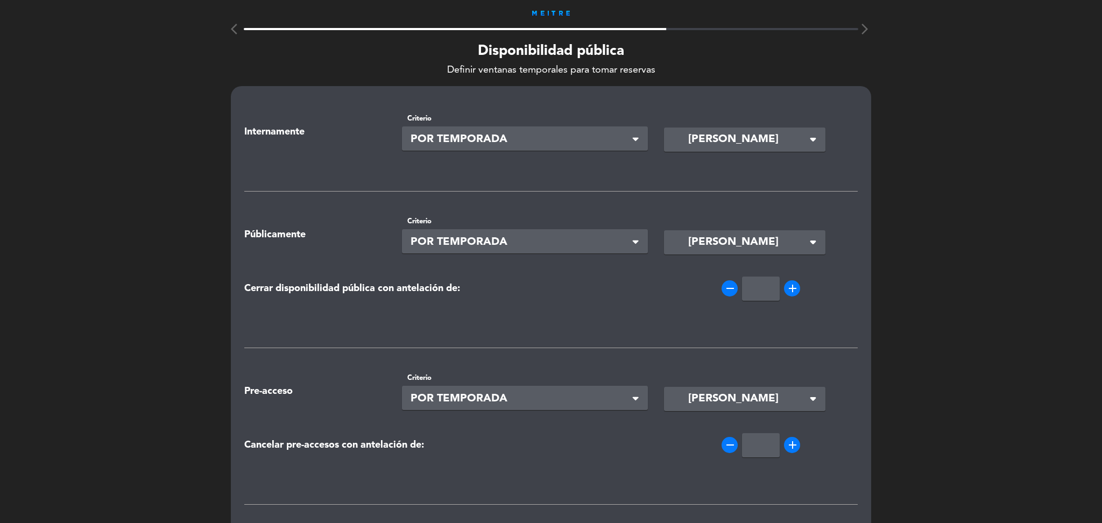
click at [617, 139] on span "POR TEMPORADA" at bounding box center [520, 140] width 221 height 18
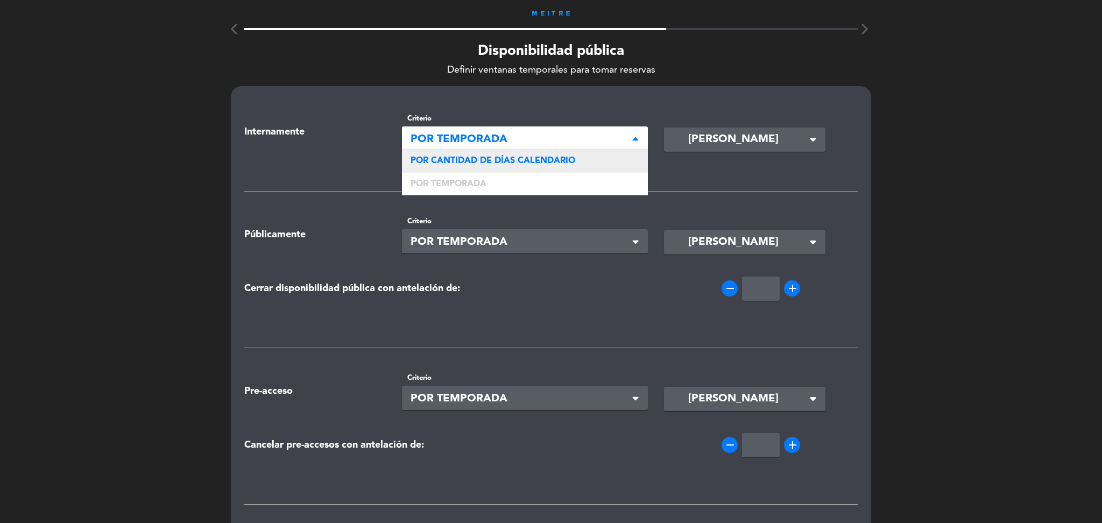
click at [592, 165] on div "POR CANTIDAD DE DÍAS CALENDARIO" at bounding box center [525, 161] width 246 height 23
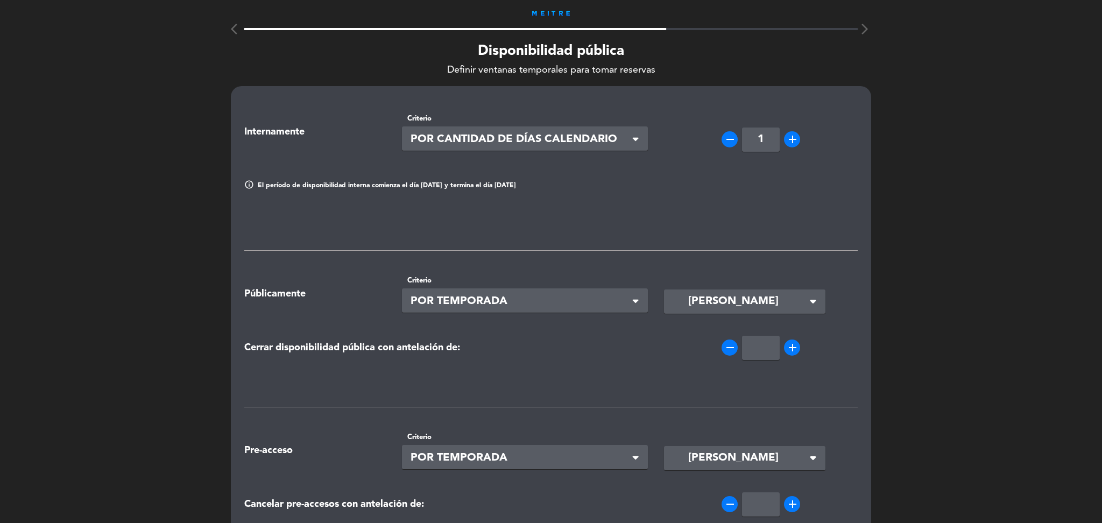
click at [769, 145] on input "1" at bounding box center [761, 140] width 38 height 24
click at [633, 302] on span at bounding box center [635, 302] width 5 height 10
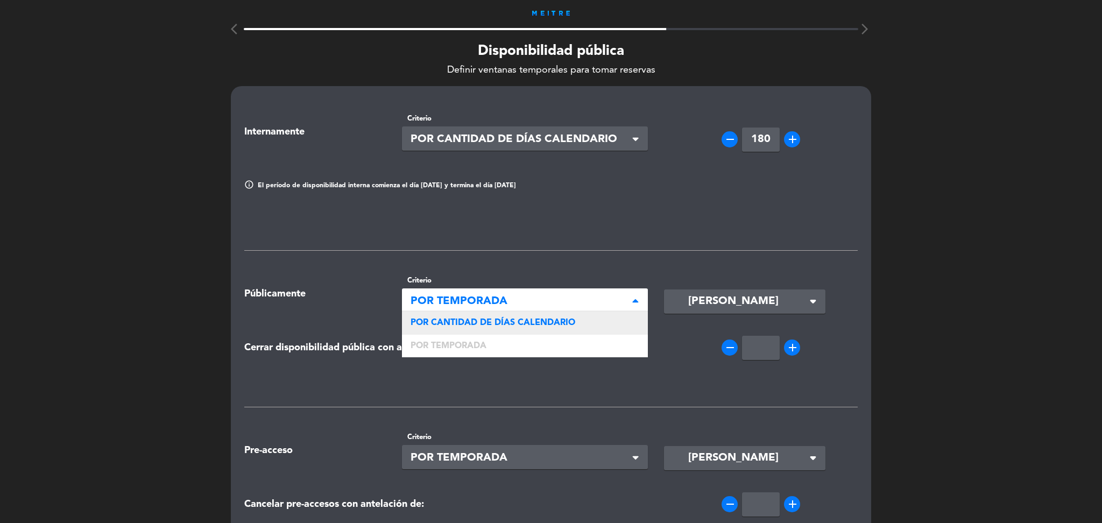
click at [607, 317] on div "POR CANTIDAD DE DÍAS CALENDARIO" at bounding box center [525, 322] width 246 height 23
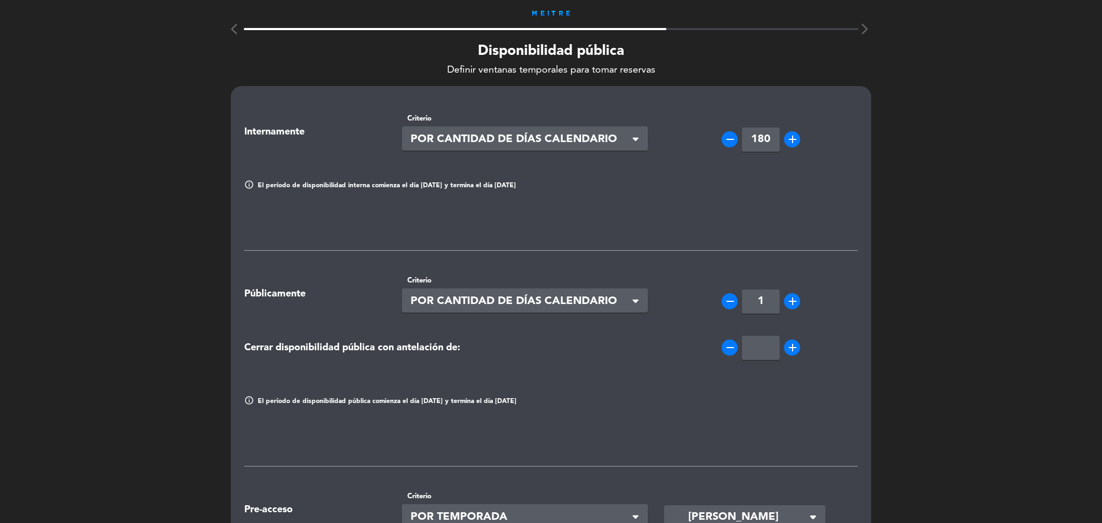
type input "180"
click at [767, 298] on input "1" at bounding box center [761, 301] width 38 height 24
type input "90"
click at [761, 241] on div "Internamente Criterio Seleccionar × POR CANTIDAD [PERSON_NAME] CALENDARIO × rem…" at bounding box center [550, 453] width 613 height 696
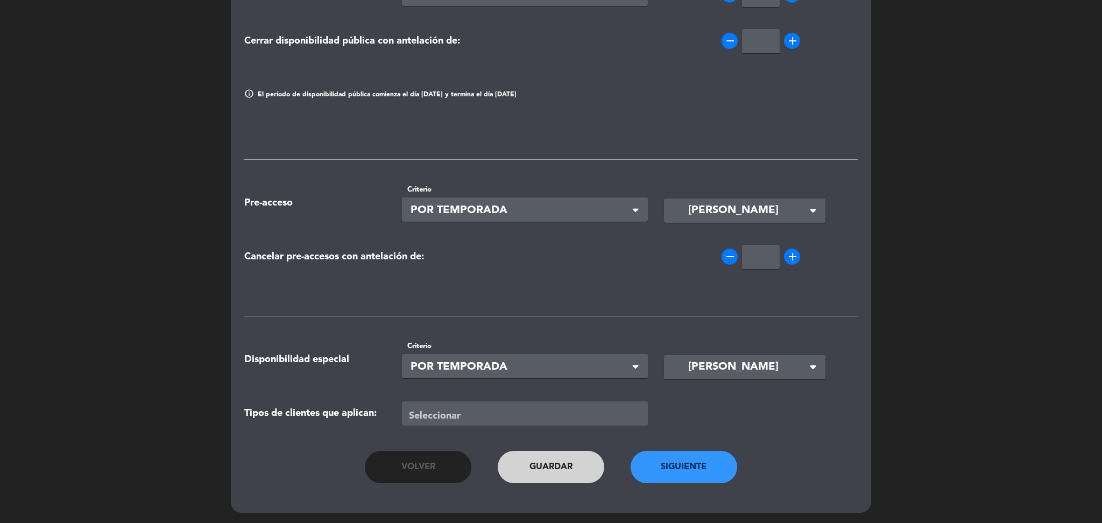
click at [664, 460] on button "Siguiente" at bounding box center [684, 467] width 107 height 32
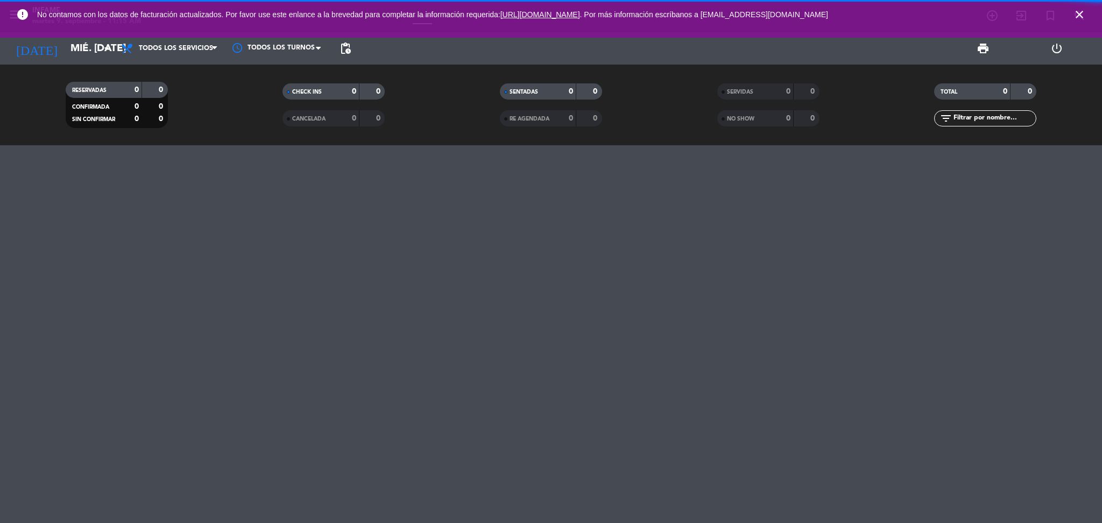
click at [1077, 15] on icon "close" at bounding box center [1079, 14] width 13 height 13
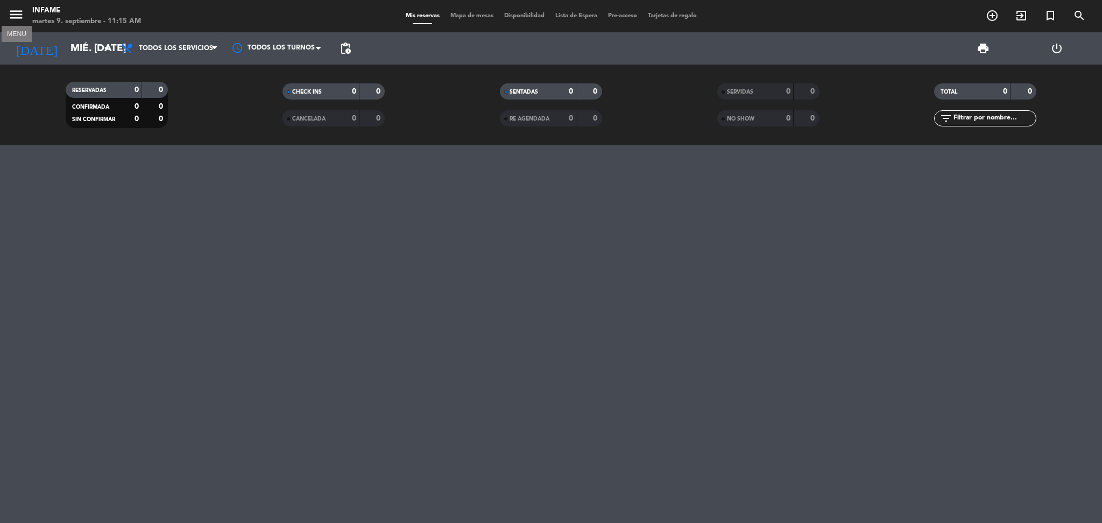
click at [17, 9] on icon "menu" at bounding box center [16, 14] width 16 height 16
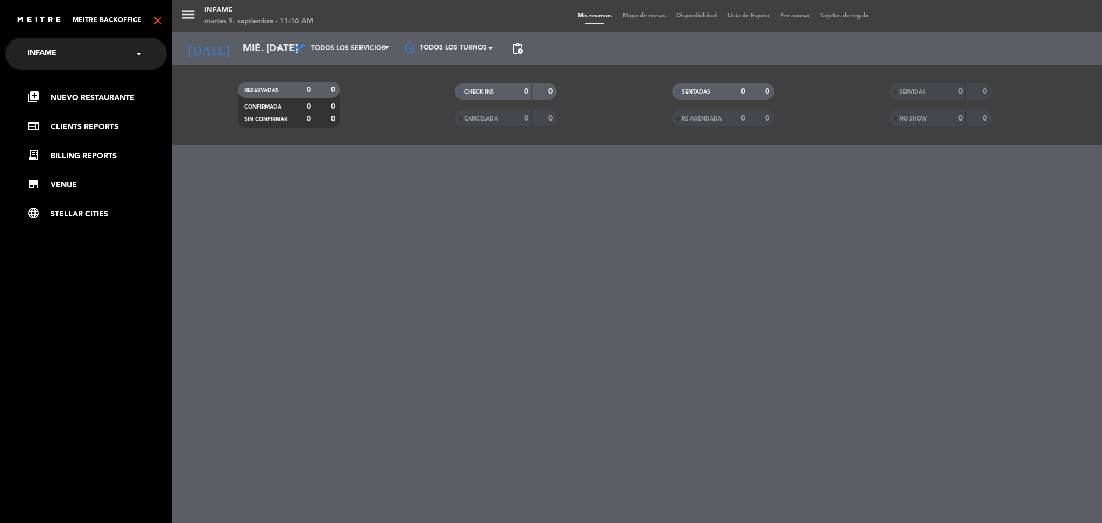
click at [158, 20] on icon "close" at bounding box center [157, 20] width 13 height 13
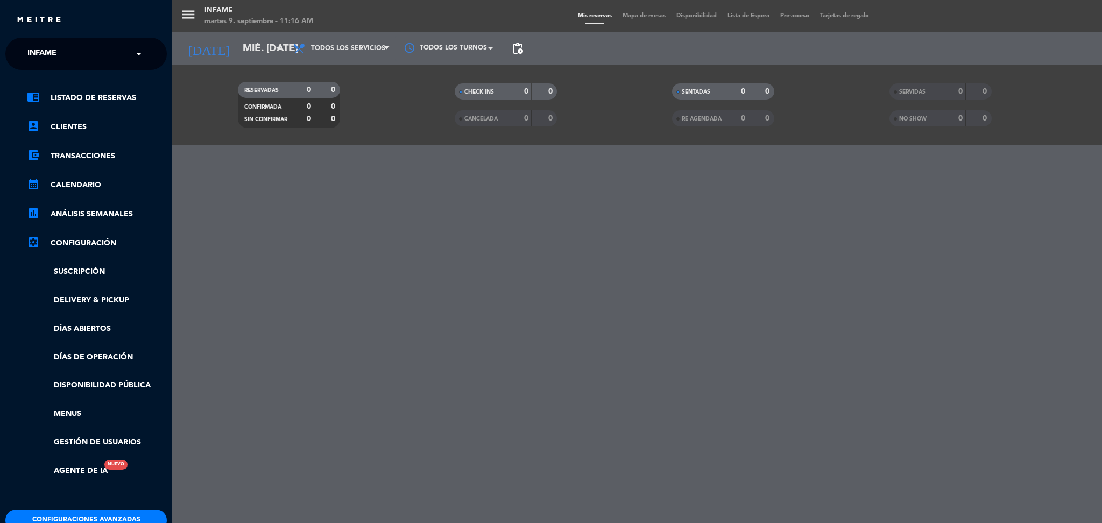
click at [119, 514] on button "Configuraciones avanzadas" at bounding box center [85, 520] width 161 height 22
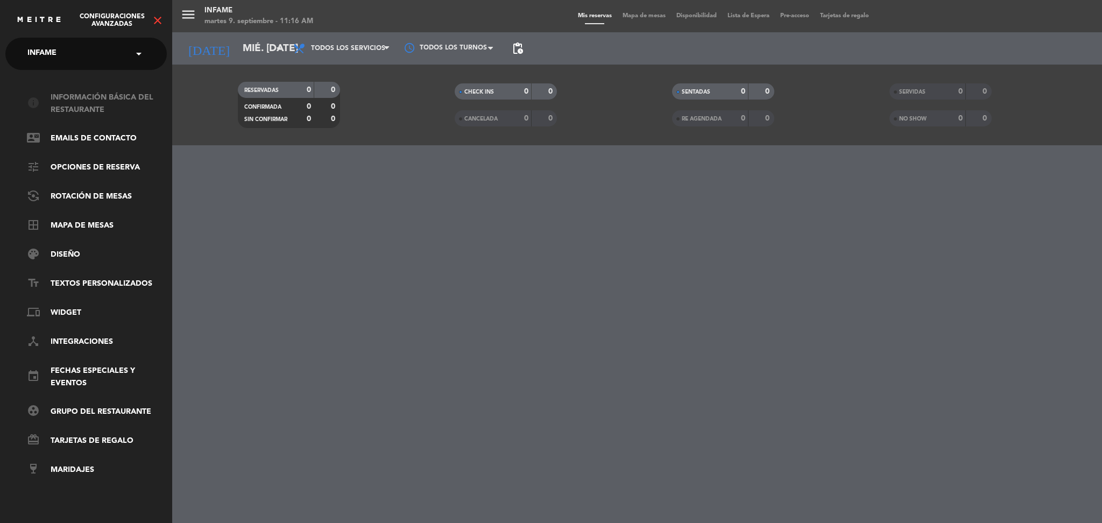
click at [74, 103] on link "info Información básica del restaurante" at bounding box center [97, 103] width 140 height 25
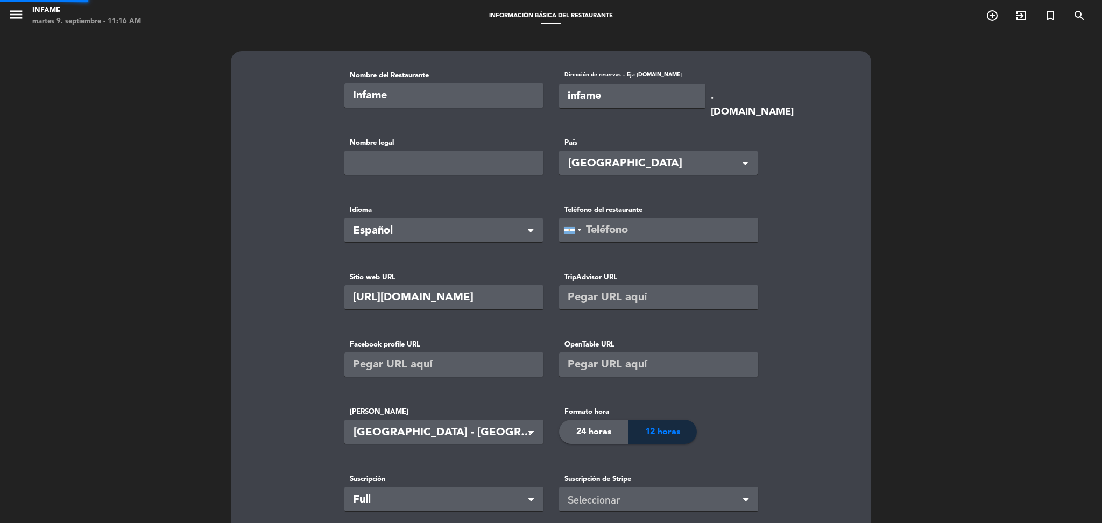
type input "[PHONE_NUMBER]"
click at [594, 103] on input "infame" at bounding box center [632, 96] width 146 height 24
type input "92990"
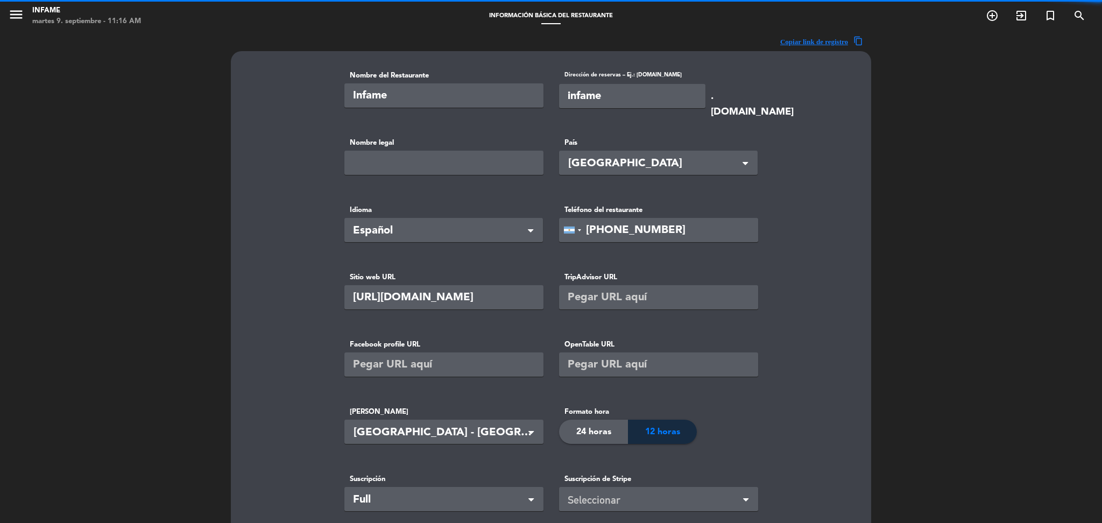
click at [594, 103] on input "infame" at bounding box center [632, 96] width 146 height 24
